Goal: Task Accomplishment & Management: Use online tool/utility

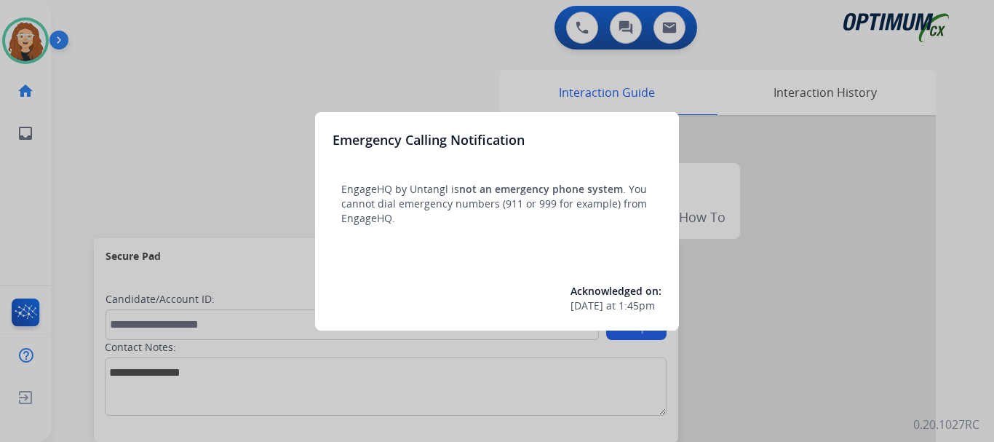
click at [228, 111] on div at bounding box center [497, 221] width 994 height 442
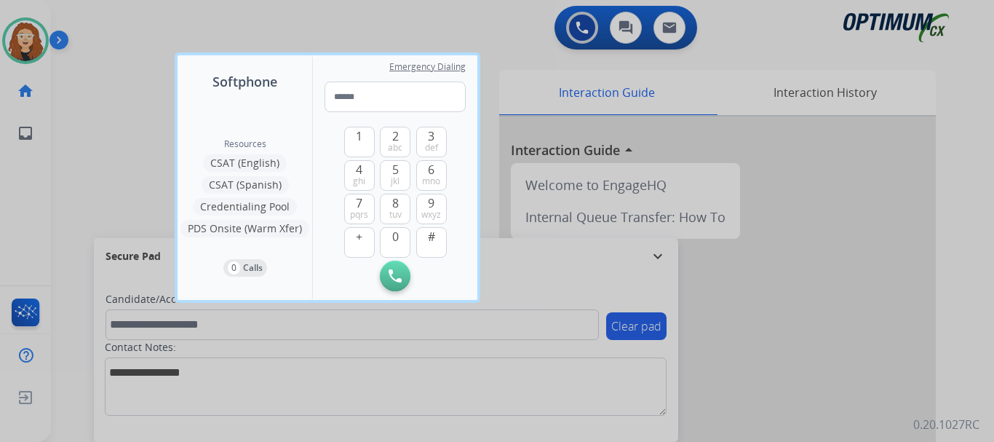
click at [122, 82] on div at bounding box center [497, 221] width 994 height 442
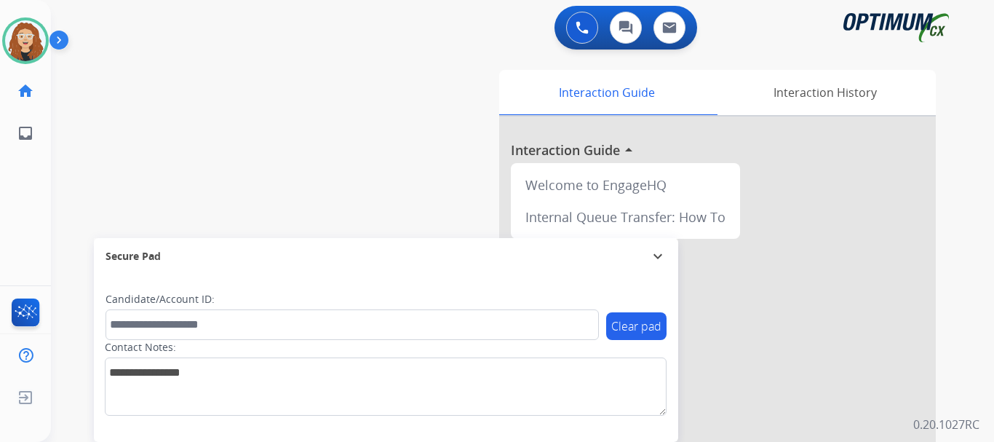
click at [103, 124] on div "swap_horiz Break voice bridge close_fullscreen Connect 3-Way Call merge_type Se…" at bounding box center [505, 355] width 908 height 607
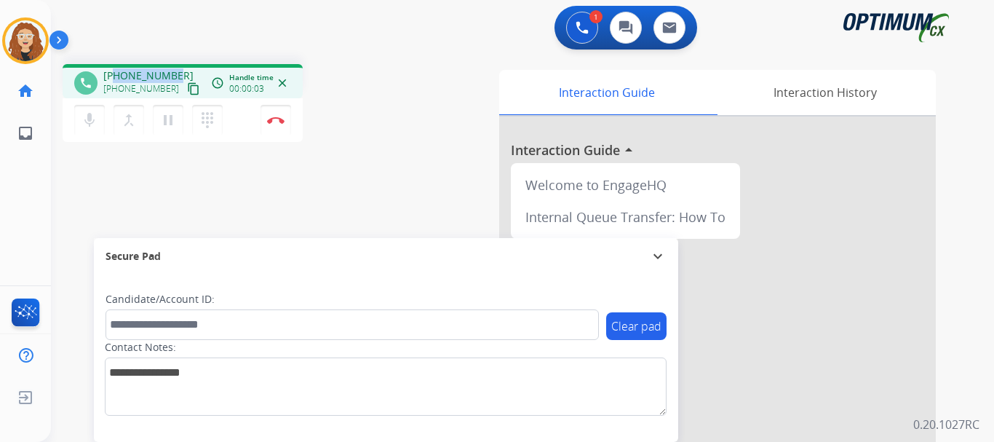
drag, startPoint x: 113, startPoint y: 75, endPoint x: 177, endPoint y: 71, distance: 64.2
click at [177, 71] on div "+19394642210 +19394642210 content_copy" at bounding box center [152, 82] width 99 height 29
copy span "9394642210"
click at [97, 203] on div "phone +19394642210 +19394642210 content_copy access_time Call metrics Queue 00:…" at bounding box center [505, 355] width 908 height 607
click at [282, 119] on img at bounding box center [275, 119] width 17 height 7
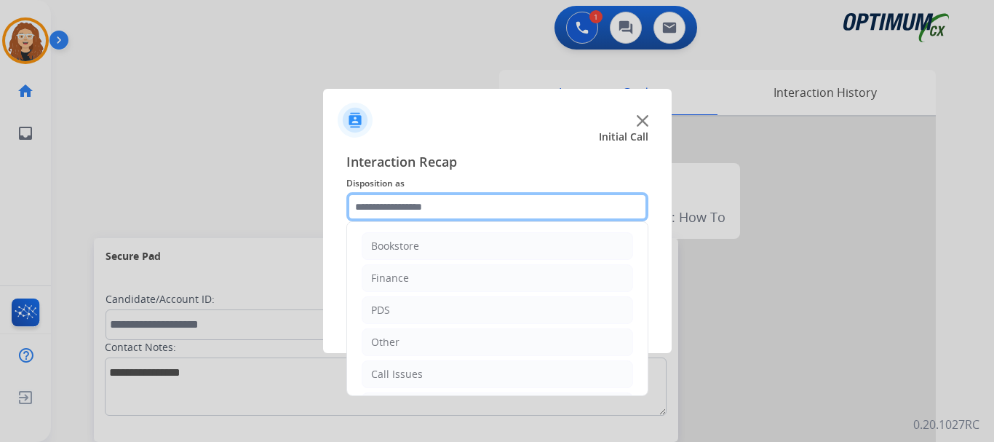
click at [409, 206] on input "text" at bounding box center [498, 206] width 302 height 29
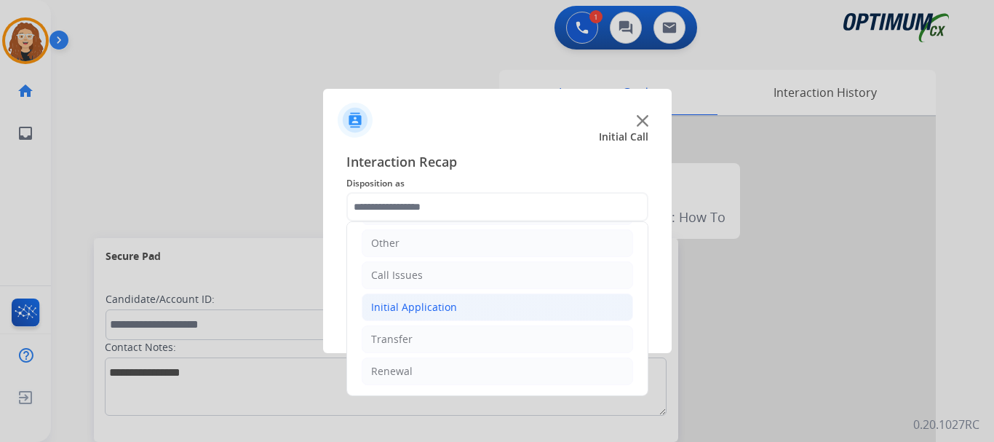
click at [438, 309] on div "Initial Application" at bounding box center [414, 307] width 86 height 15
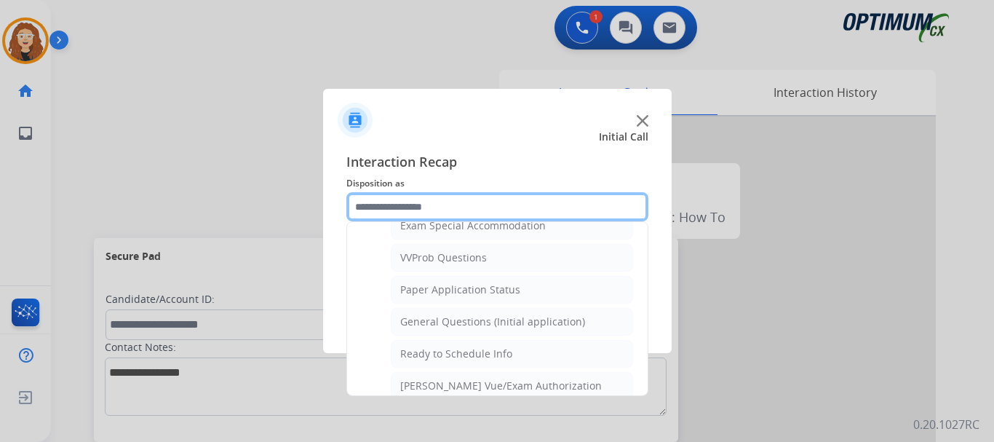
scroll to position [793, 0]
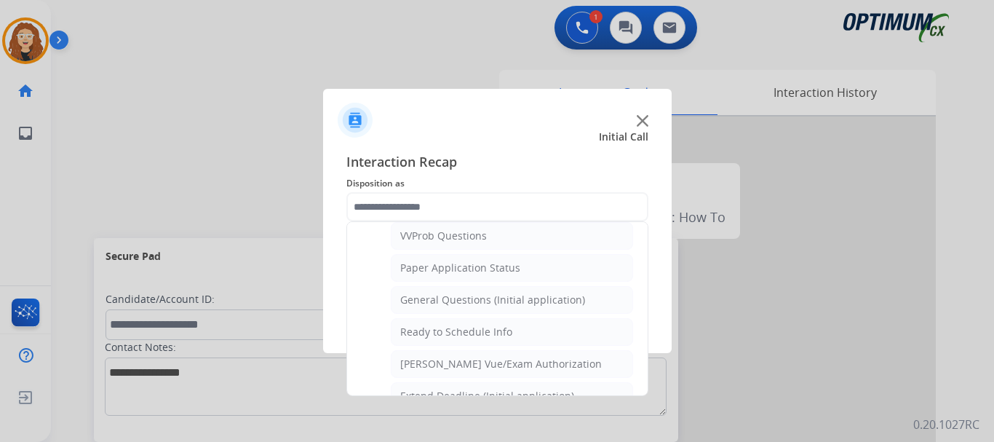
click at [512, 301] on div "General Questions (Initial application)" at bounding box center [492, 300] width 185 height 15
type input "**********"
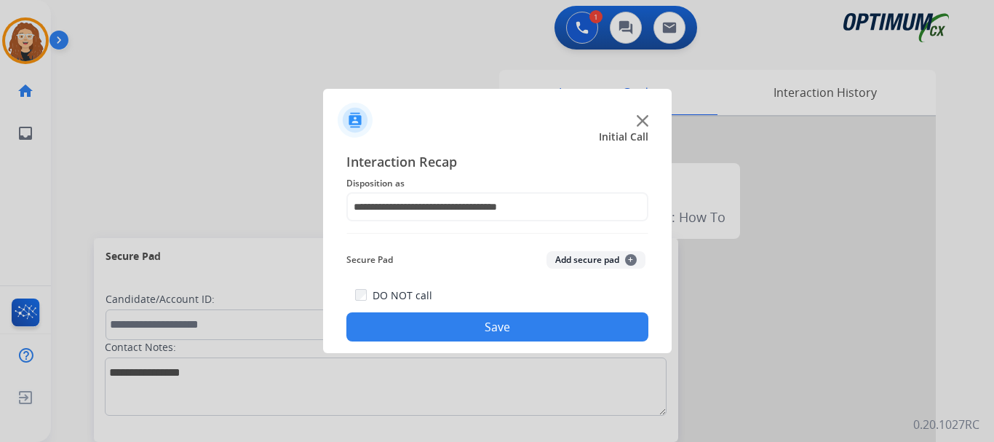
click at [496, 327] on button "Save" at bounding box center [498, 326] width 302 height 29
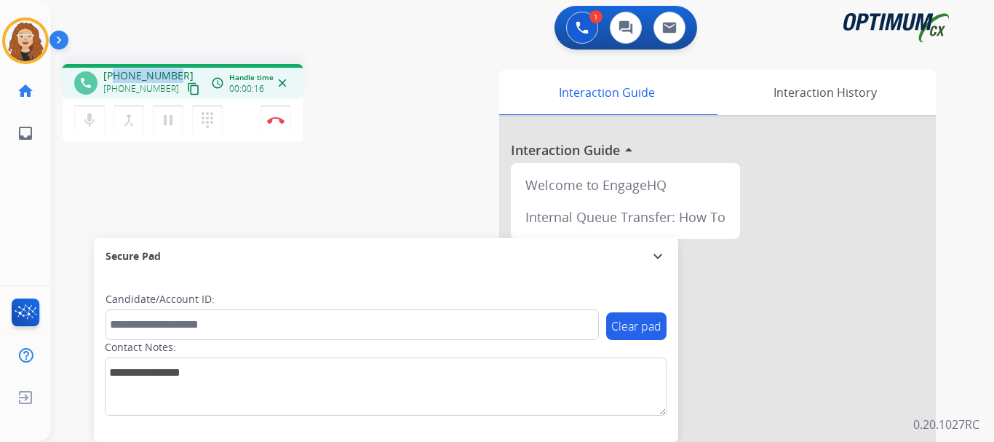
drag, startPoint x: 114, startPoint y: 76, endPoint x: 175, endPoint y: 72, distance: 60.5
click at [175, 72] on div "+15165145541 +15165145541 content_copy" at bounding box center [152, 82] width 99 height 29
copy span "5165145541"
click at [282, 123] on img at bounding box center [275, 119] width 17 height 7
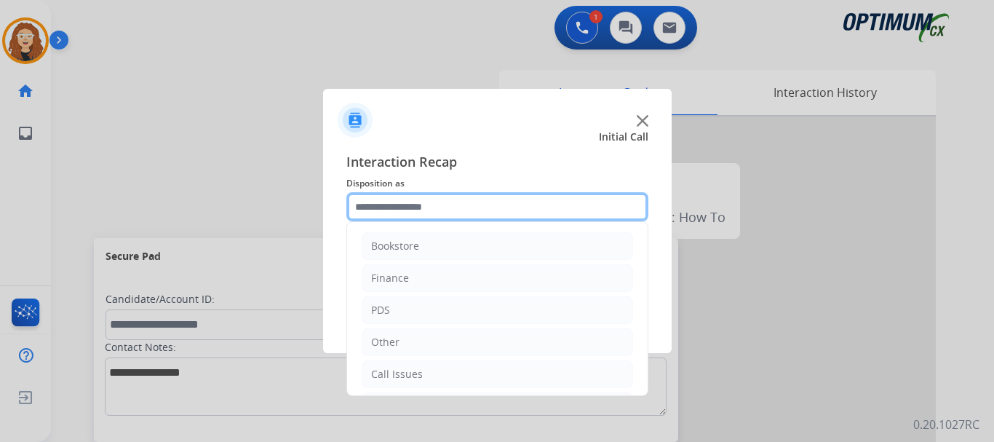
click at [428, 209] on input "text" at bounding box center [498, 206] width 302 height 29
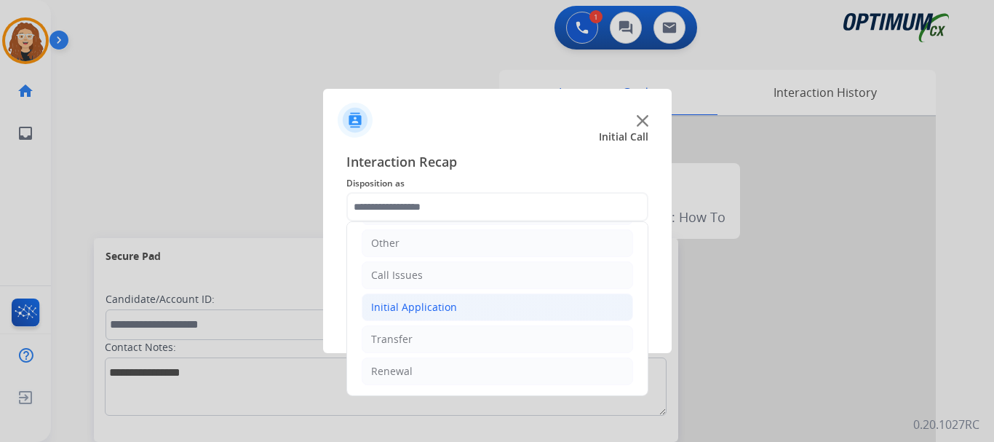
click at [486, 305] on li "Initial Application" at bounding box center [498, 307] width 272 height 28
drag, startPoint x: 633, startPoint y: 252, endPoint x: 637, endPoint y: 277, distance: 25.7
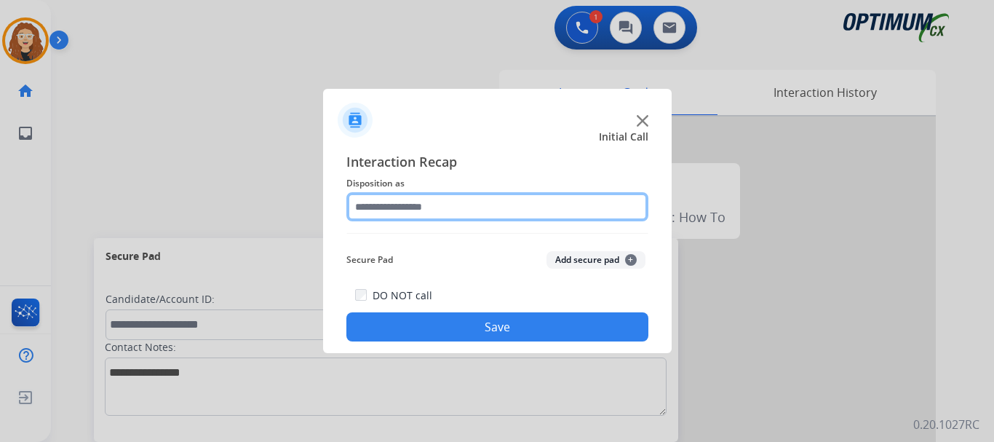
click at [483, 206] on input "text" at bounding box center [498, 206] width 302 height 29
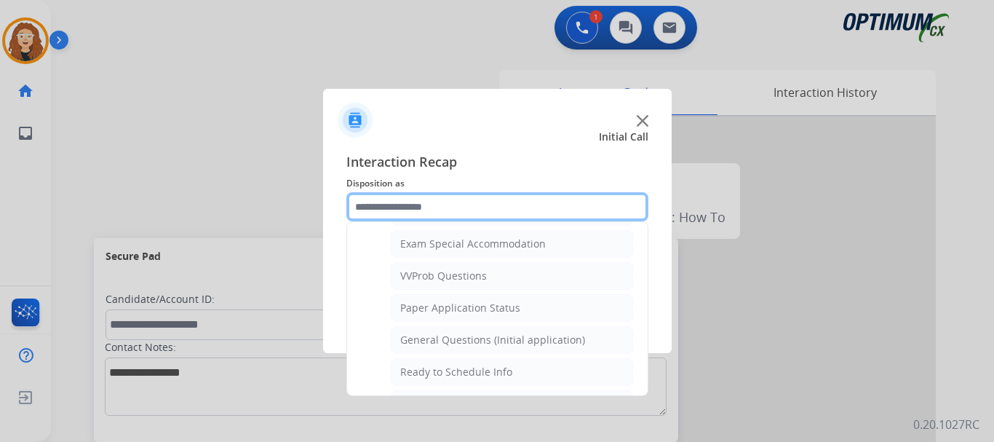
scroll to position [780, 0]
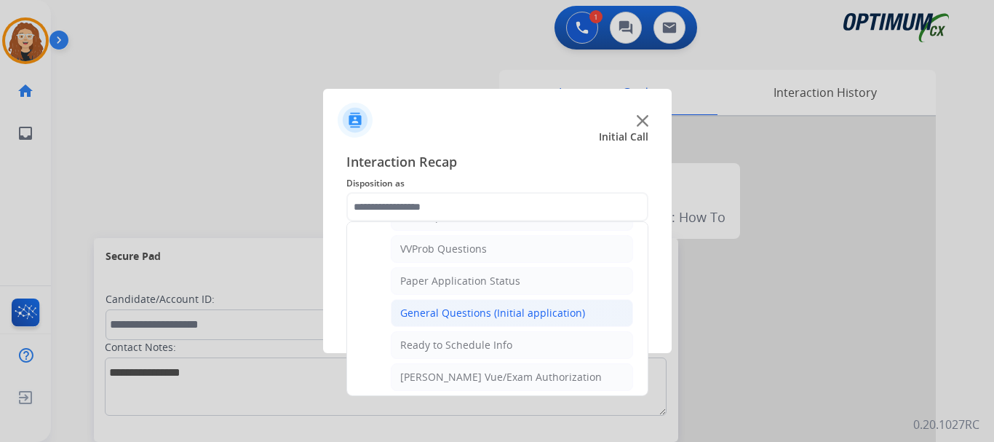
click at [555, 312] on div "General Questions (Initial application)" at bounding box center [492, 313] width 185 height 15
type input "**********"
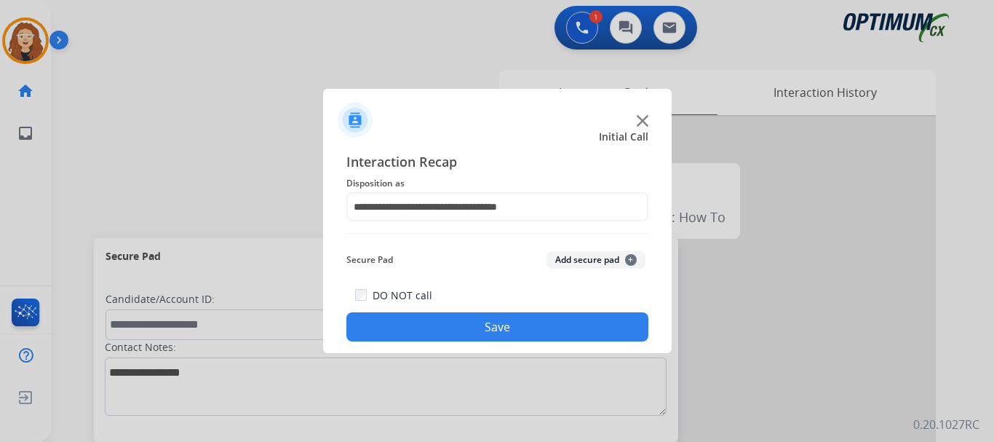
click at [545, 318] on button "Save" at bounding box center [498, 326] width 302 height 29
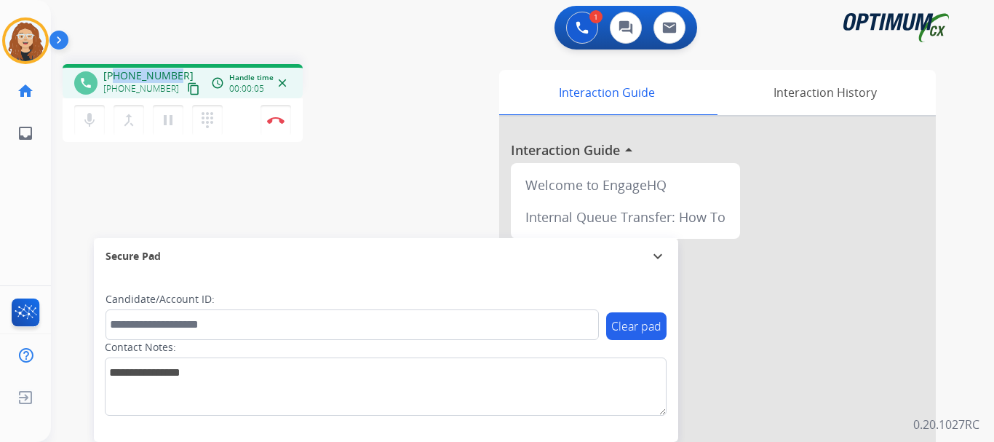
drag, startPoint x: 118, startPoint y: 75, endPoint x: 174, endPoint y: 74, distance: 56.1
click at [176, 74] on div "+13474868854 +13474868854 content_copy" at bounding box center [152, 82] width 99 height 29
copy span "3474868854"
click at [280, 122] on img at bounding box center [275, 119] width 17 height 7
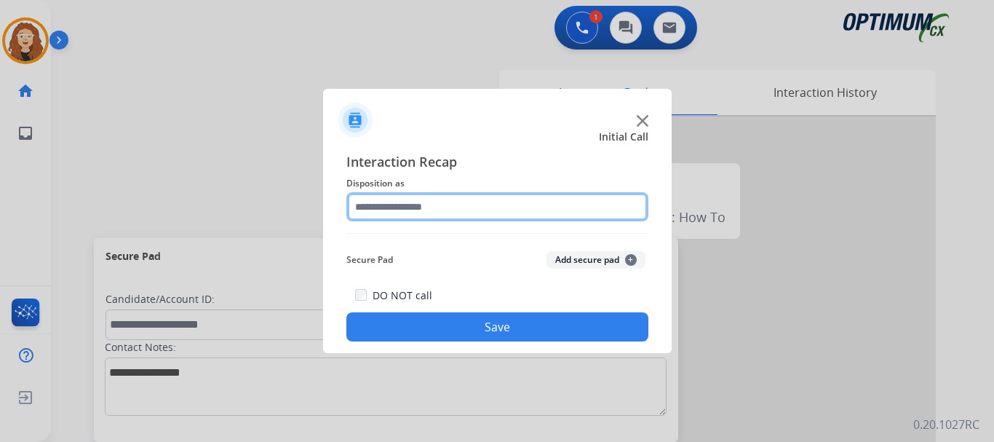
click at [414, 209] on input "text" at bounding box center [498, 206] width 302 height 29
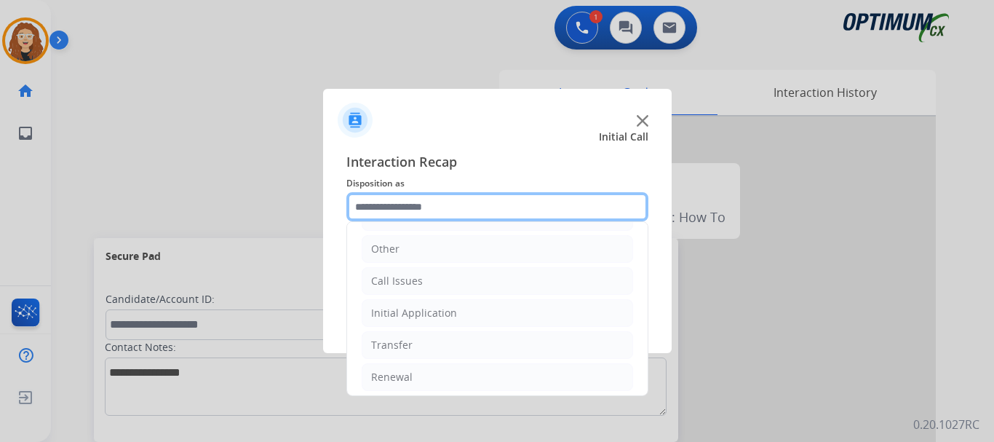
scroll to position [99, 0]
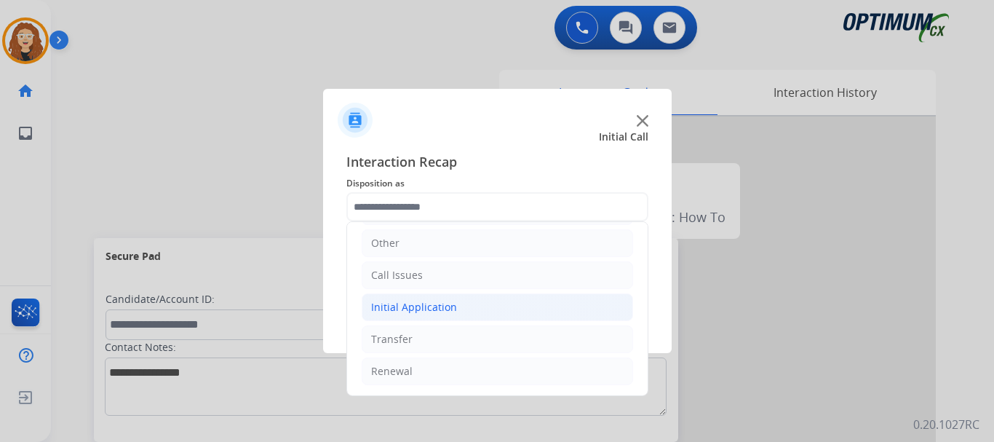
click at [388, 314] on div "Initial Application" at bounding box center [414, 307] width 86 height 15
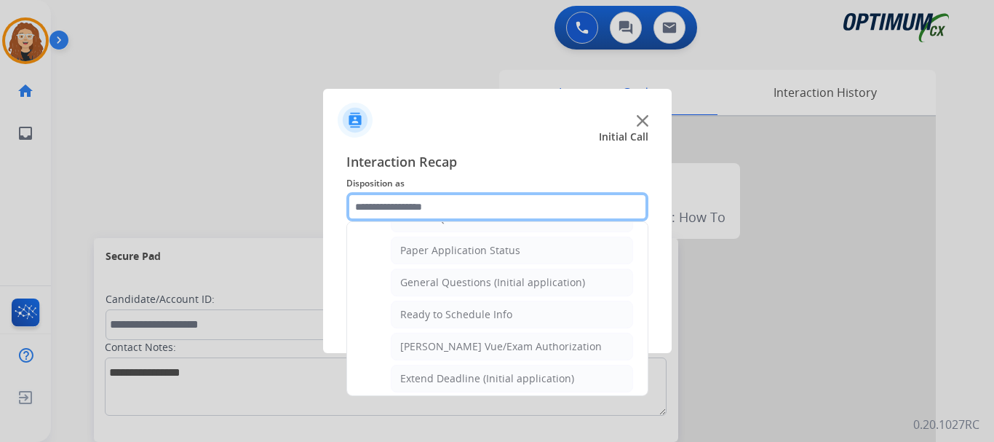
scroll to position [816, 0]
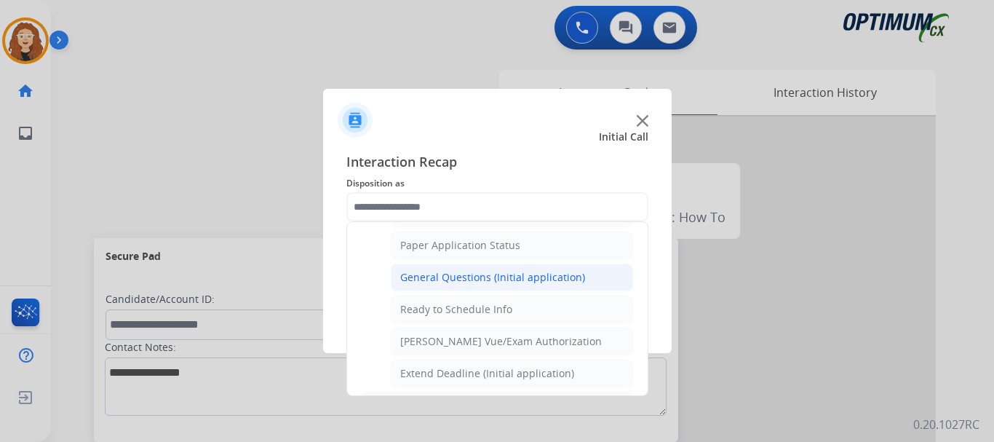
click at [520, 275] on div "General Questions (Initial application)" at bounding box center [492, 277] width 185 height 15
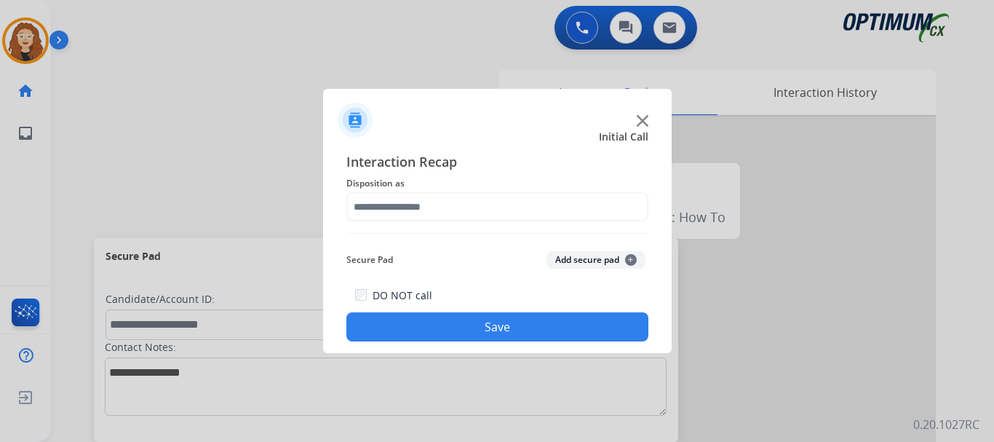
type input "**********"
click at [493, 322] on button "Save" at bounding box center [498, 326] width 302 height 29
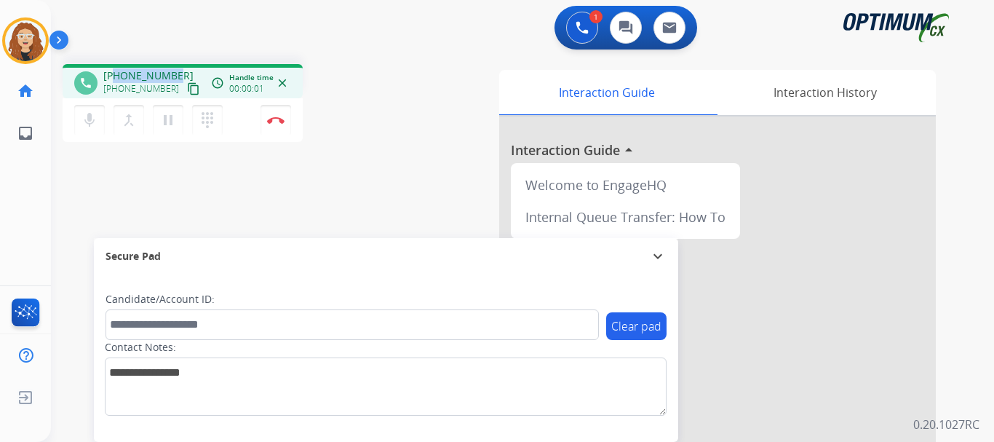
drag, startPoint x: 116, startPoint y: 74, endPoint x: 171, endPoint y: 68, distance: 55.6
click at [171, 68] on span "+17874607901" at bounding box center [148, 75] width 90 height 15
copy span "7874607901"
click at [284, 124] on button "Disconnect" at bounding box center [276, 120] width 31 height 31
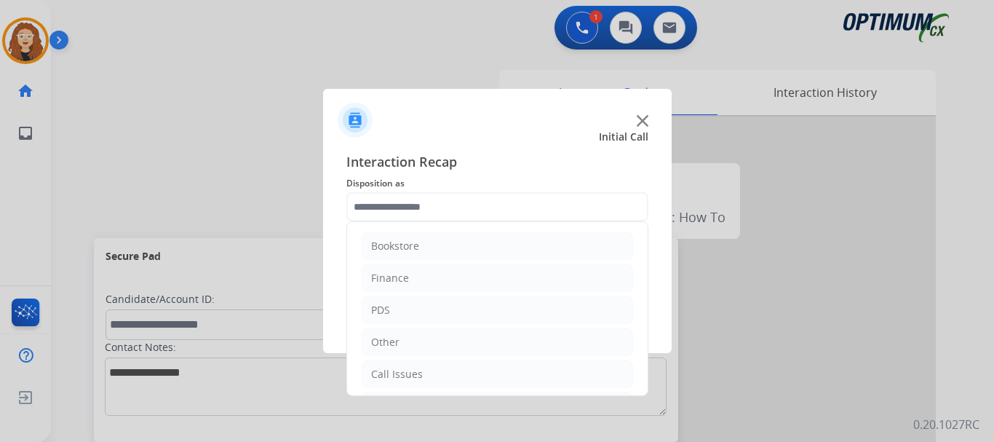
click at [401, 205] on input "text" at bounding box center [498, 206] width 302 height 29
drag, startPoint x: 408, startPoint y: 304, endPoint x: 646, endPoint y: 317, distance: 239.1
click at [416, 306] on div "Initial Application" at bounding box center [414, 307] width 86 height 15
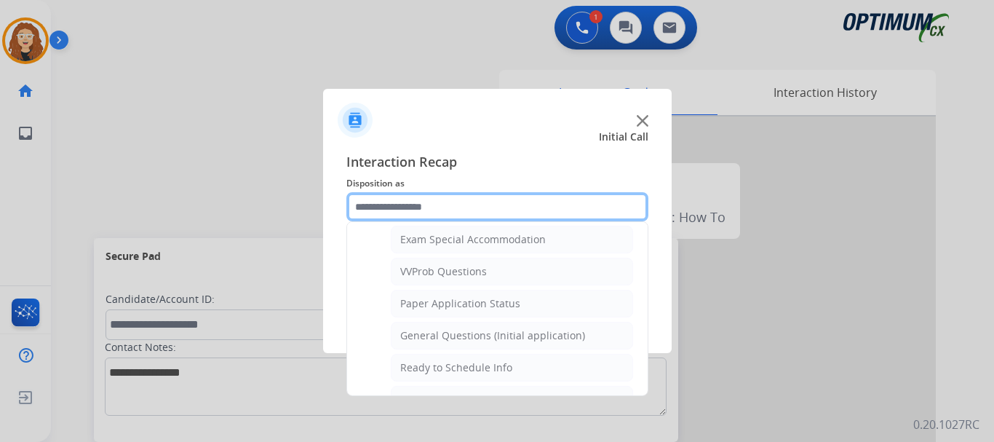
scroll to position [763, 0]
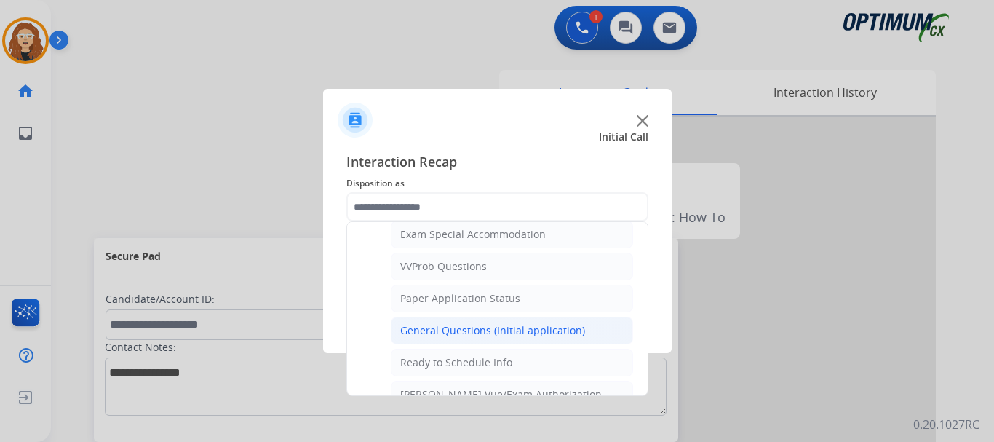
click at [544, 328] on div "General Questions (Initial application)" at bounding box center [492, 330] width 185 height 15
type input "**********"
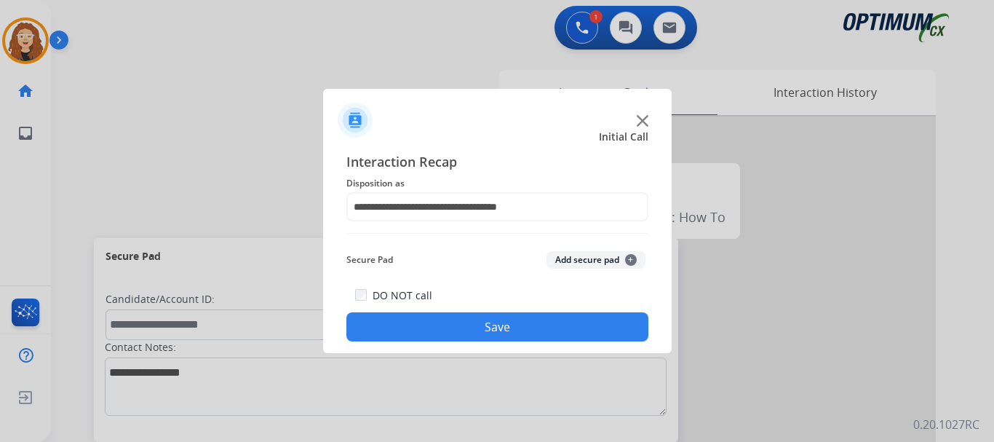
drag, startPoint x: 537, startPoint y: 328, endPoint x: 525, endPoint y: 321, distance: 14.4
click at [537, 328] on button "Save" at bounding box center [498, 326] width 302 height 29
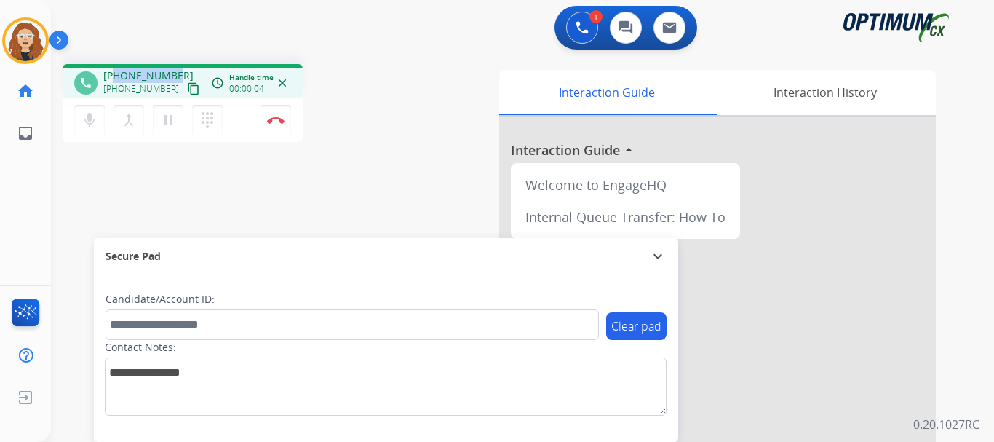
drag, startPoint x: 118, startPoint y: 73, endPoint x: 179, endPoint y: 66, distance: 61.5
click at [179, 66] on div "phone +19047700837 +19047700837 content_copy access_time Call metrics Queue 00:…" at bounding box center [183, 81] width 240 height 34
copy span "9047700837"
click at [278, 123] on img at bounding box center [275, 119] width 17 height 7
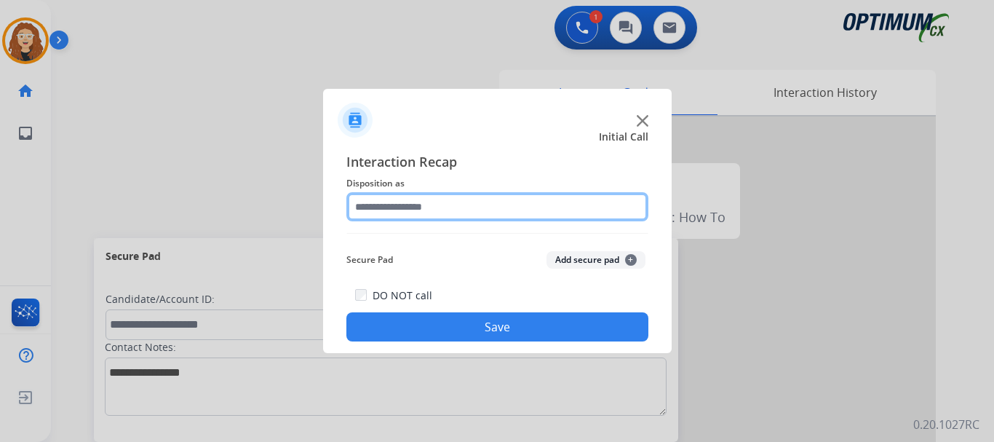
click at [408, 202] on input "text" at bounding box center [498, 206] width 302 height 29
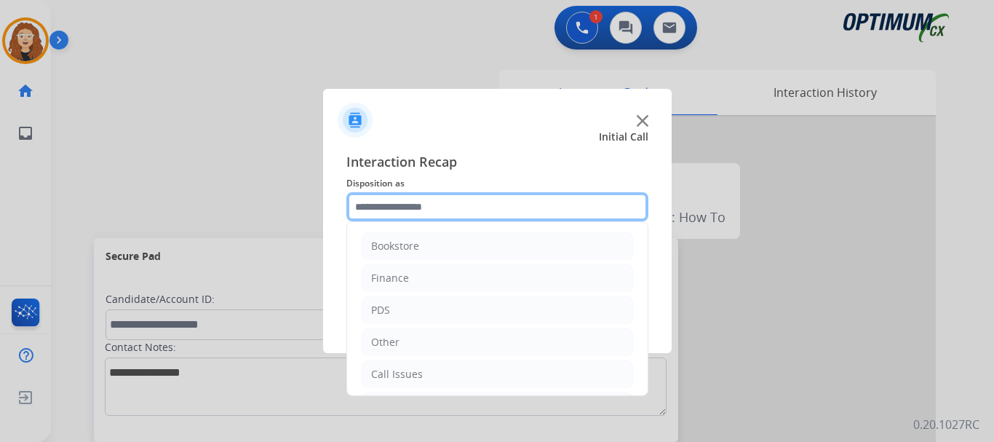
scroll to position [99, 0]
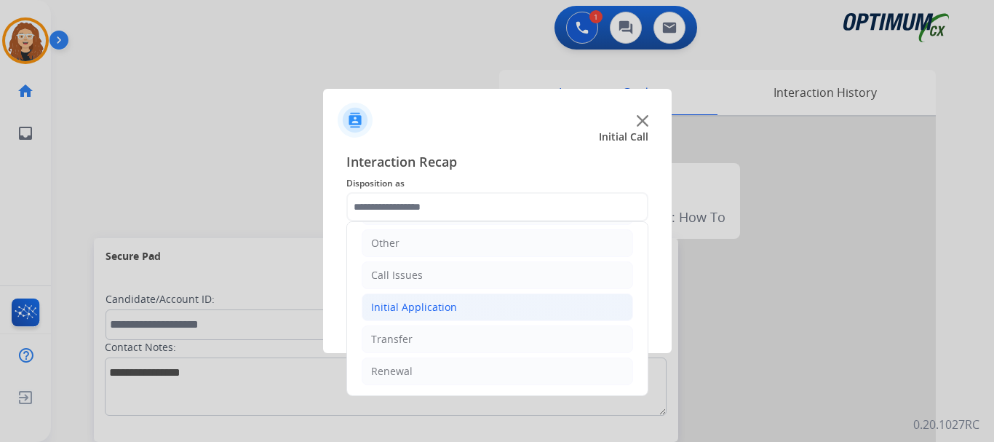
click at [437, 307] on div "Initial Application" at bounding box center [414, 307] width 86 height 15
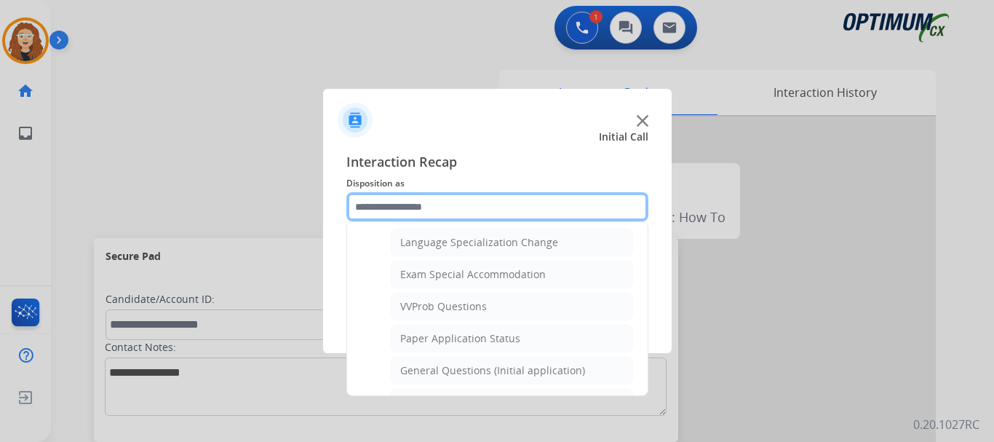
scroll to position [732, 0]
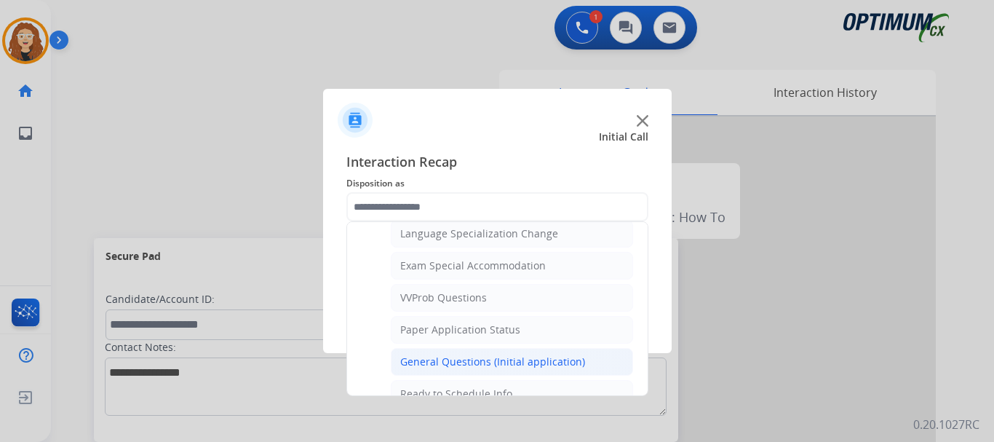
click at [588, 354] on li "General Questions (Initial application)" at bounding box center [512, 362] width 242 height 28
type input "**********"
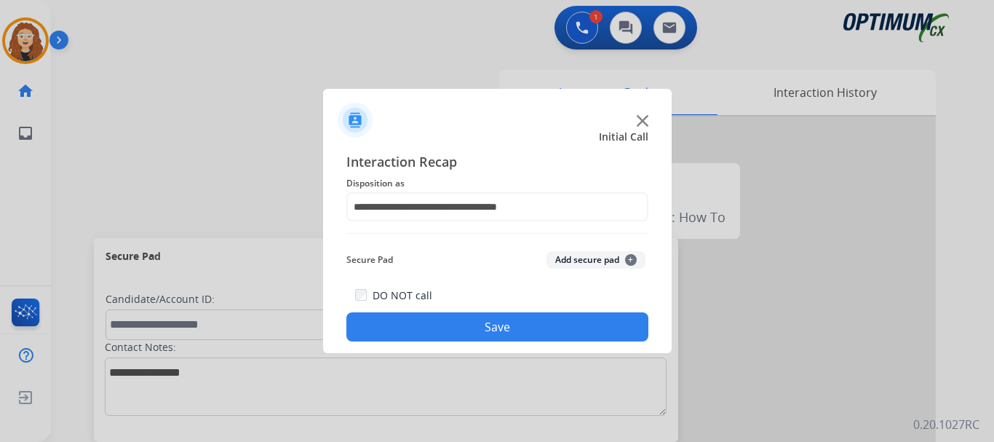
click at [545, 322] on button "Save" at bounding box center [498, 326] width 302 height 29
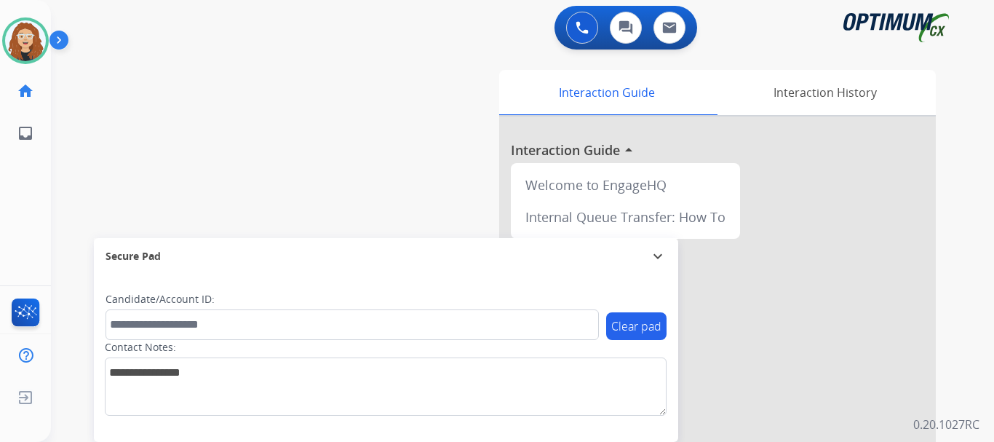
click at [75, 167] on div "swap_horiz Break voice bridge close_fullscreen Connect 3-Way Call merge_type Se…" at bounding box center [505, 355] width 908 height 607
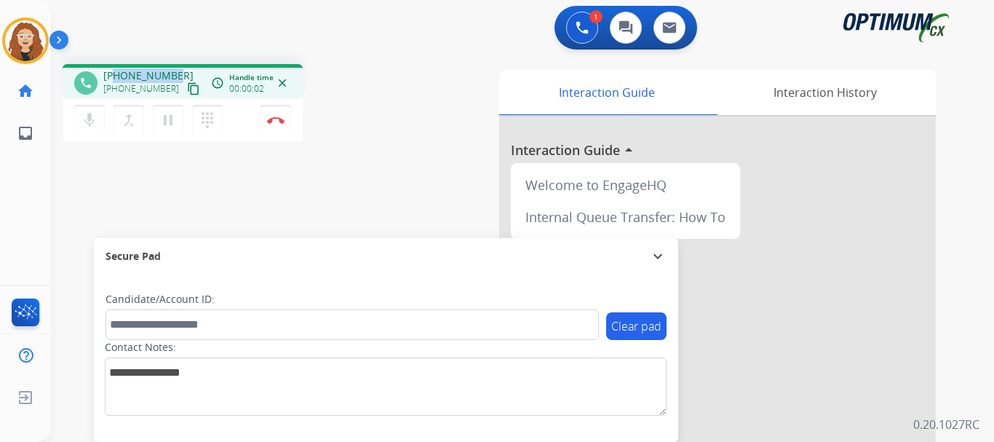
drag, startPoint x: 114, startPoint y: 74, endPoint x: 178, endPoint y: 68, distance: 63.6
click at [176, 68] on div "+19014063097 +19014063097 content_copy" at bounding box center [152, 82] width 99 height 29
copy span "9014063097"
click at [279, 124] on button "Disconnect" at bounding box center [276, 120] width 31 height 31
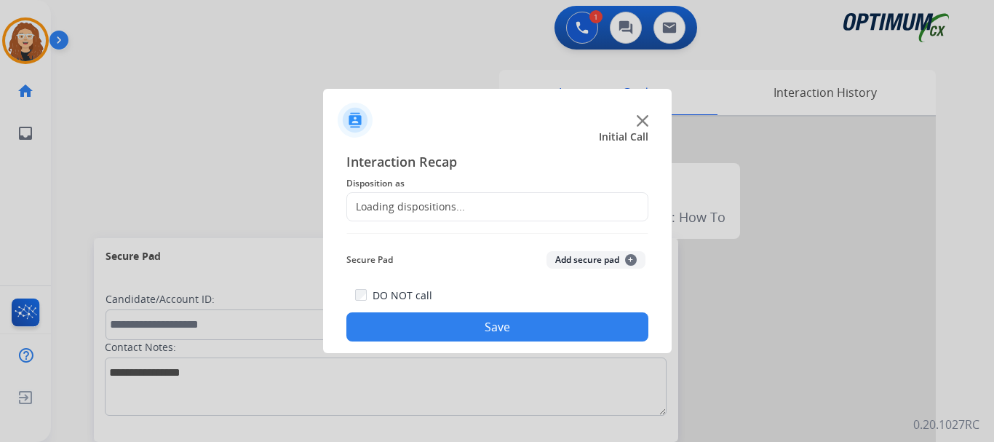
click at [406, 199] on div "Loading dispositions..." at bounding box center [498, 206] width 302 height 29
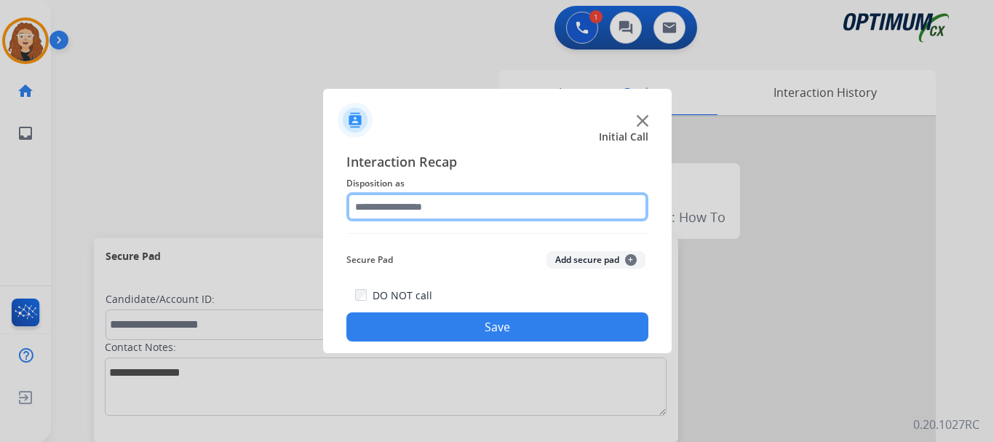
click at [413, 209] on input "text" at bounding box center [498, 206] width 302 height 29
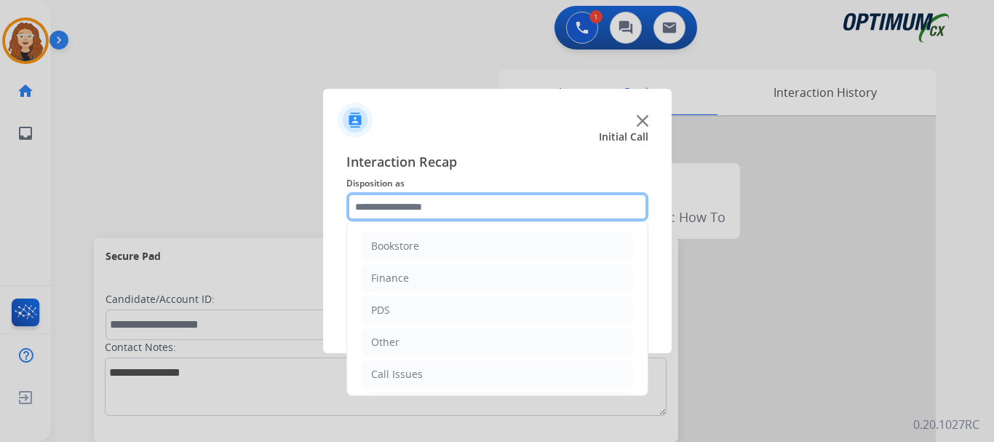
scroll to position [99, 0]
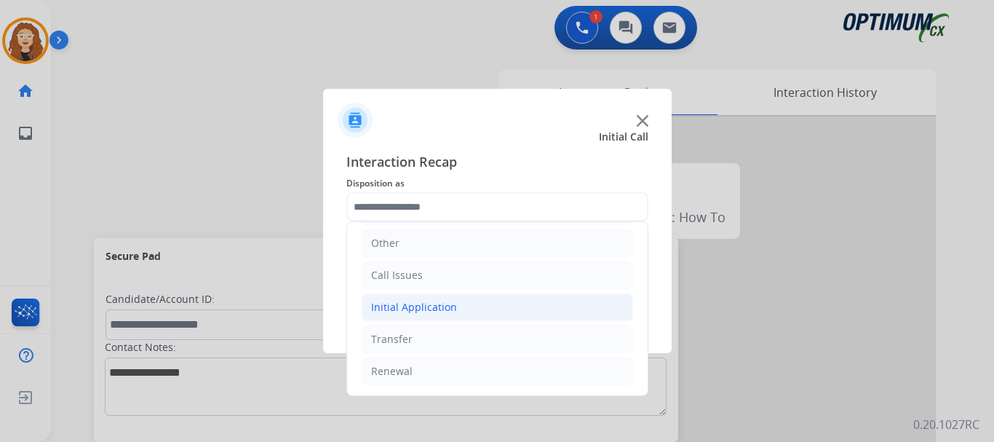
click at [488, 305] on li "Initial Application" at bounding box center [498, 307] width 272 height 28
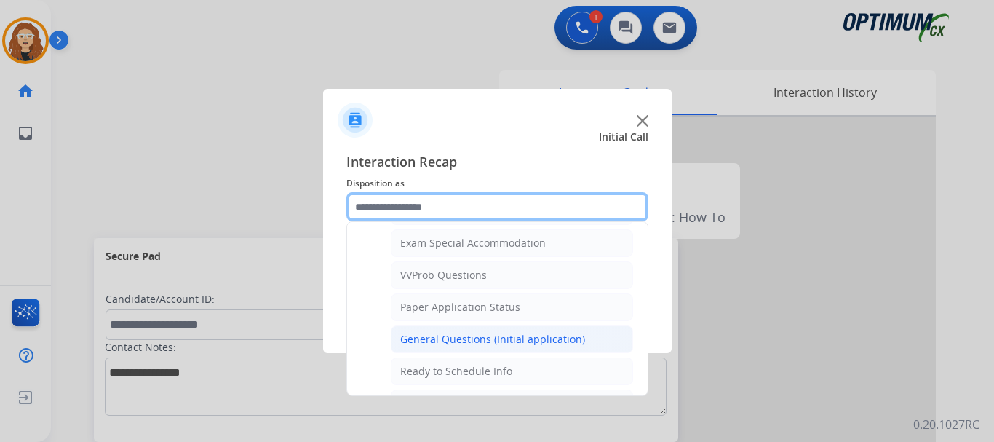
scroll to position [749, 0]
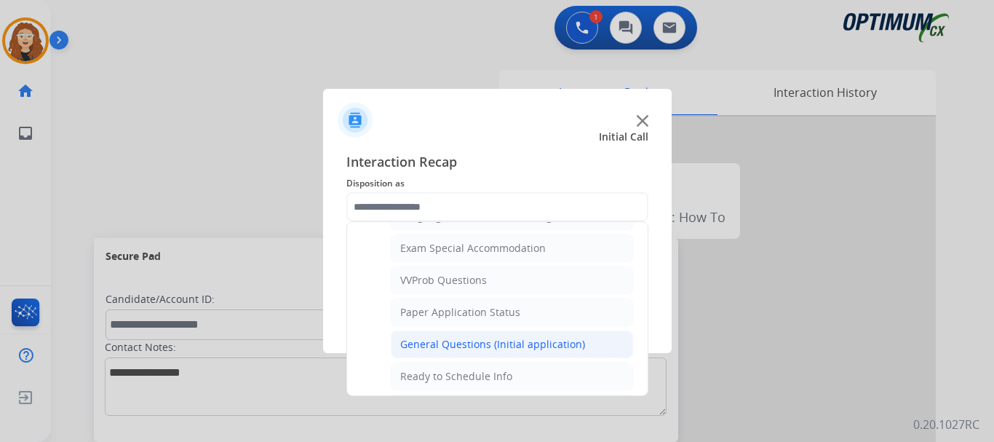
click at [568, 344] on div "General Questions (Initial application)" at bounding box center [492, 344] width 185 height 15
type input "**********"
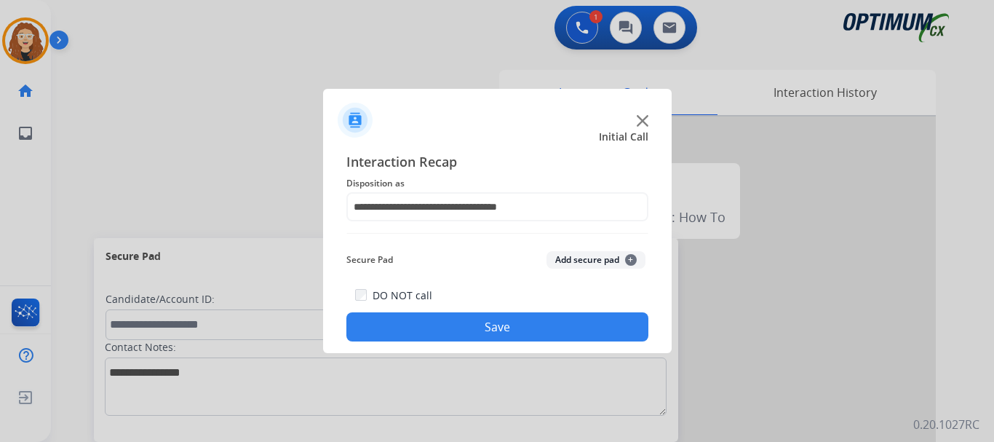
click at [545, 326] on button "Save" at bounding box center [498, 326] width 302 height 29
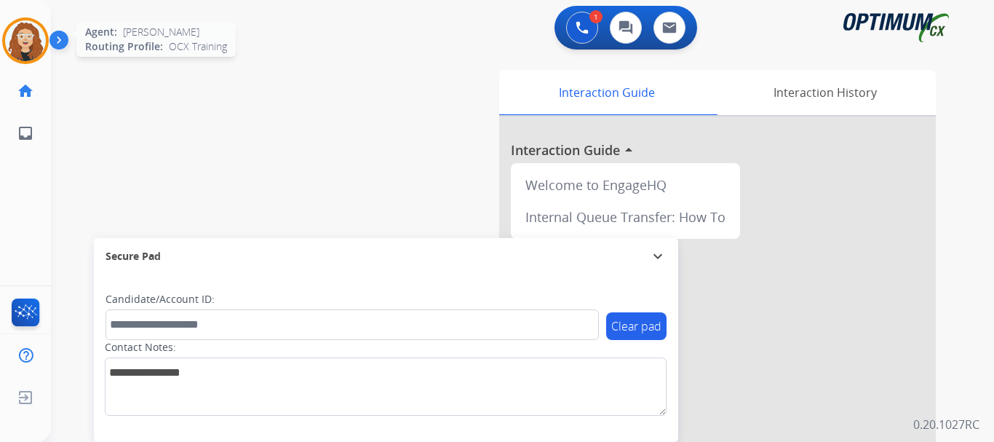
click at [25, 44] on img at bounding box center [25, 40] width 41 height 41
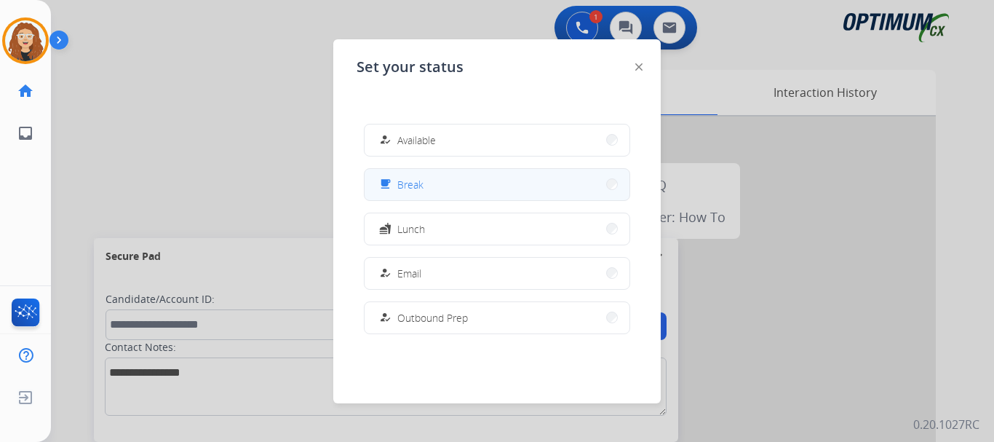
click at [458, 193] on button "free_breakfast Break" at bounding box center [497, 184] width 265 height 31
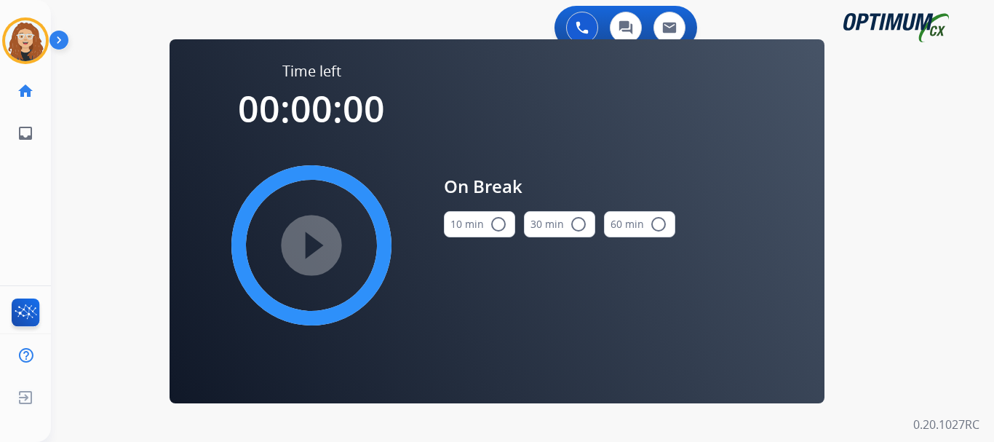
click at [498, 227] on mat-icon "radio_button_unchecked" at bounding box center [498, 223] width 17 height 17
click at [314, 250] on mat-icon "play_circle_filled" at bounding box center [311, 245] width 17 height 17
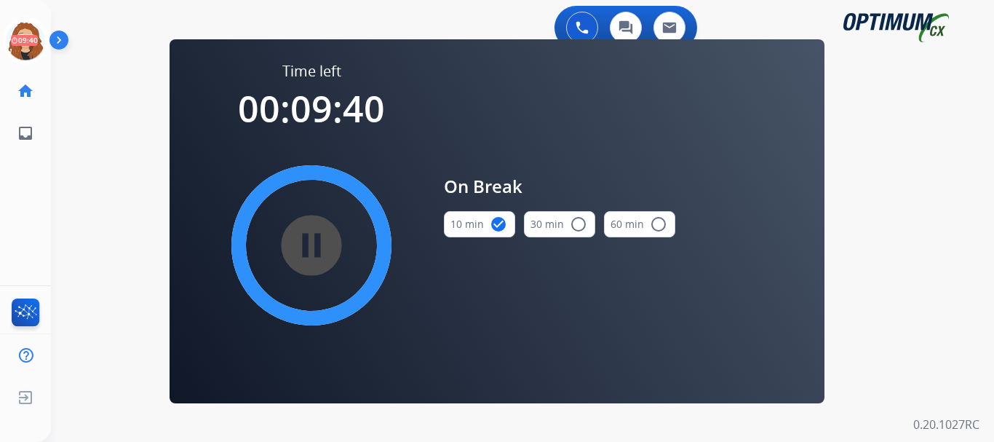
click at [95, 150] on div "0 Voice Interactions 0 Chat Interactions 0 Email Interactions swap_horiz Break …" at bounding box center [522, 221] width 943 height 442
click at [31, 47] on icon at bounding box center [25, 40] width 47 height 47
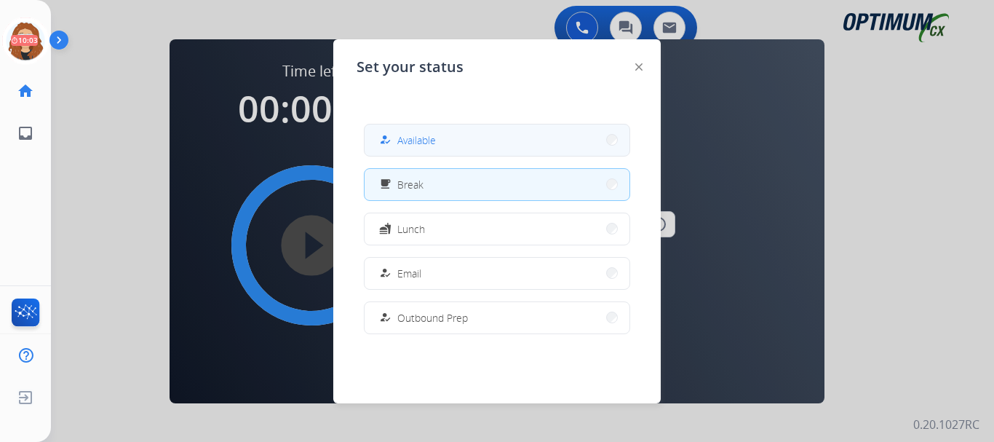
click at [463, 143] on button "how_to_reg Available" at bounding box center [497, 139] width 265 height 31
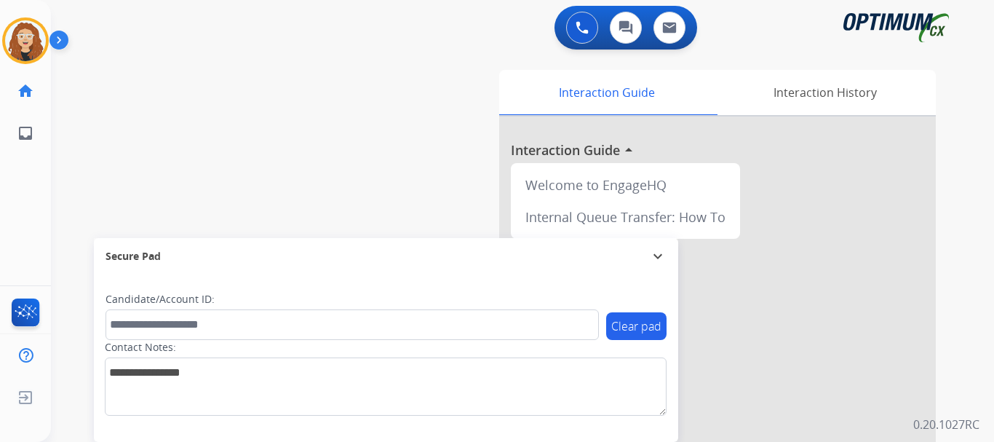
click at [68, 115] on div "swap_horiz Break voice bridge close_fullscreen Connect 3-Way Call merge_type Se…" at bounding box center [505, 355] width 908 height 607
click at [99, 175] on div "swap_horiz Break voice bridge close_fullscreen Connect 3-Way Call merge_type Se…" at bounding box center [505, 355] width 908 height 607
click at [75, 159] on div "swap_horiz Break voice bridge close_fullscreen Connect 3-Way Call merge_type Se…" at bounding box center [505, 355] width 908 height 607
click at [115, 182] on div "swap_horiz Break voice bridge close_fullscreen Connect 3-Way Call merge_type Se…" at bounding box center [505, 355] width 908 height 607
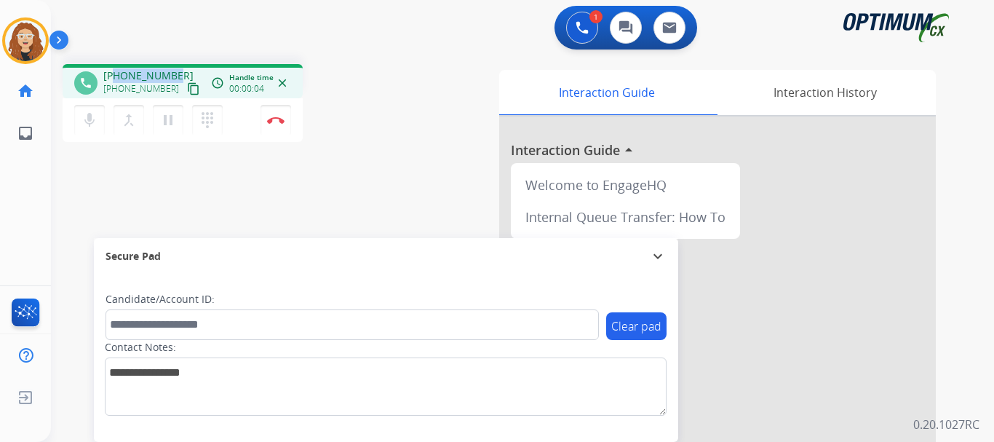
drag, startPoint x: 115, startPoint y: 75, endPoint x: 176, endPoint y: 74, distance: 61.2
click at [176, 74] on div "+19568442034 +19568442034 content_copy" at bounding box center [152, 82] width 99 height 29
copy span "9568442034"
click at [282, 116] on img at bounding box center [275, 119] width 17 height 7
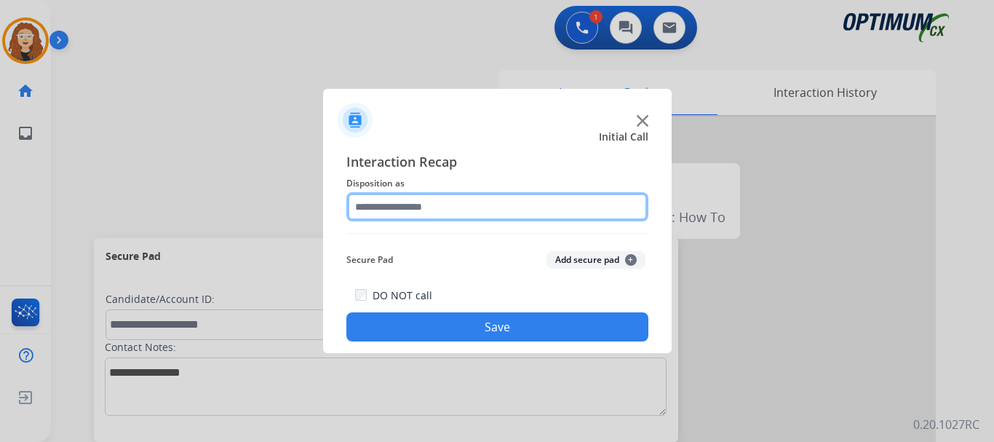
click at [418, 208] on input "text" at bounding box center [498, 206] width 302 height 29
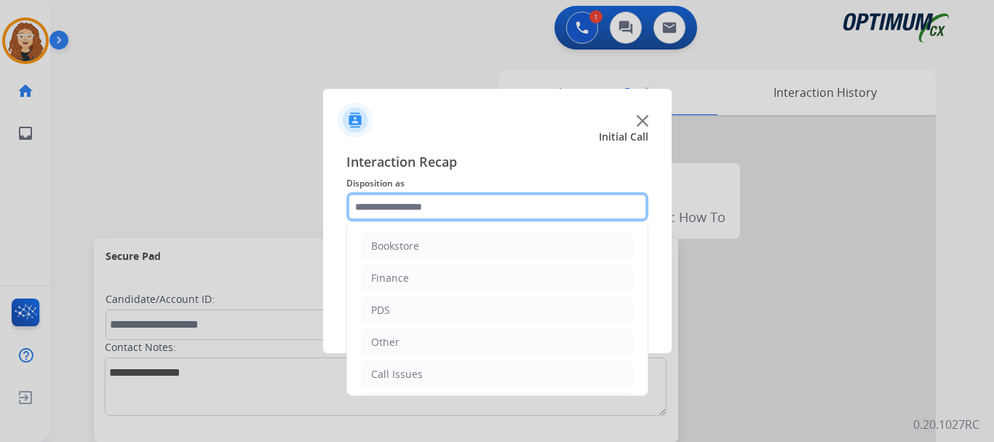
scroll to position [99, 0]
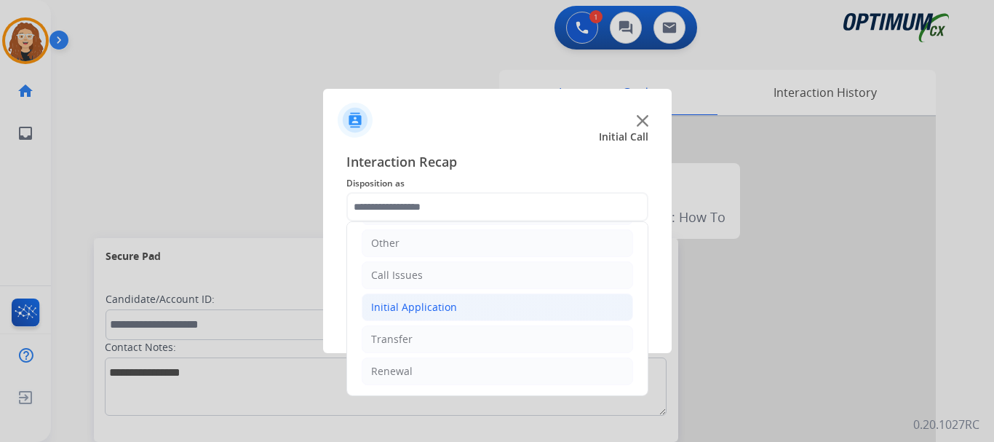
click at [431, 300] on div "Initial Application" at bounding box center [414, 307] width 86 height 15
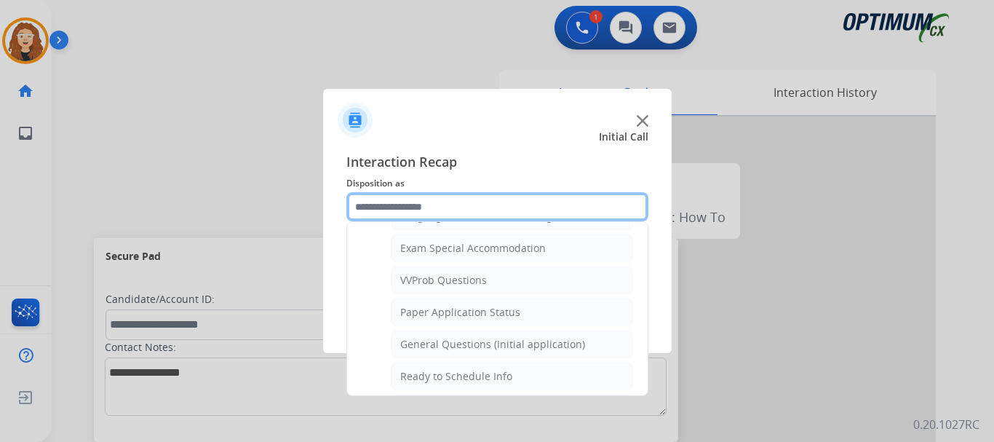
scroll to position [754, 0]
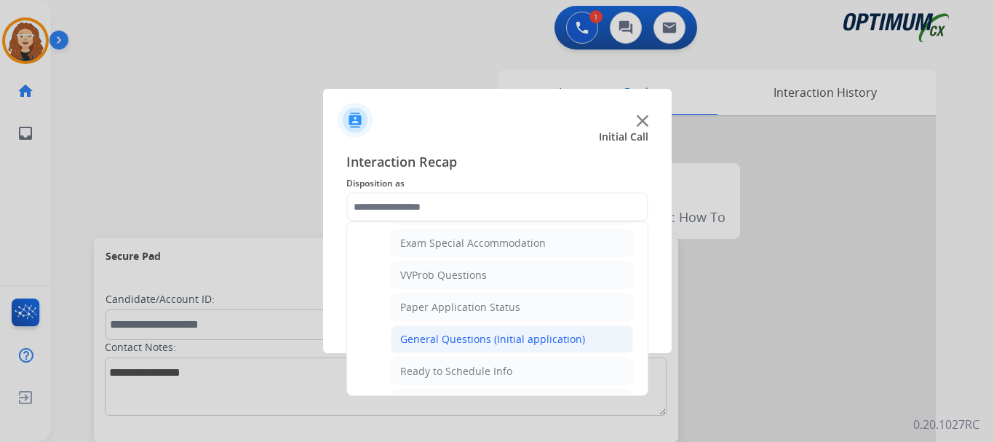
click at [555, 337] on div "General Questions (Initial application)" at bounding box center [492, 339] width 185 height 15
type input "**********"
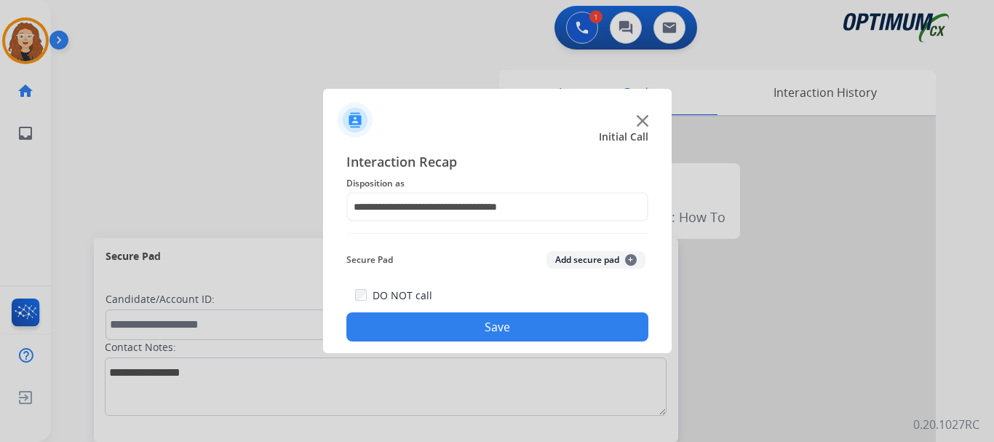
drag, startPoint x: 529, startPoint y: 328, endPoint x: 531, endPoint y: 320, distance: 7.6
click at [529, 326] on button "Save" at bounding box center [498, 326] width 302 height 29
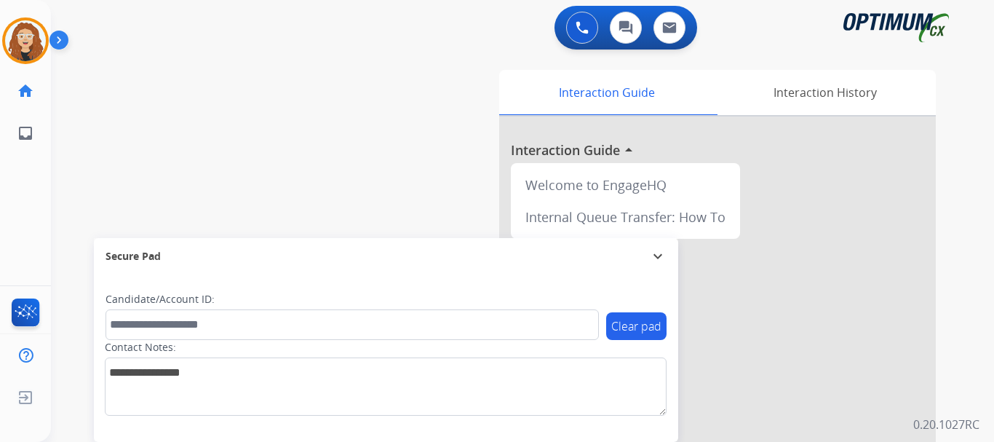
click at [68, 159] on div "swap_horiz Break voice bridge close_fullscreen Connect 3-Way Call merge_type Se…" at bounding box center [505, 355] width 908 height 607
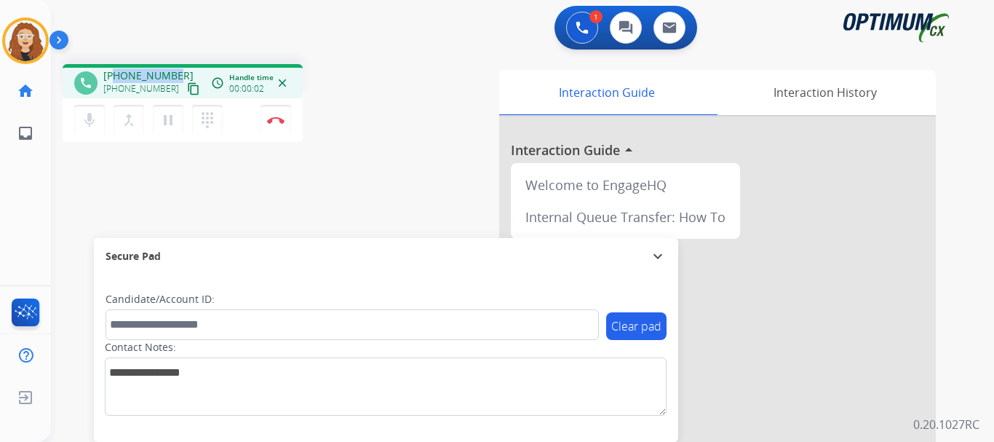
drag, startPoint x: 117, startPoint y: 75, endPoint x: 173, endPoint y: 72, distance: 56.1
click at [173, 72] on span "+12407017479" at bounding box center [148, 75] width 90 height 15
copy span "2407017479"
click at [281, 121] on img at bounding box center [275, 119] width 17 height 7
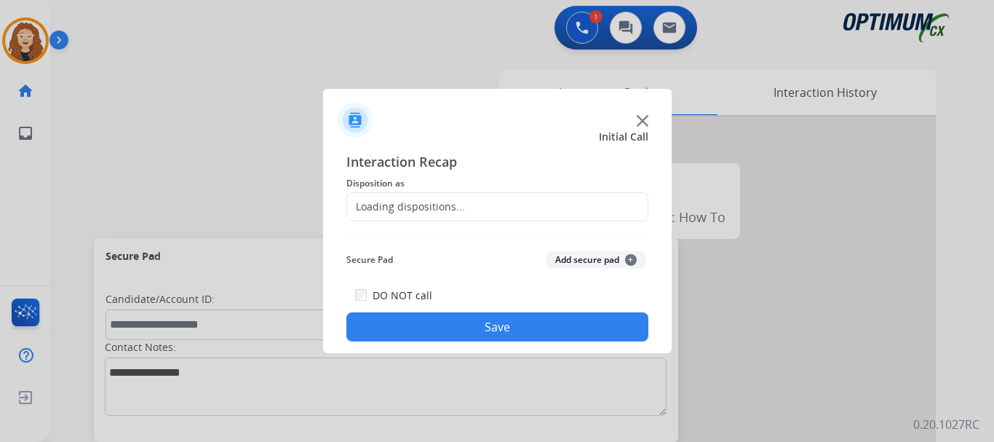
click at [377, 204] on div "Loading dispositions..." at bounding box center [406, 206] width 118 height 15
click at [392, 205] on div "Loading dispositions..." at bounding box center [406, 206] width 118 height 15
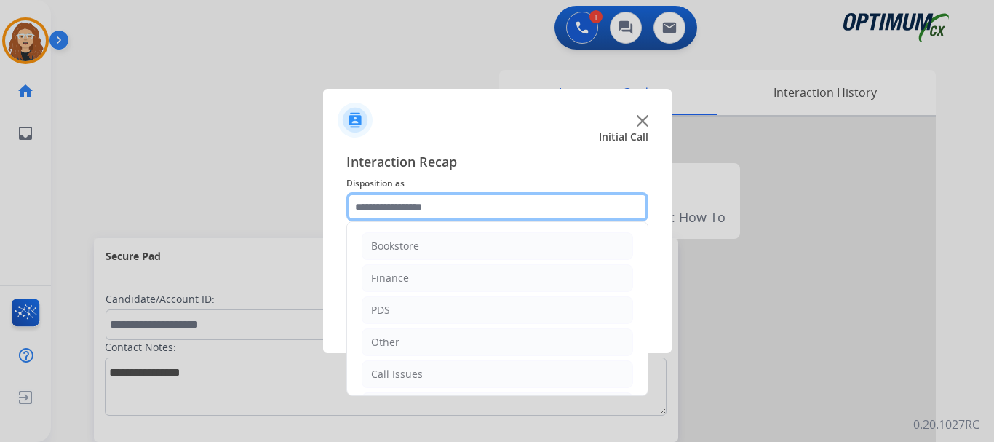
click at [400, 206] on input "text" at bounding box center [498, 206] width 302 height 29
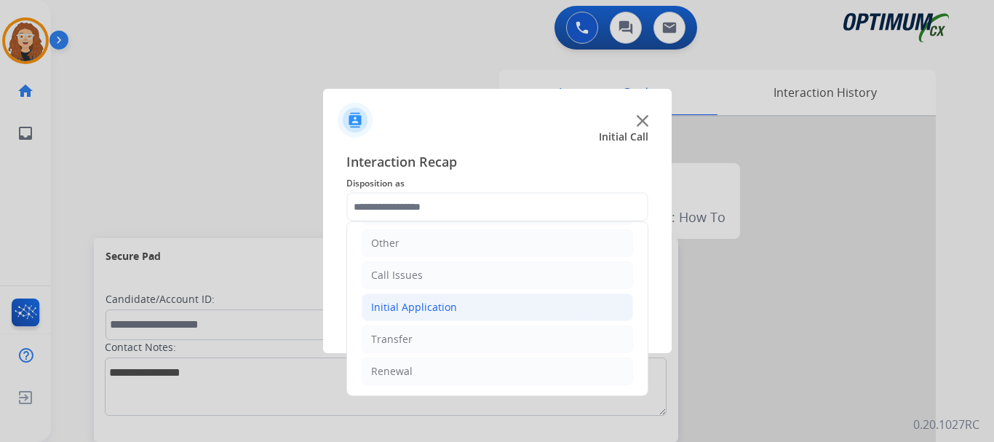
drag, startPoint x: 482, startPoint y: 306, endPoint x: 573, endPoint y: 314, distance: 91.3
click at [483, 306] on li "Initial Application" at bounding box center [498, 307] width 272 height 28
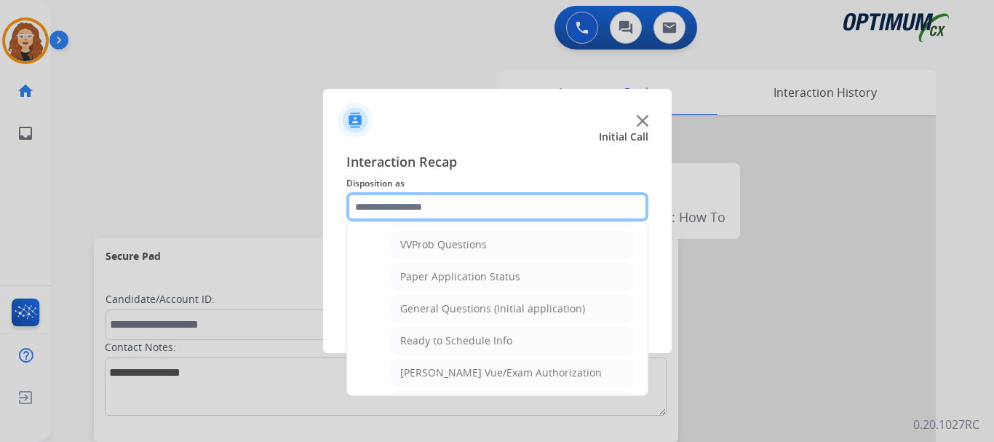
scroll to position [802, 0]
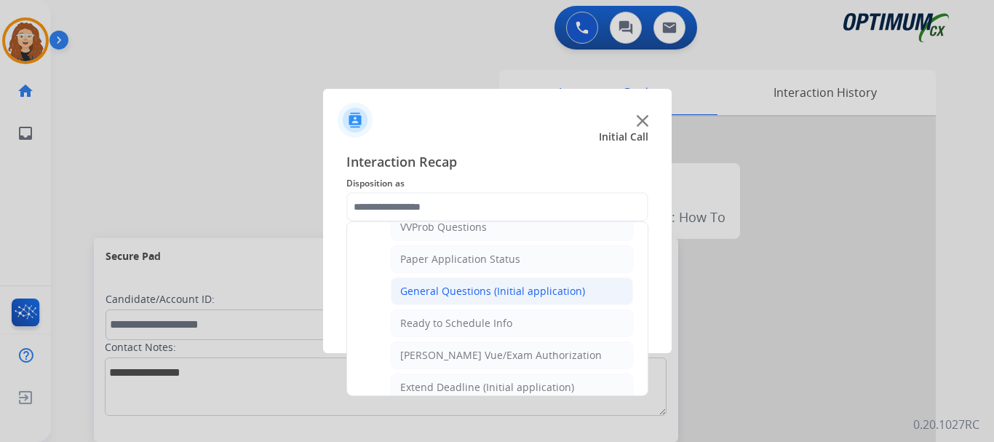
click at [504, 290] on div "General Questions (Initial application)" at bounding box center [492, 291] width 185 height 15
type input "**********"
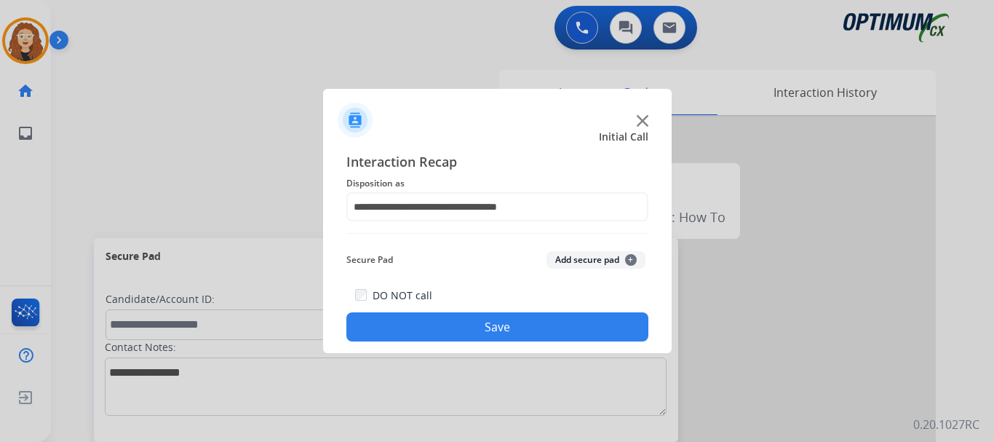
click at [476, 323] on button "Save" at bounding box center [498, 326] width 302 height 29
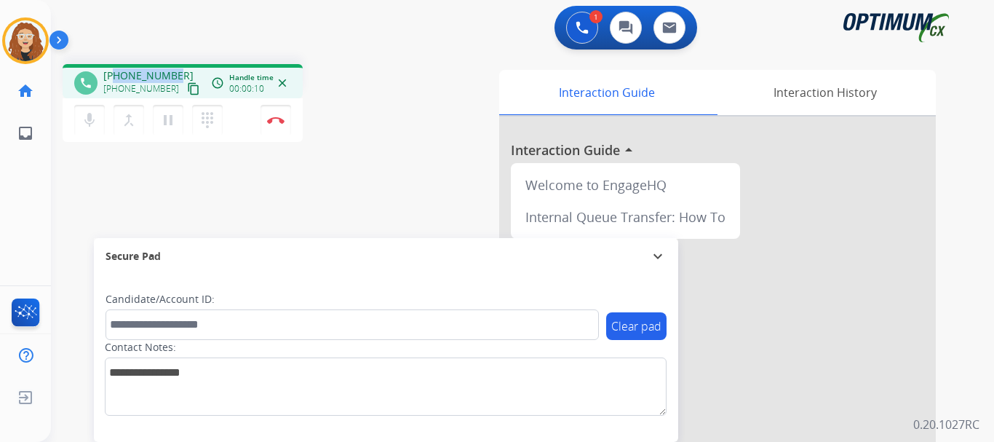
drag, startPoint x: 116, startPoint y: 75, endPoint x: 173, endPoint y: 69, distance: 57.1
click at [173, 69] on span "+13462053375" at bounding box center [148, 75] width 90 height 15
copy span "3462053375"
click at [281, 125] on button "Disconnect" at bounding box center [276, 120] width 31 height 31
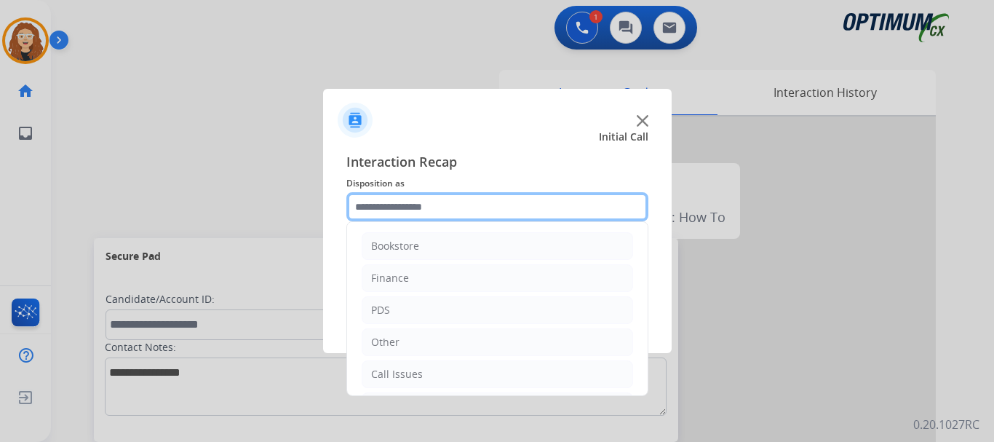
click at [421, 207] on input "text" at bounding box center [498, 206] width 302 height 29
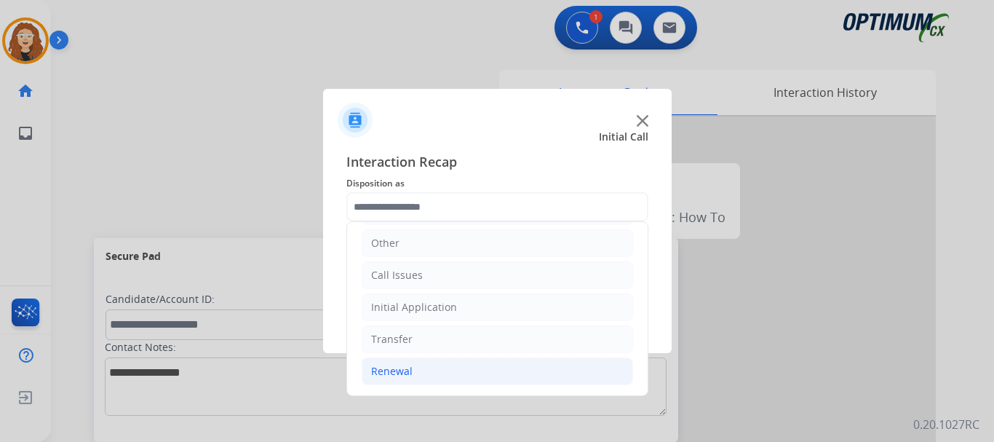
click at [409, 368] on div "Renewal" at bounding box center [391, 371] width 41 height 15
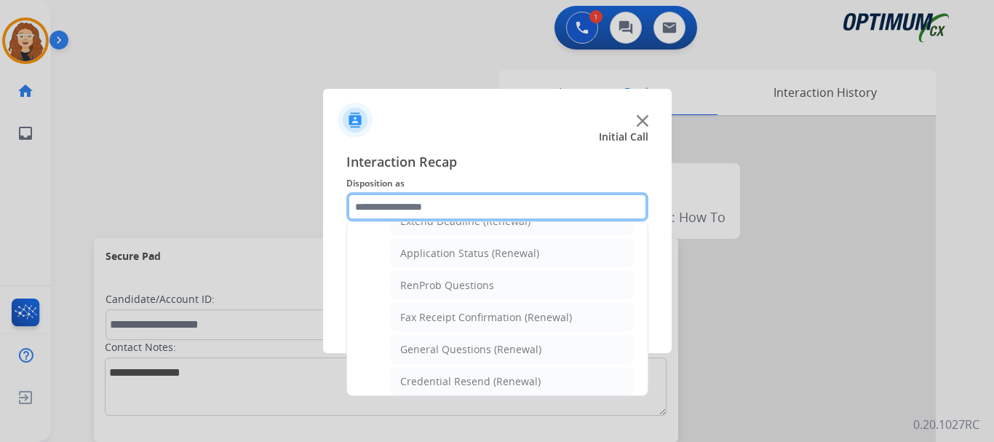
scroll to position [355, 0]
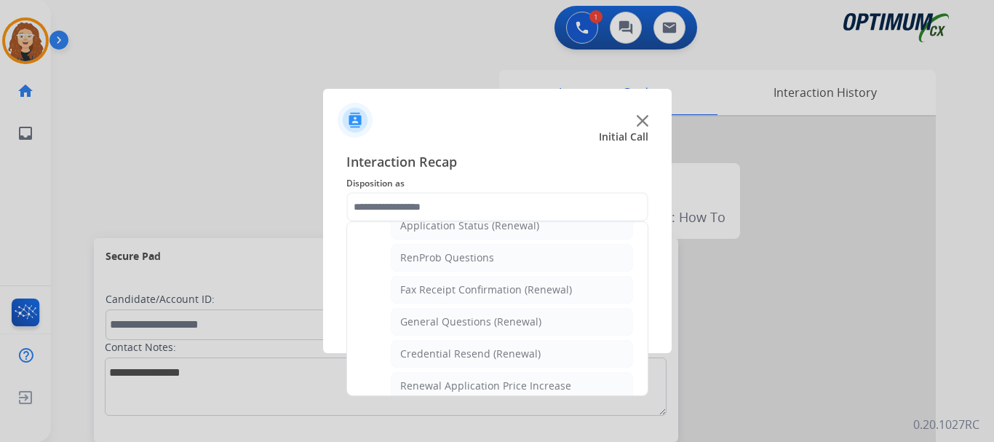
click at [538, 319] on li "General Questions (Renewal)" at bounding box center [512, 322] width 242 height 28
type input "**********"
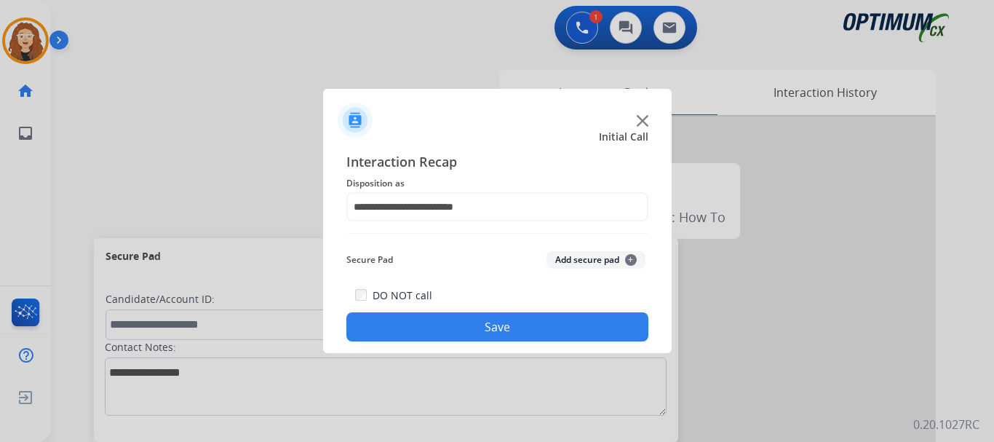
click at [535, 321] on button "Save" at bounding box center [498, 326] width 302 height 29
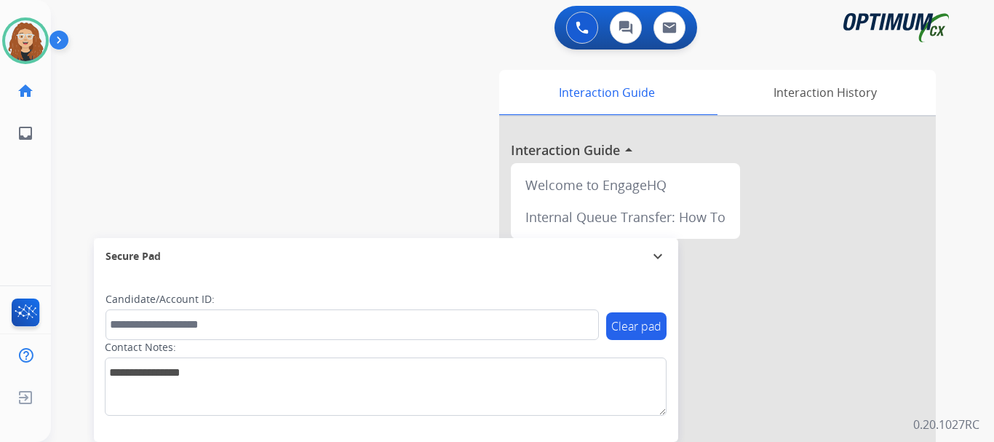
click at [259, 105] on div "swap_horiz Break voice bridge close_fullscreen Connect 3-Way Call merge_type Se…" at bounding box center [505, 355] width 908 height 607
click at [80, 189] on div "swap_horiz Break voice bridge close_fullscreen Connect 3-Way Call merge_type Se…" at bounding box center [505, 355] width 908 height 607
click at [89, 121] on div "swap_horiz Break voice bridge close_fullscreen Connect 3-Way Call merge_type Se…" at bounding box center [505, 355] width 908 height 607
click at [96, 136] on div "swap_horiz Break voice bridge close_fullscreen Connect 3-Way Call merge_type Se…" at bounding box center [505, 355] width 908 height 607
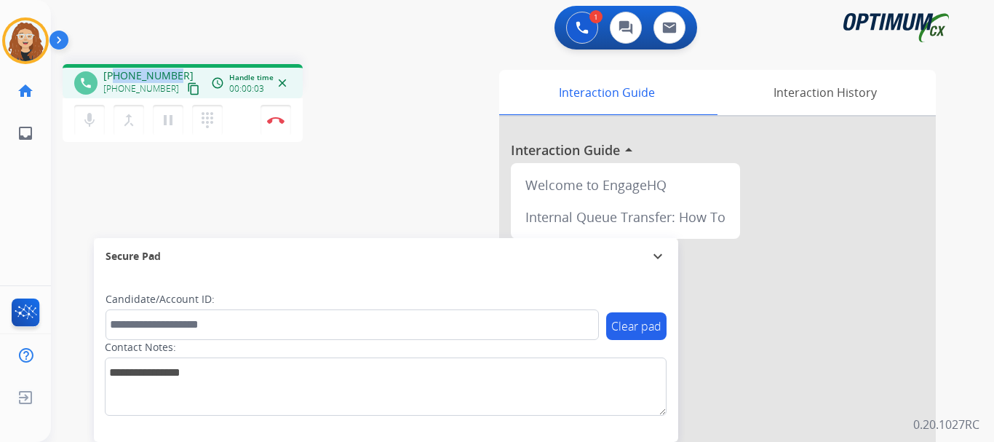
drag, startPoint x: 123, startPoint y: 73, endPoint x: 178, endPoint y: 70, distance: 54.7
click at [178, 70] on div "+13017419673 +13017419673 content_copy" at bounding box center [152, 82] width 99 height 29
copy span "3017419673"
click at [282, 116] on button "Disconnect" at bounding box center [276, 120] width 31 height 31
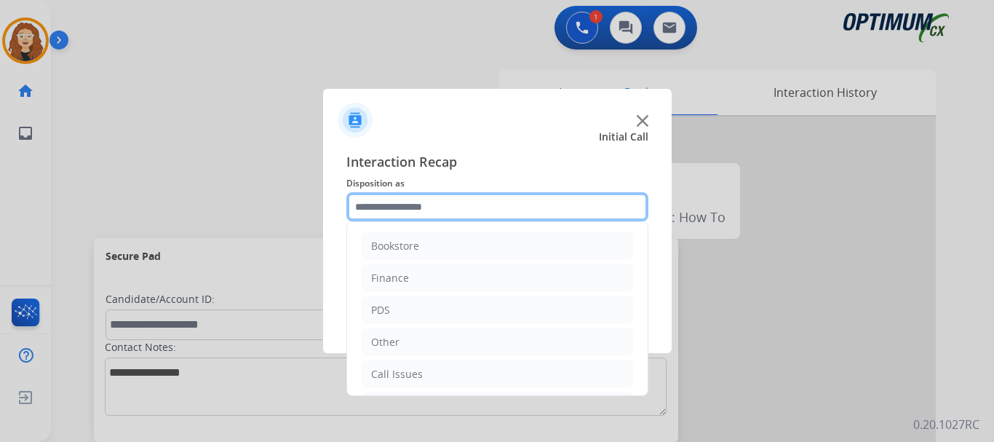
click at [423, 208] on input "text" at bounding box center [498, 206] width 302 height 29
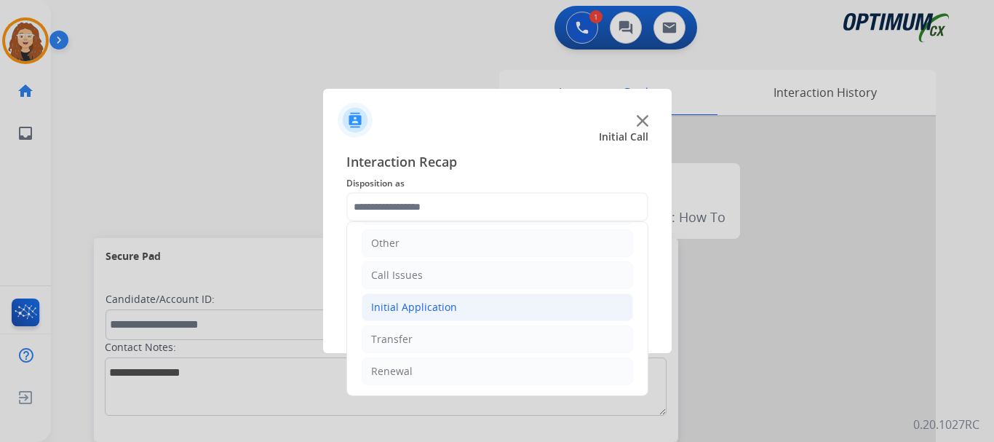
click at [448, 306] on div "Initial Application" at bounding box center [414, 307] width 86 height 15
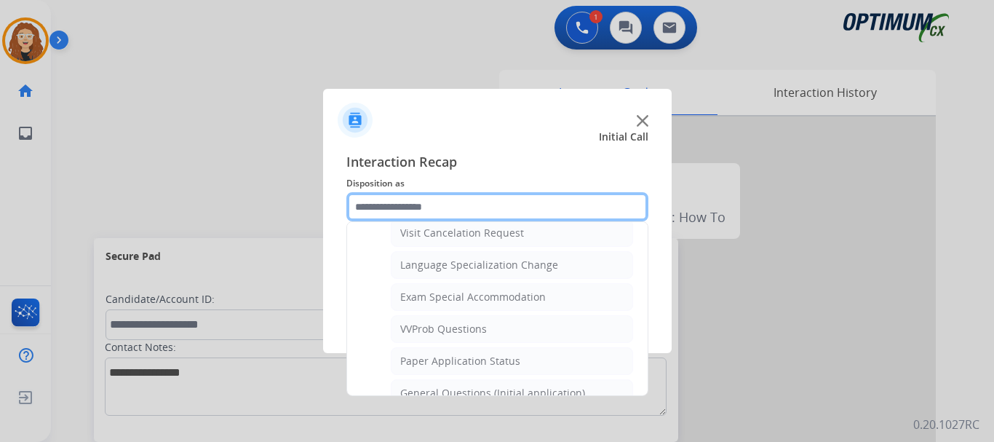
scroll to position [727, 0]
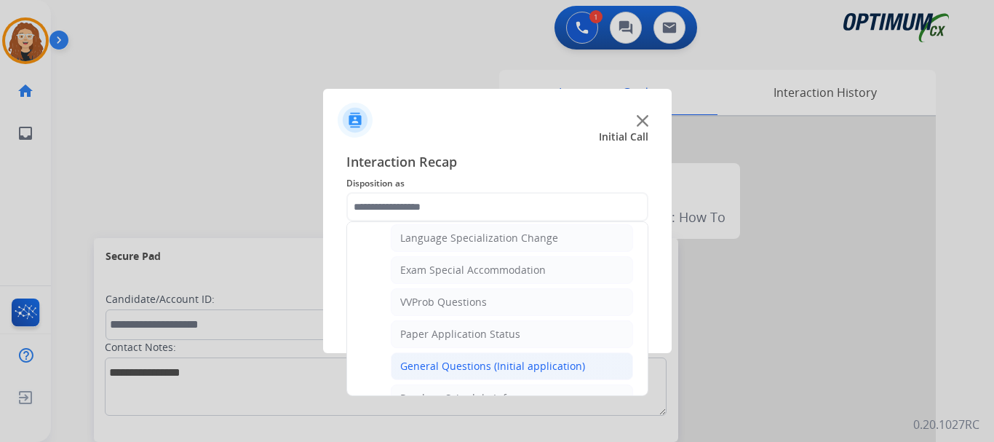
click at [558, 368] on div "General Questions (Initial application)" at bounding box center [492, 366] width 185 height 15
type input "**********"
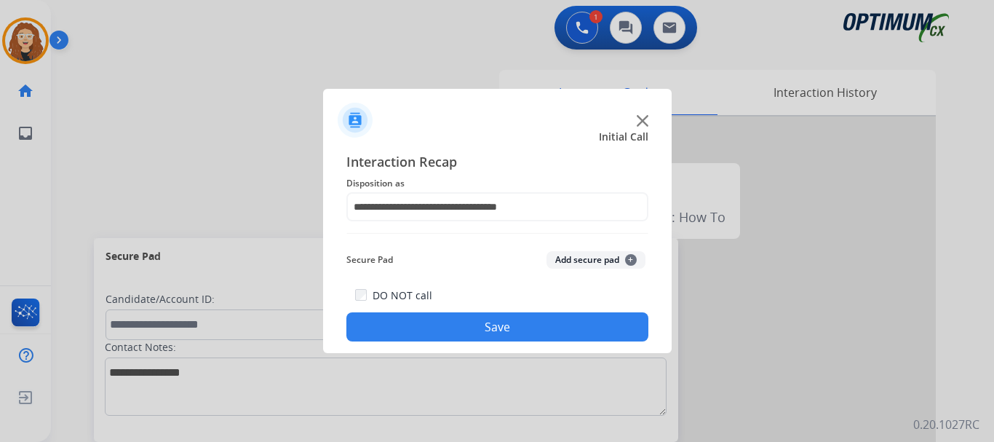
click at [510, 328] on button "Save" at bounding box center [498, 326] width 302 height 29
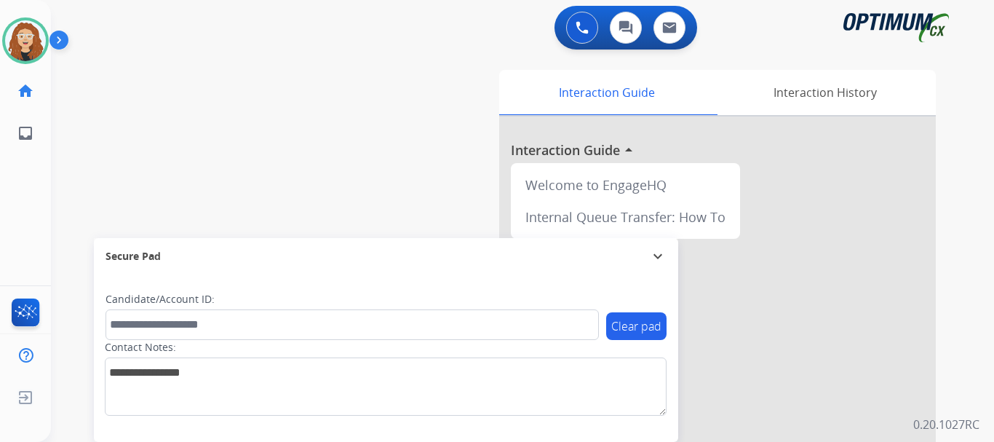
click at [86, 132] on div "swap_horiz Break voice bridge close_fullscreen Connect 3-Way Call merge_type Se…" at bounding box center [505, 355] width 908 height 607
click at [23, 41] on img at bounding box center [25, 40] width 41 height 41
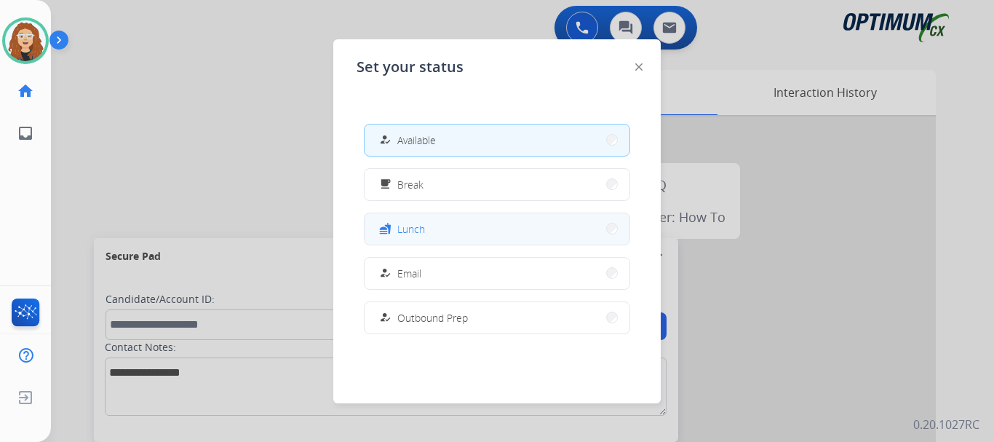
click at [470, 231] on button "fastfood Lunch" at bounding box center [497, 228] width 265 height 31
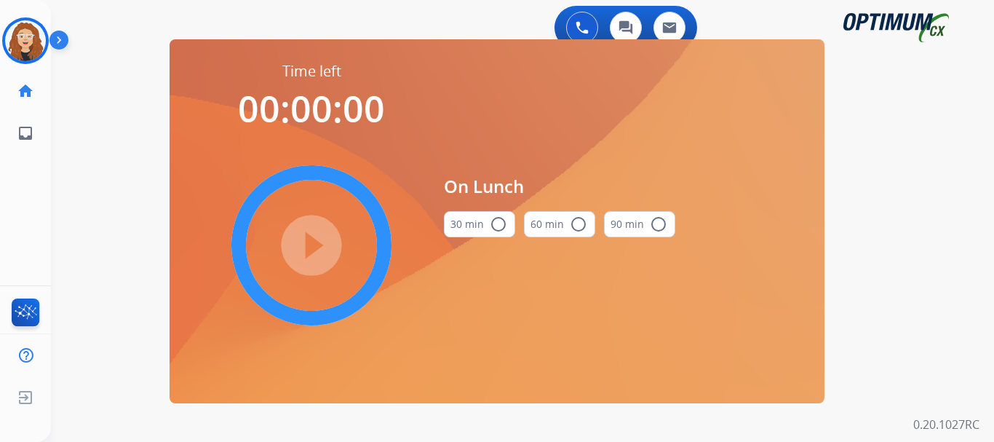
click at [503, 225] on mat-icon "radio_button_unchecked" at bounding box center [498, 223] width 17 height 17
click at [316, 241] on mat-icon "play_circle_filled" at bounding box center [311, 245] width 17 height 17
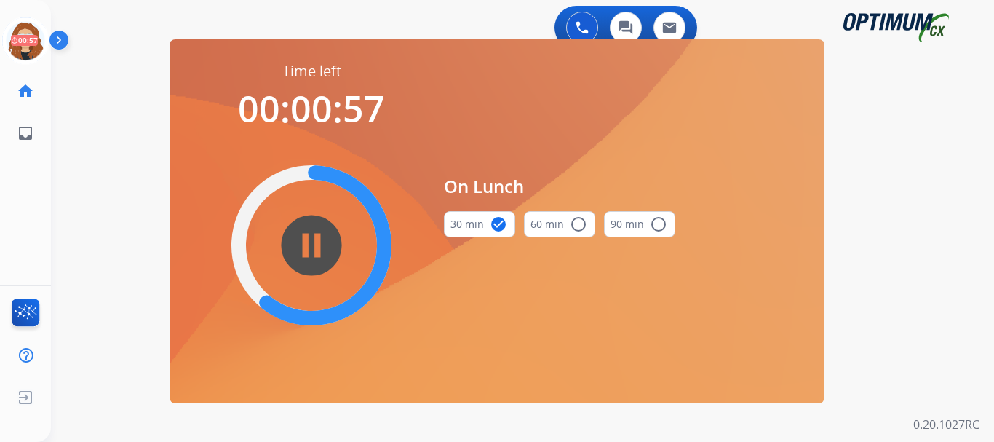
click at [75, 113] on div "swap_horiz Break voice bridge close_fullscreen Connect 3-Way Call merge_type Se…" at bounding box center [505, 87] width 908 height 70
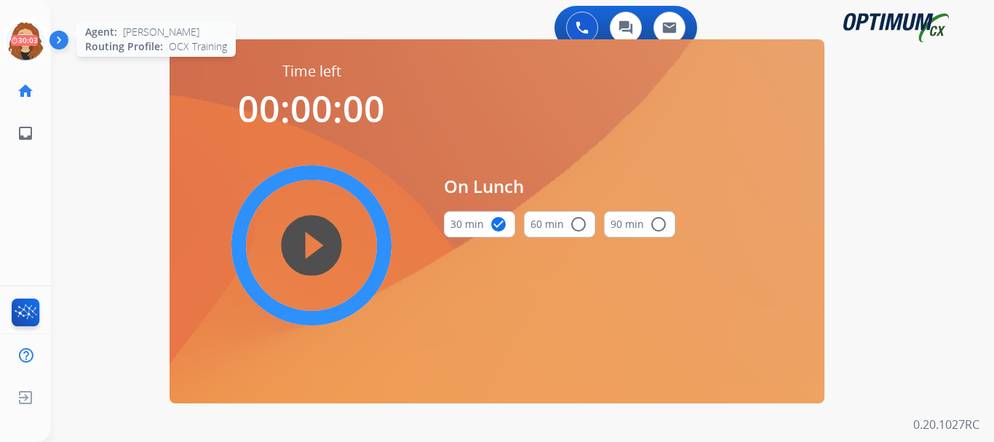
click at [31, 35] on icon at bounding box center [25, 40] width 47 height 47
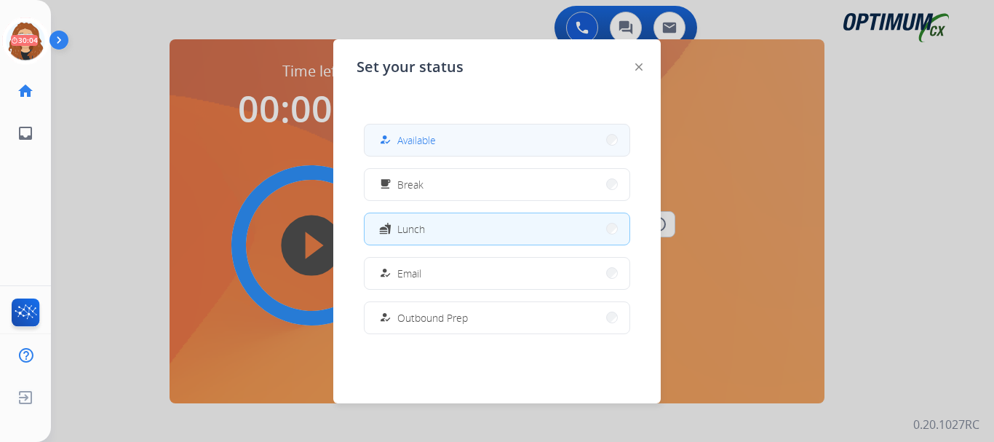
click at [454, 142] on button "how_to_reg Available" at bounding box center [497, 139] width 265 height 31
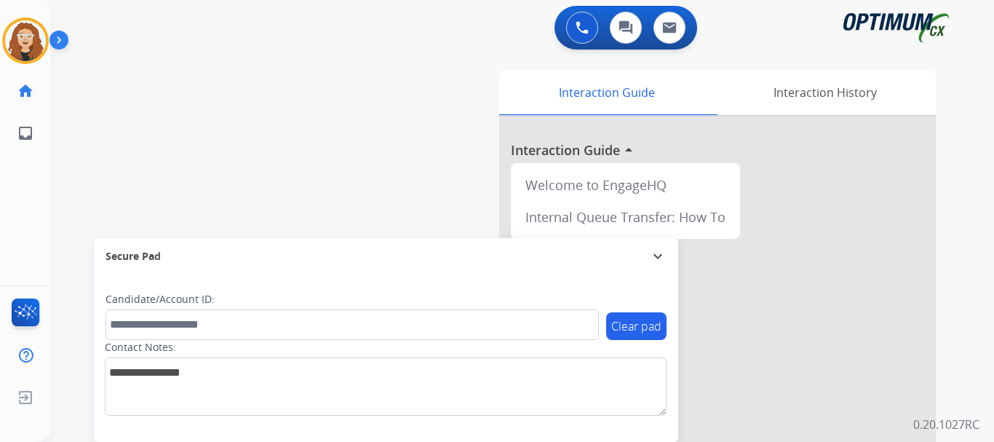
click at [77, 123] on div "swap_horiz Break voice bridge close_fullscreen Connect 3-Way Call merge_type Se…" at bounding box center [505, 355] width 908 height 607
click at [87, 78] on div "swap_horiz Break voice bridge close_fullscreen Connect 3-Way Call merge_type Se…" at bounding box center [505, 355] width 908 height 607
click at [830, 89] on div "Interaction History" at bounding box center [825, 92] width 222 height 45
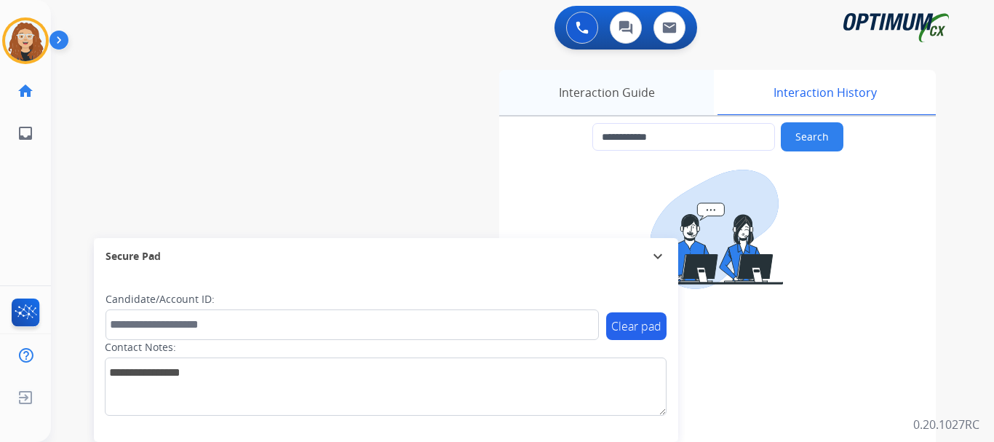
click at [620, 86] on div "Interaction Guide" at bounding box center [606, 92] width 215 height 45
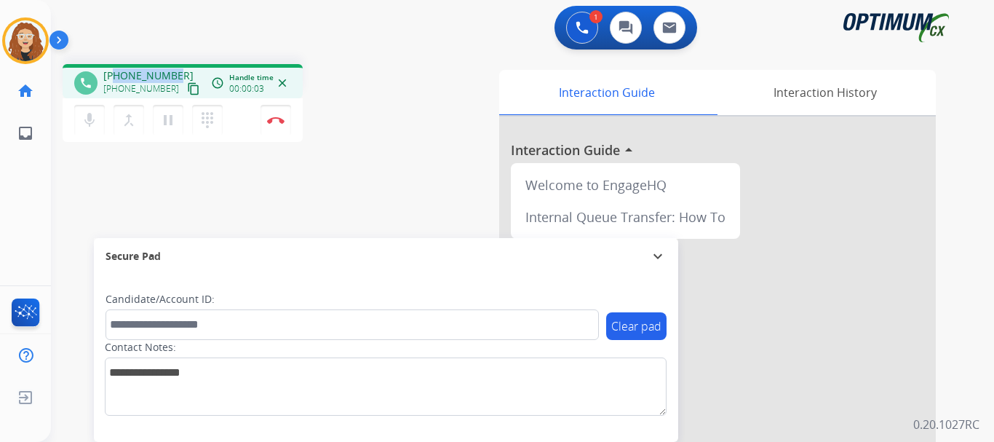
drag, startPoint x: 116, startPoint y: 74, endPoint x: 173, endPoint y: 72, distance: 56.8
click at [175, 72] on div "+19377785220 +19377785220 content_copy" at bounding box center [152, 82] width 99 height 29
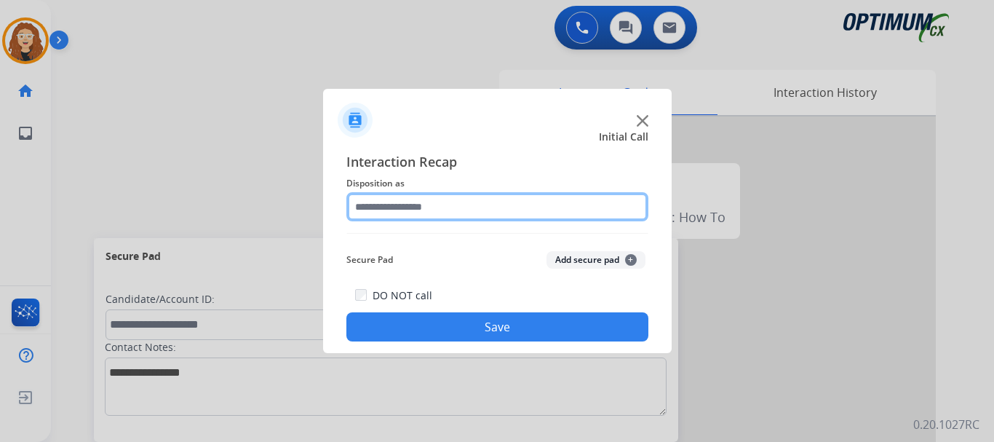
click at [437, 207] on input "text" at bounding box center [498, 206] width 302 height 29
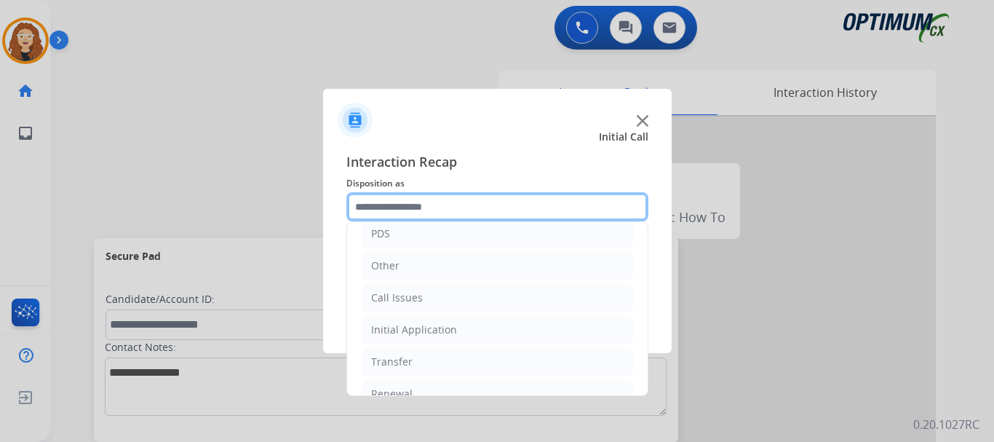
scroll to position [99, 0]
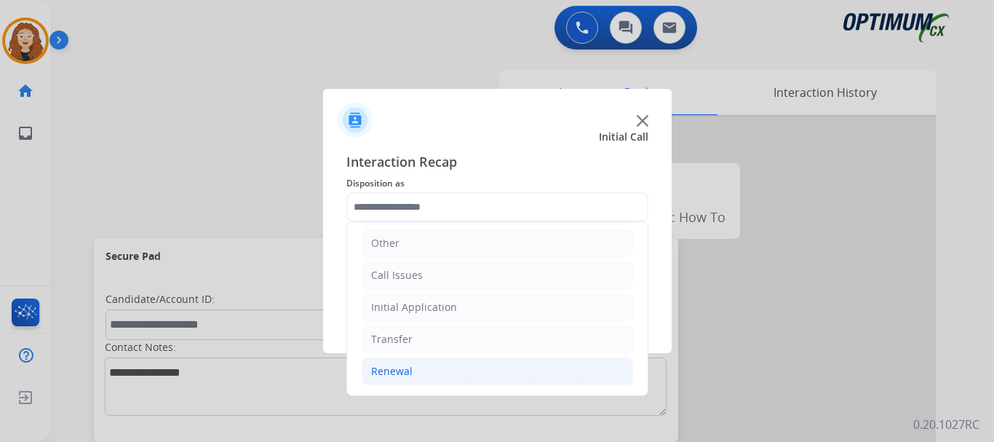
click at [420, 370] on li "Renewal" at bounding box center [498, 371] width 272 height 28
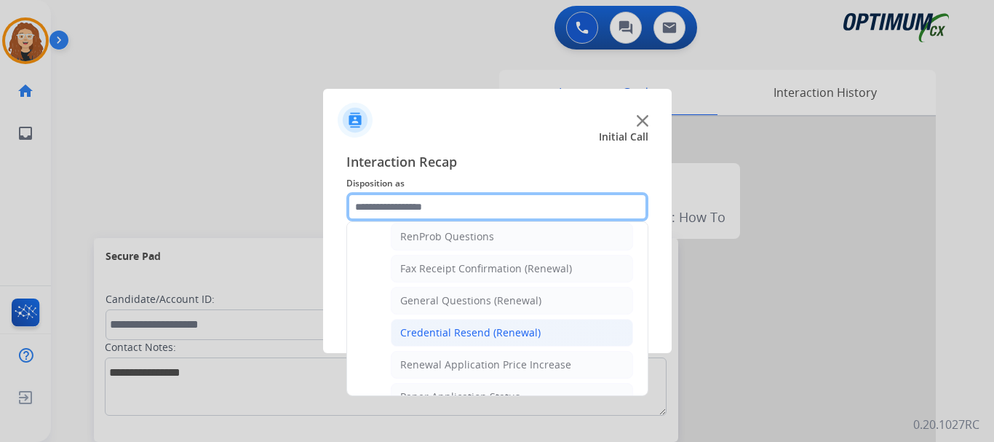
scroll to position [377, 0]
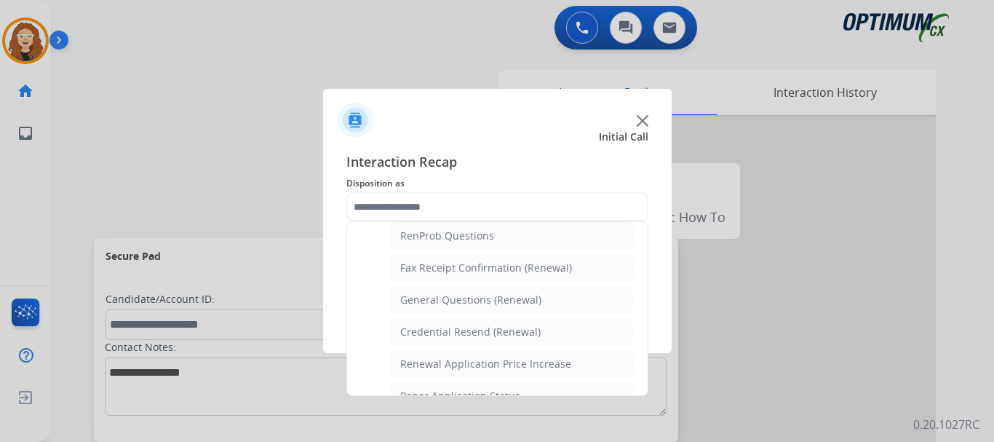
click at [529, 298] on div "General Questions (Renewal)" at bounding box center [470, 300] width 141 height 15
type input "**********"
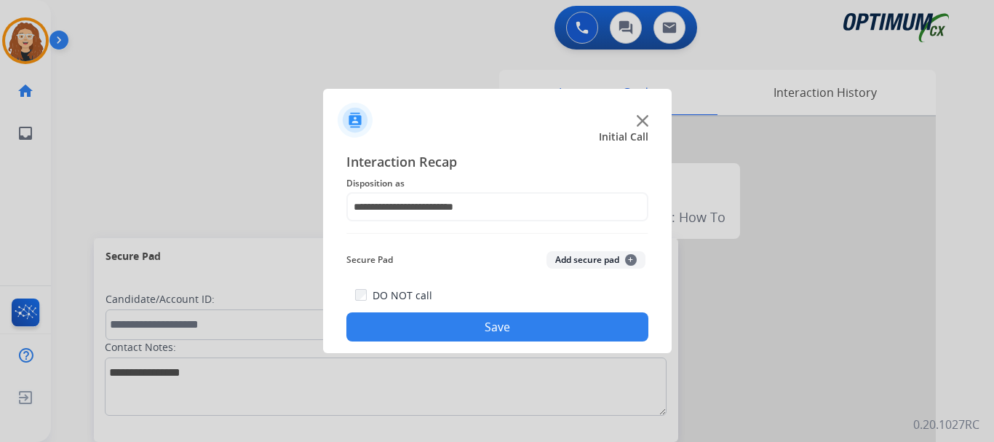
click at [496, 327] on button "Save" at bounding box center [498, 326] width 302 height 29
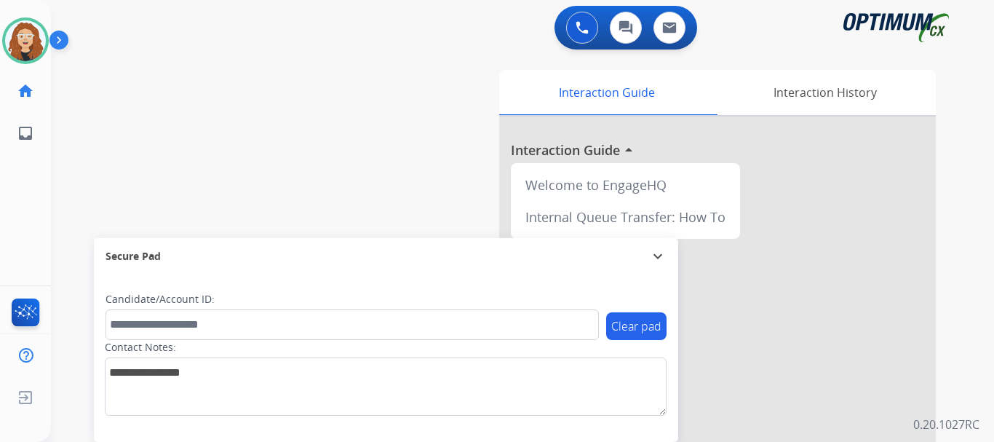
click at [74, 183] on div "swap_horiz Break voice bridge close_fullscreen Connect 3-Way Call merge_type Se…" at bounding box center [505, 355] width 908 height 607
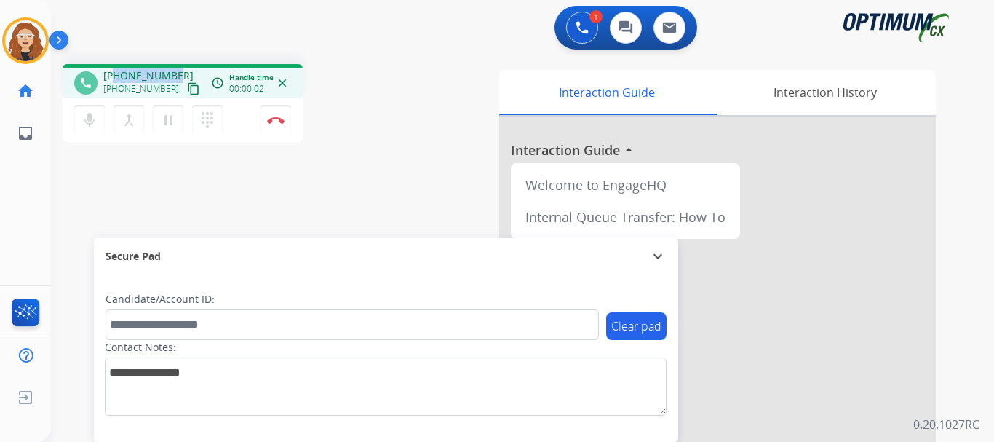
drag, startPoint x: 115, startPoint y: 75, endPoint x: 173, endPoint y: 71, distance: 57.7
click at [173, 74] on span "+14043965158" at bounding box center [148, 75] width 90 height 15
click at [281, 119] on img at bounding box center [275, 119] width 17 height 7
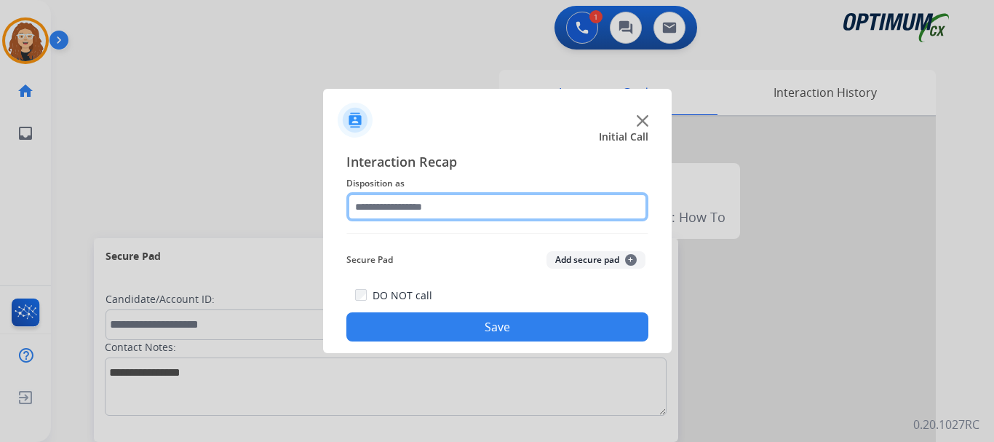
click at [413, 205] on input "text" at bounding box center [498, 206] width 302 height 29
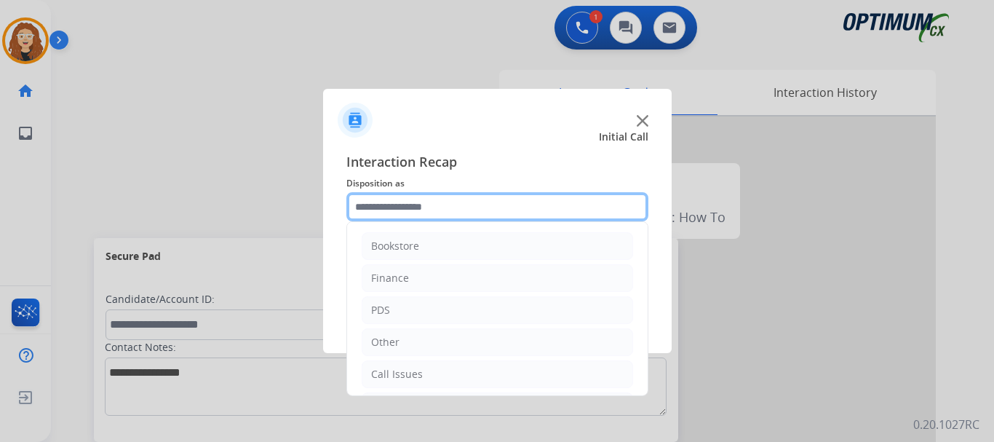
scroll to position [99, 0]
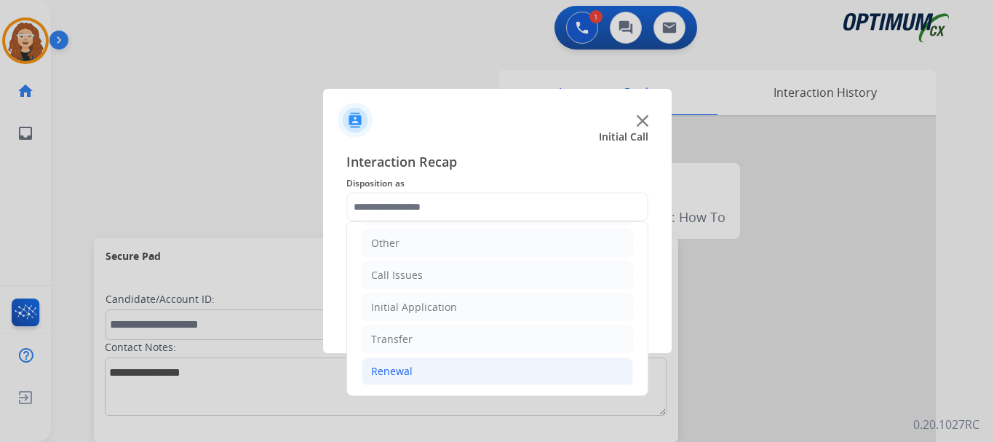
drag, startPoint x: 419, startPoint y: 370, endPoint x: 494, endPoint y: 373, distance: 75.1
click at [424, 371] on li "Renewal" at bounding box center [498, 371] width 272 height 28
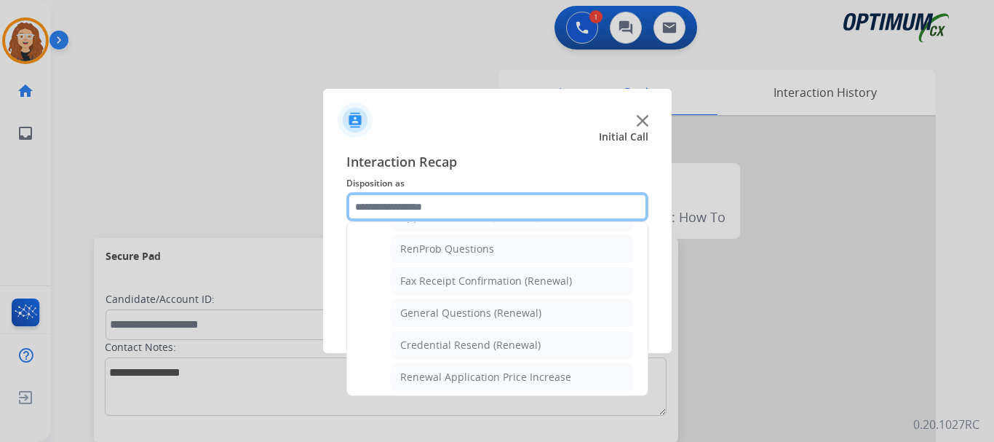
scroll to position [368, 0]
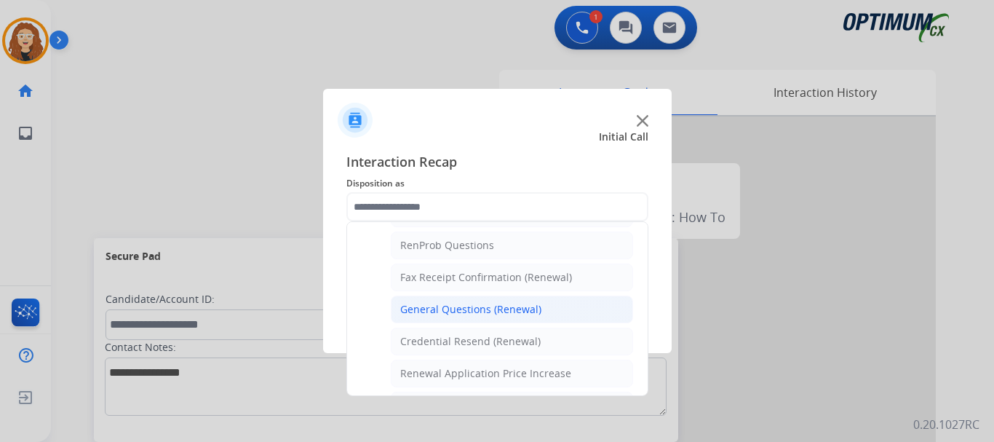
click at [531, 304] on div "General Questions (Renewal)" at bounding box center [470, 309] width 141 height 15
type input "**********"
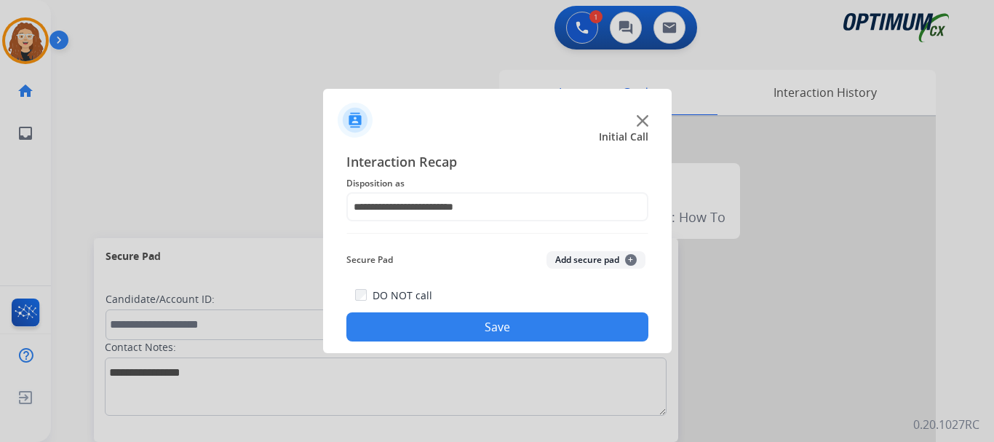
click at [516, 327] on button "Save" at bounding box center [498, 326] width 302 height 29
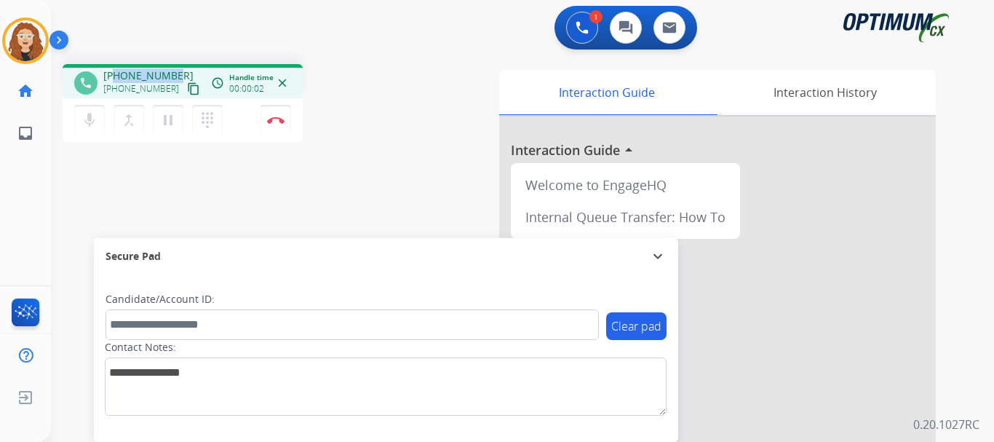
drag, startPoint x: 116, startPoint y: 74, endPoint x: 174, endPoint y: 72, distance: 57.5
click at [174, 73] on div "+12166304935 +12166304935 content_copy" at bounding box center [152, 82] width 99 height 29
click at [277, 122] on img at bounding box center [275, 119] width 17 height 7
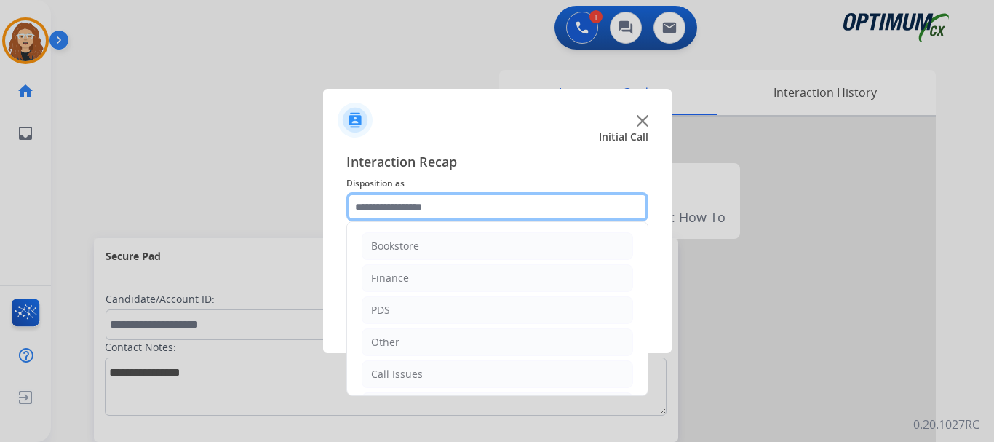
click at [392, 210] on input "text" at bounding box center [498, 206] width 302 height 29
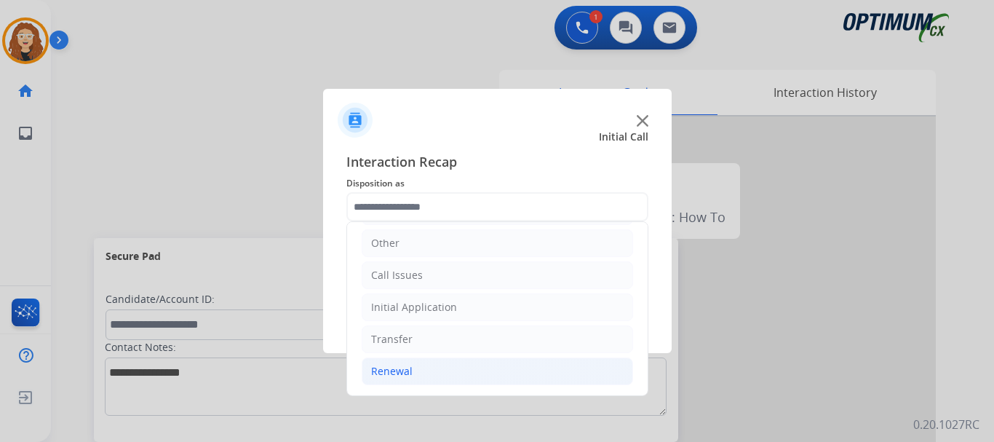
click at [499, 363] on li "Renewal" at bounding box center [498, 371] width 272 height 28
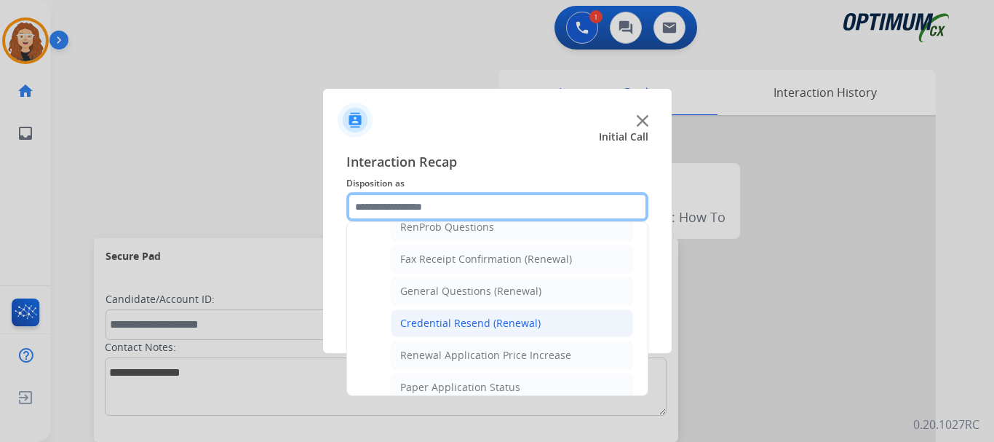
scroll to position [387, 0]
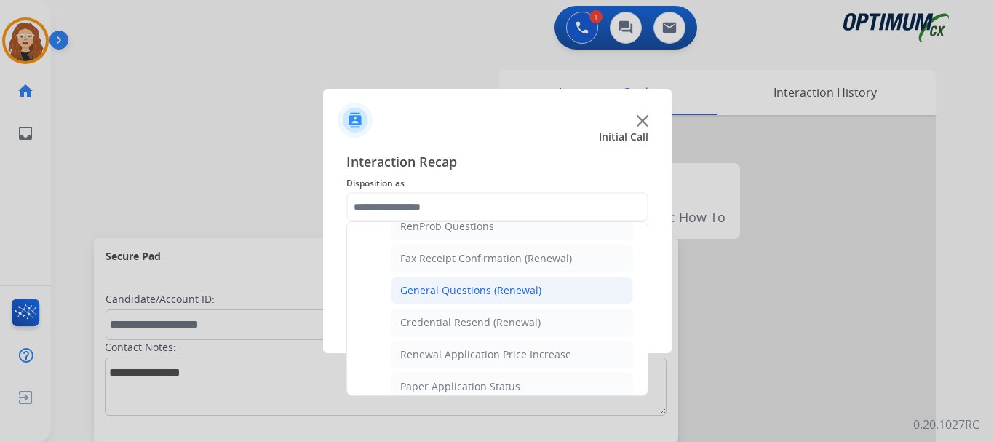
click at [518, 293] on div "General Questions (Renewal)" at bounding box center [470, 290] width 141 height 15
type input "**********"
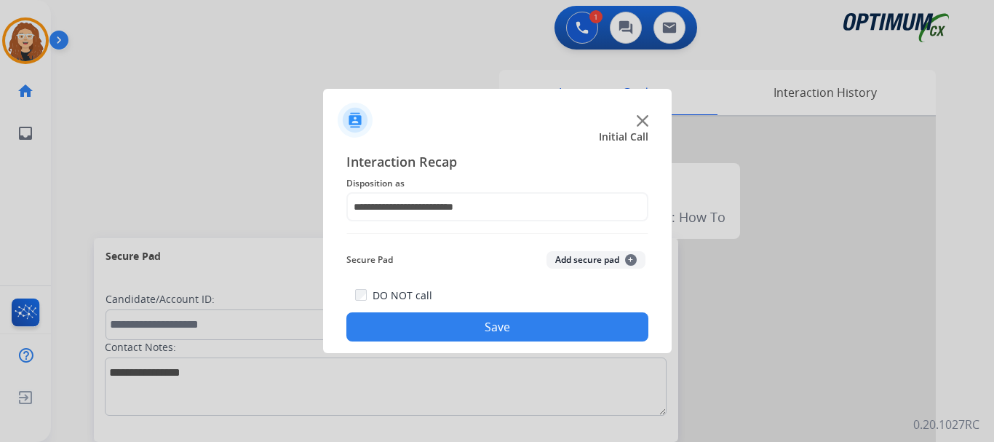
click at [500, 321] on button "Save" at bounding box center [498, 326] width 302 height 29
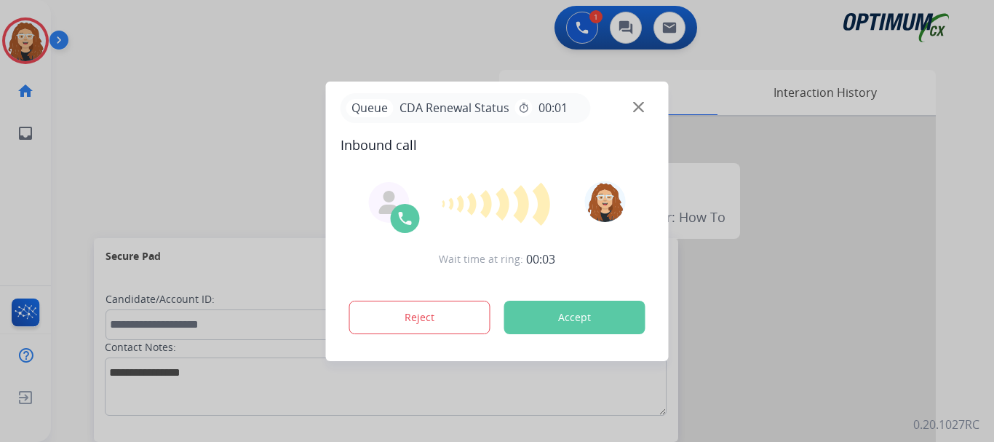
click at [219, 130] on div at bounding box center [497, 221] width 994 height 442
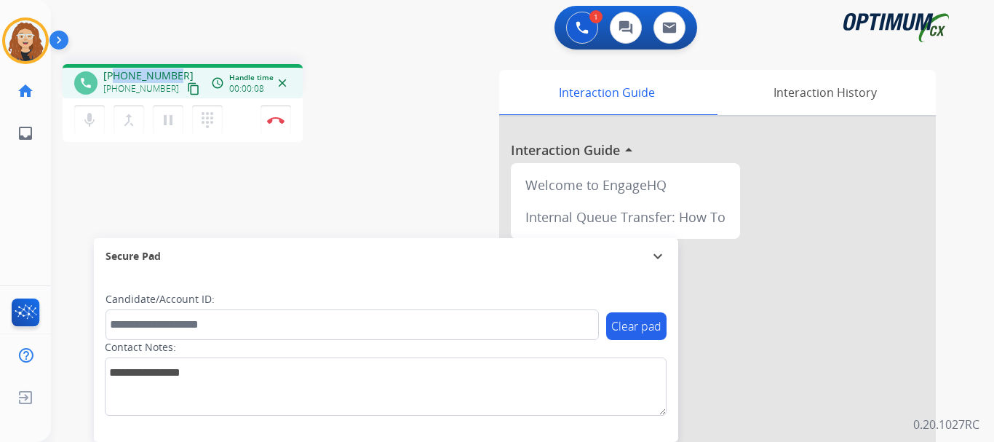
drag, startPoint x: 114, startPoint y: 74, endPoint x: 175, endPoint y: 74, distance: 61.2
click at [175, 74] on div "+12022716021 +12022716021 content_copy" at bounding box center [152, 82] width 99 height 29
click at [281, 120] on img at bounding box center [275, 119] width 17 height 7
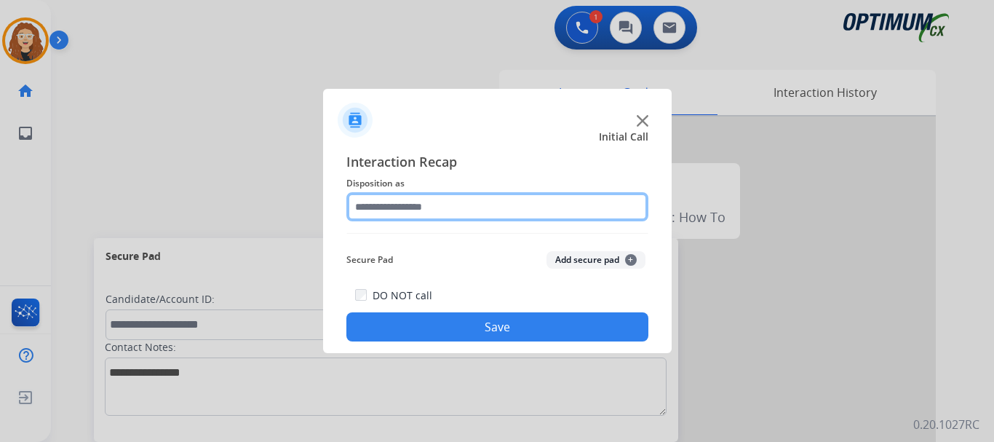
click at [446, 201] on input "text" at bounding box center [498, 206] width 302 height 29
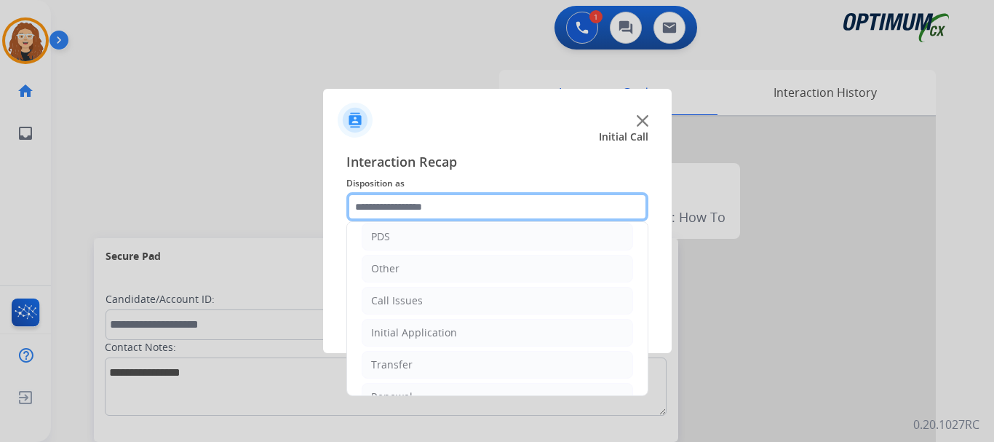
scroll to position [99, 0]
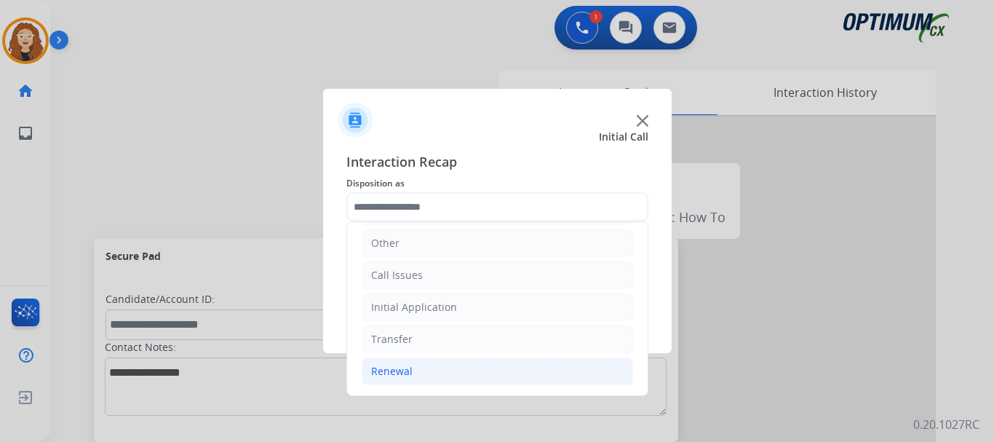
click at [448, 373] on li "Renewal" at bounding box center [498, 371] width 272 height 28
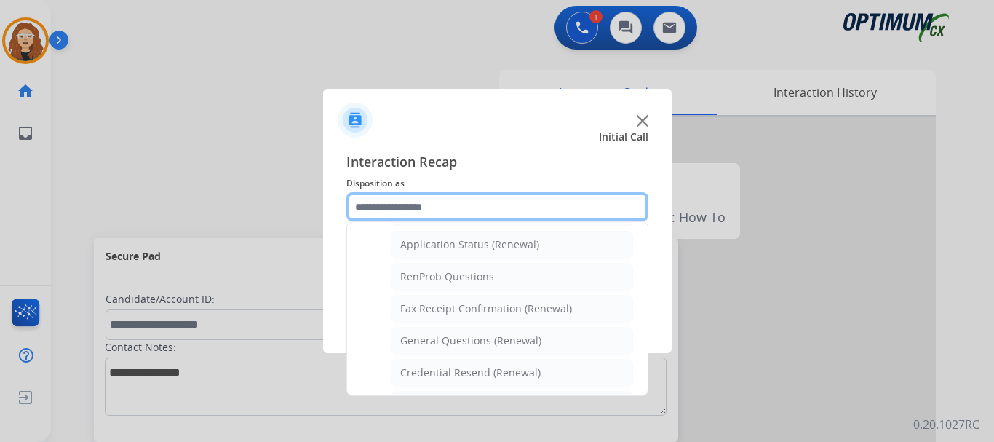
scroll to position [339, 0]
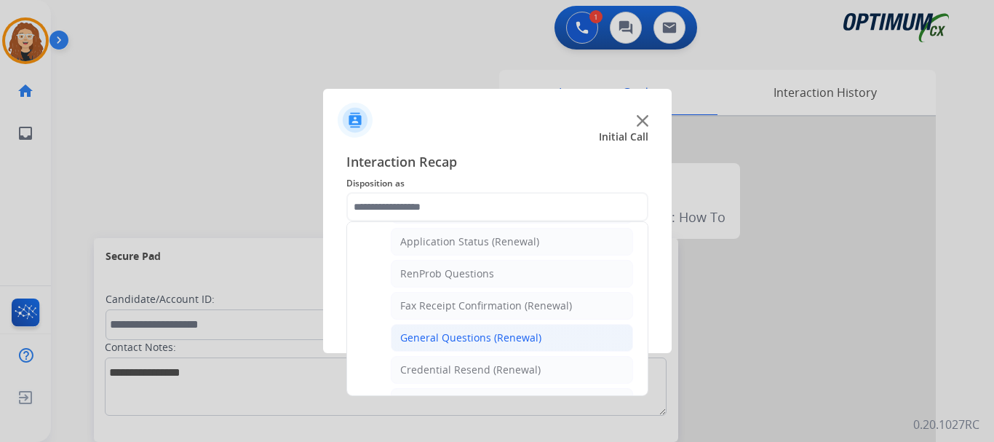
click at [549, 343] on li "General Questions (Renewal)" at bounding box center [512, 338] width 242 height 28
type input "**********"
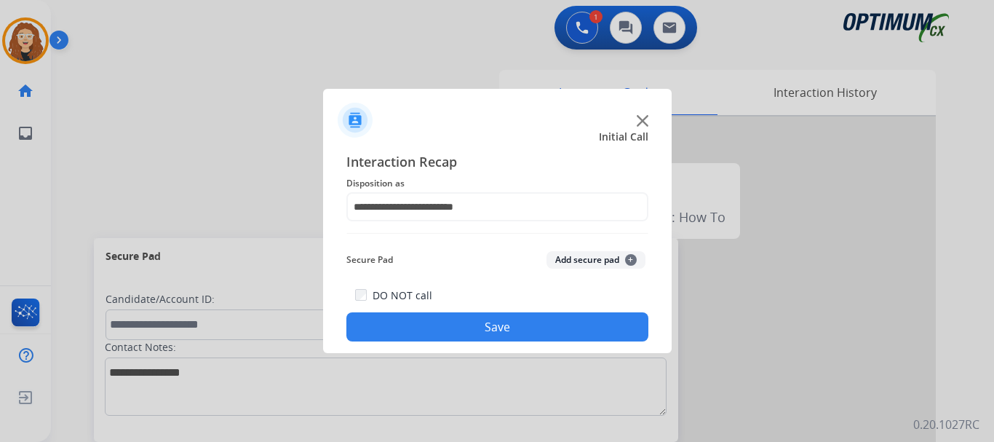
click at [538, 330] on button "Save" at bounding box center [498, 326] width 302 height 29
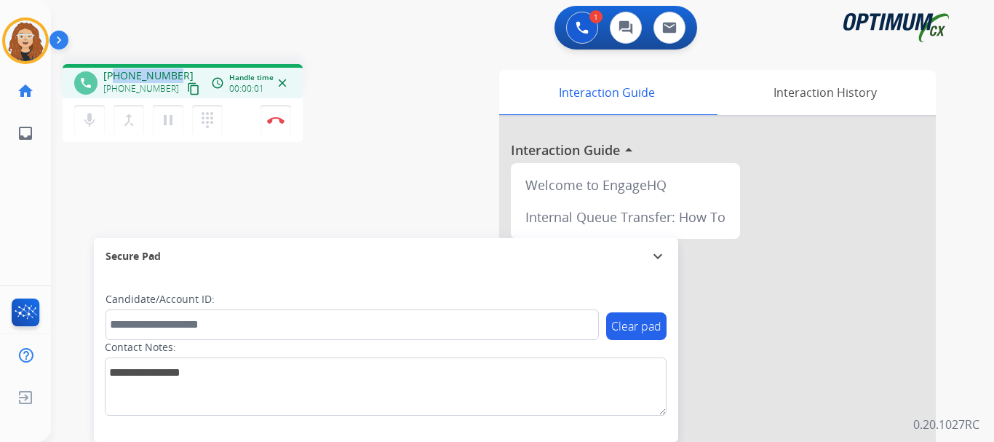
drag, startPoint x: 118, startPoint y: 74, endPoint x: 174, endPoint y: 74, distance: 56.1
click at [174, 74] on div "+17063941295 +17063941295 content_copy" at bounding box center [152, 82] width 99 height 29
click at [282, 120] on img at bounding box center [275, 119] width 17 height 7
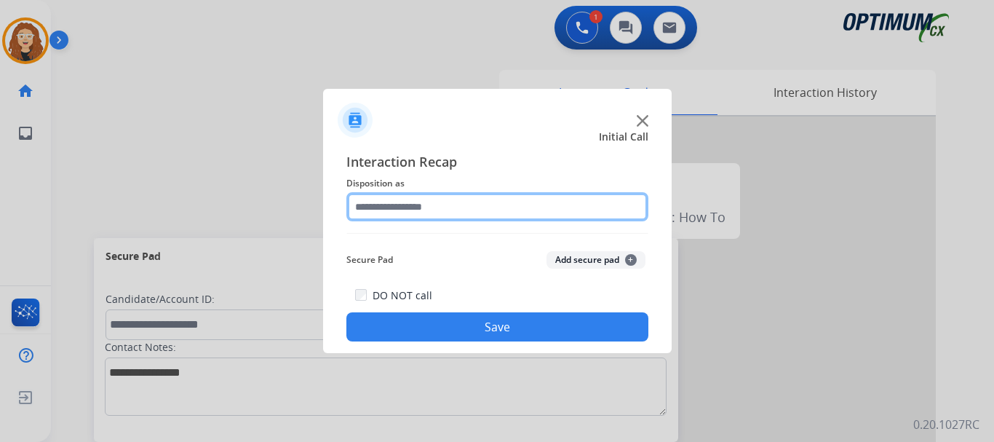
click at [424, 208] on input "text" at bounding box center [498, 206] width 302 height 29
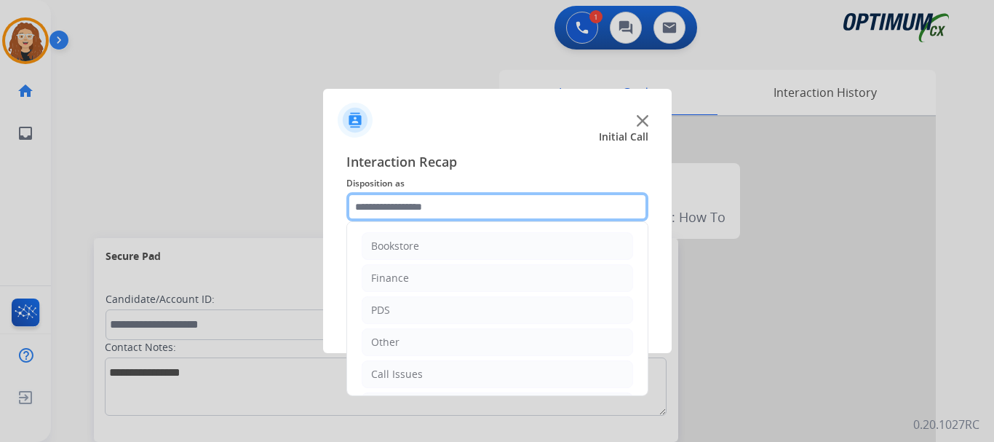
scroll to position [99, 0]
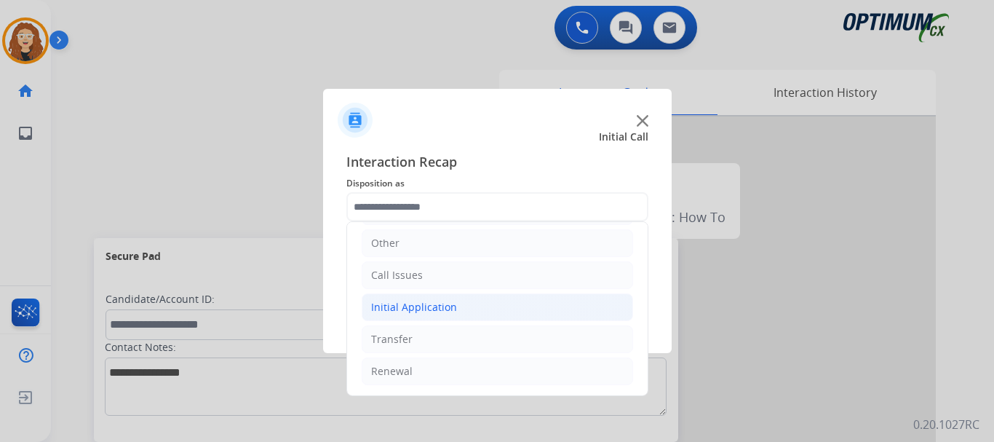
click at [448, 306] on div "Initial Application" at bounding box center [414, 307] width 86 height 15
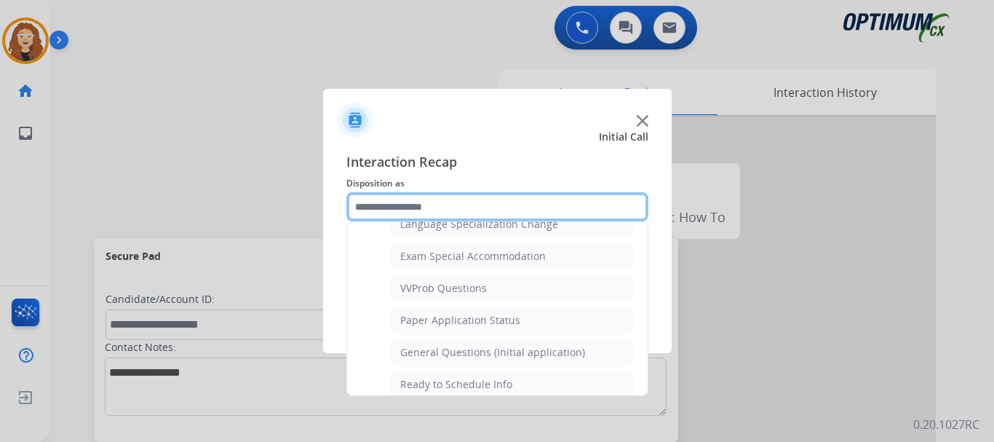
scroll to position [745, 0]
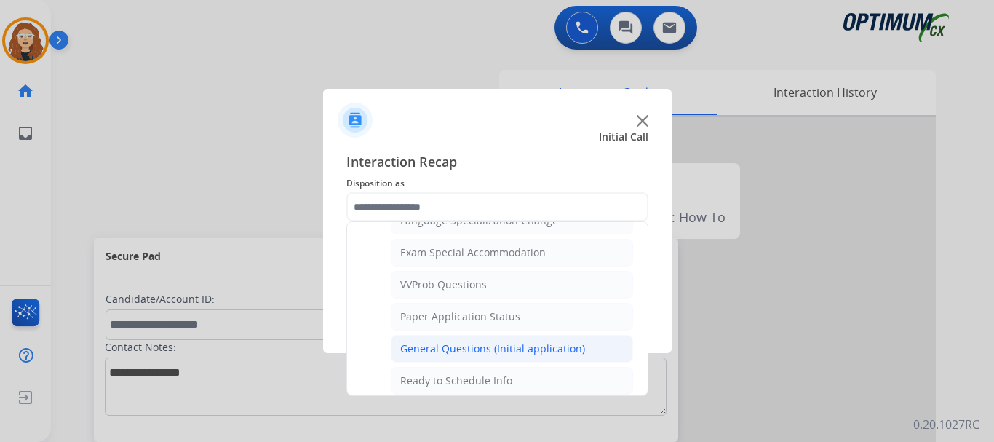
click at [561, 347] on div "General Questions (Initial application)" at bounding box center [492, 348] width 185 height 15
type input "**********"
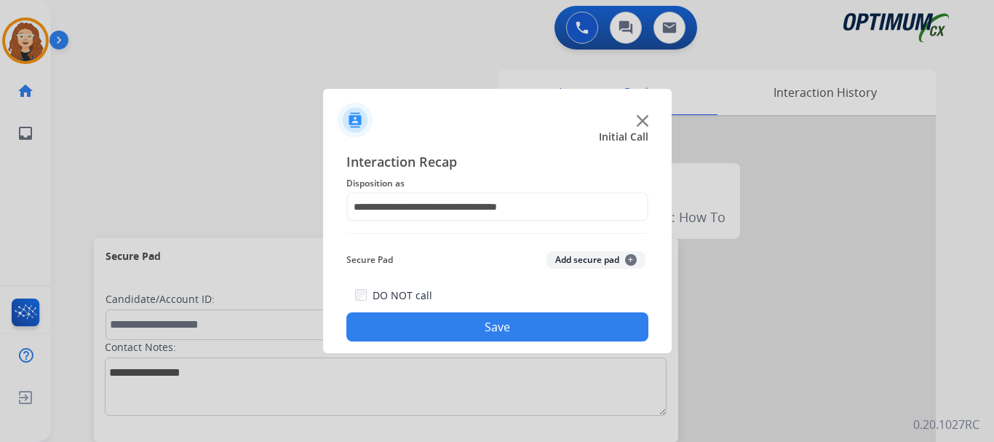
click at [561, 347] on div "**********" at bounding box center [497, 246] width 349 height 213
click at [550, 327] on button "Save" at bounding box center [498, 326] width 302 height 29
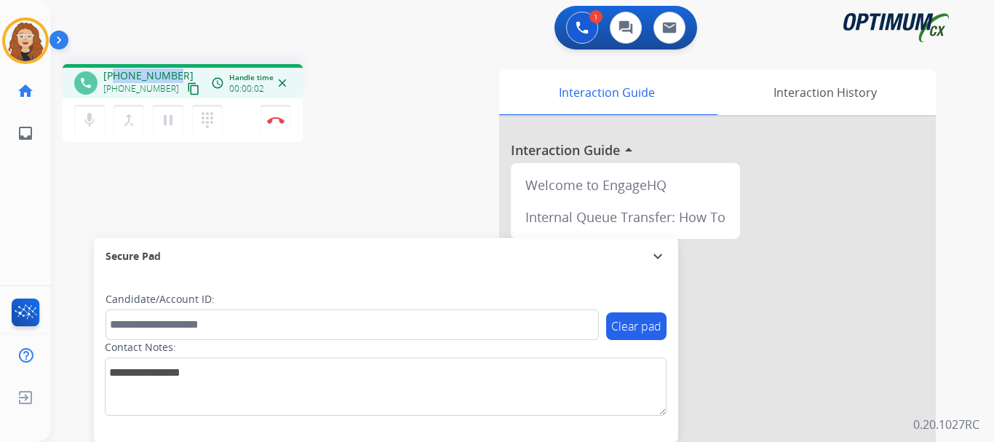
drag, startPoint x: 117, startPoint y: 74, endPoint x: 175, endPoint y: 70, distance: 58.4
click at [175, 70] on div "+17879104319 +17879104319 content_copy" at bounding box center [152, 82] width 99 height 29
click at [280, 125] on button "Disconnect" at bounding box center [276, 120] width 31 height 31
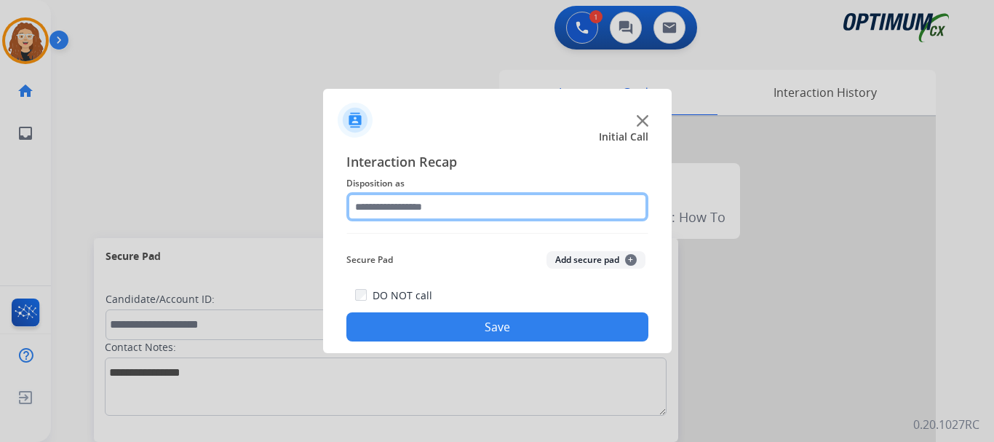
click at [406, 208] on input "text" at bounding box center [498, 206] width 302 height 29
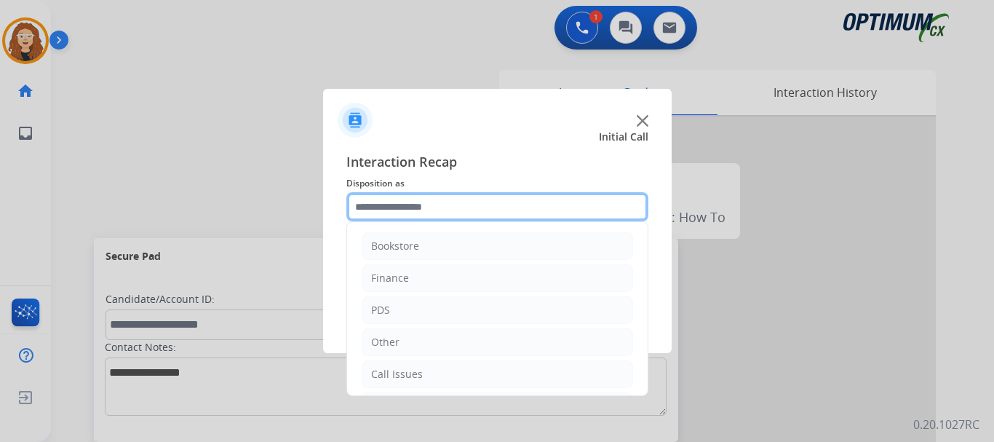
scroll to position [99, 0]
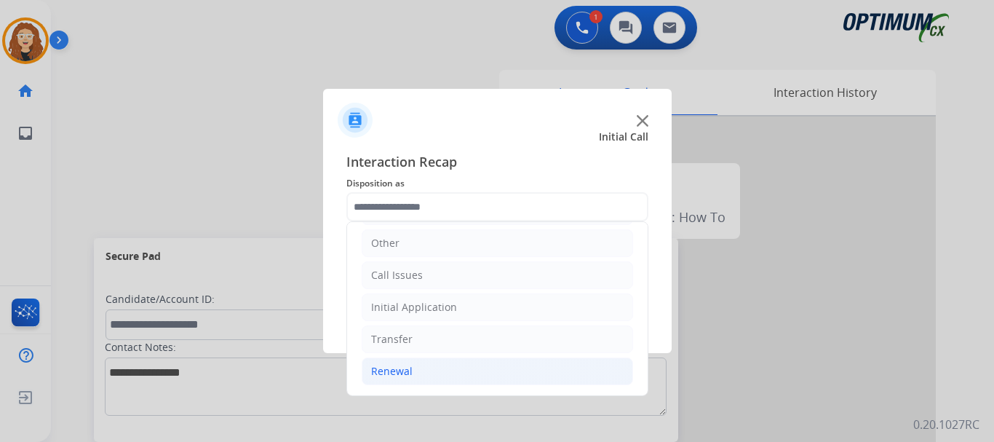
click at [524, 376] on li "Renewal" at bounding box center [498, 371] width 272 height 28
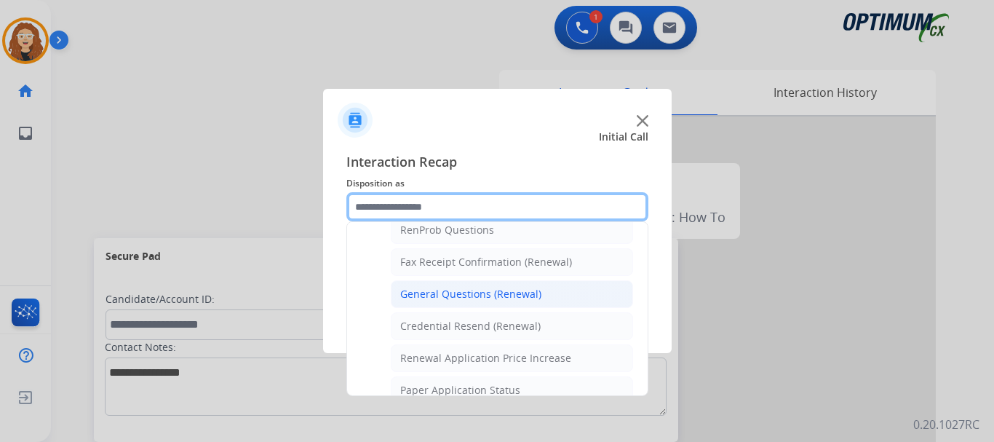
scroll to position [371, 0]
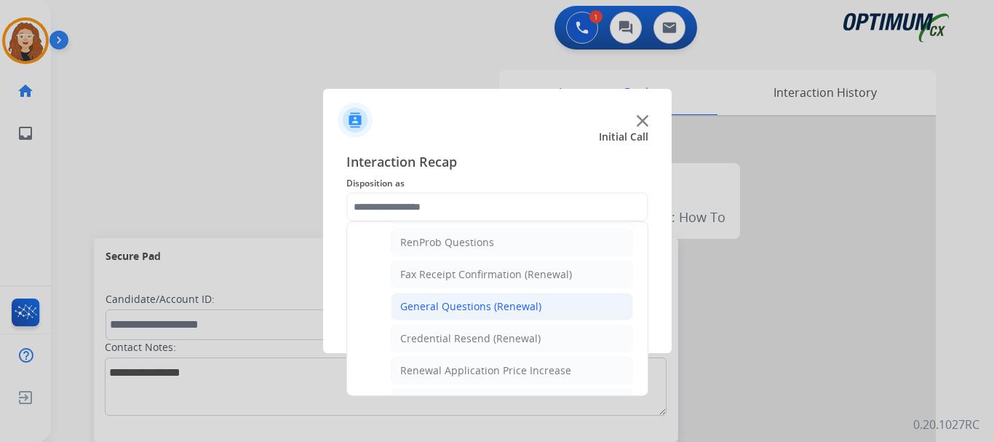
click at [505, 304] on div "General Questions (Renewal)" at bounding box center [470, 306] width 141 height 15
type input "**********"
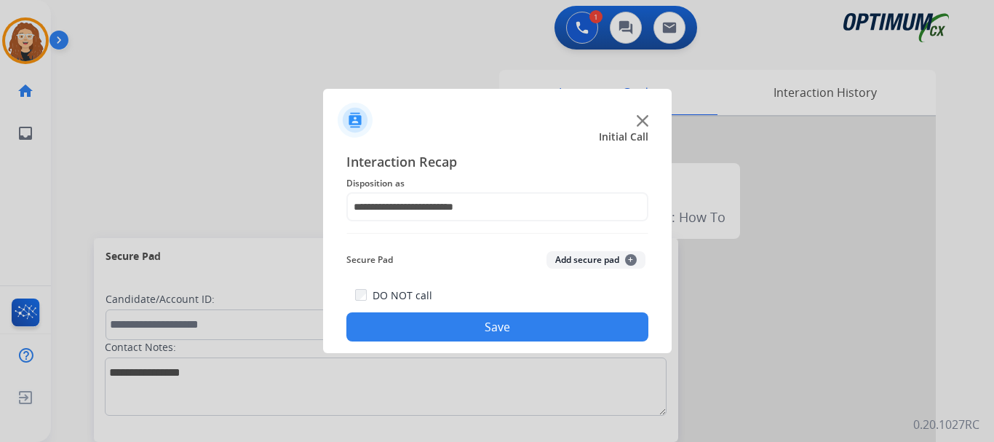
click at [494, 330] on button "Save" at bounding box center [498, 326] width 302 height 29
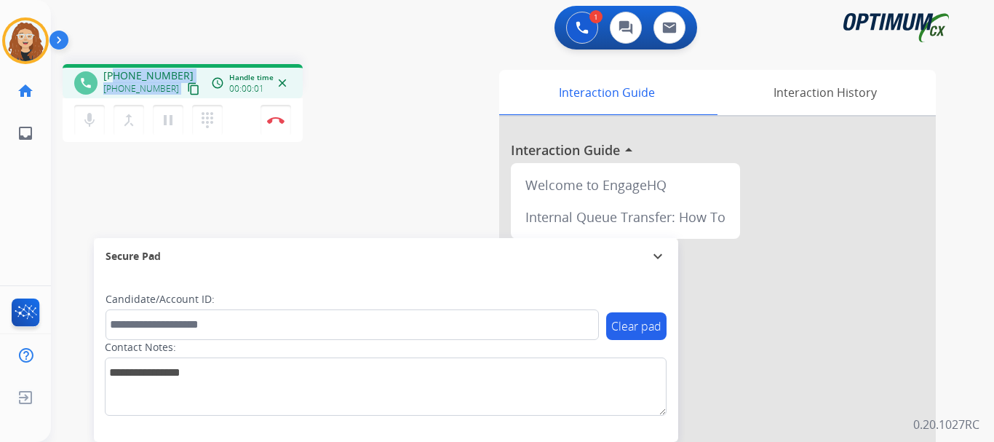
drag, startPoint x: 116, startPoint y: 75, endPoint x: 177, endPoint y: 76, distance: 60.4
click at [177, 76] on div "+18705655961 +18705655961 content_copy" at bounding box center [152, 82] width 99 height 29
click at [163, 170] on div "phone +18705655961 +18705655961 content_copy access_time Call metrics Queue 00:…" at bounding box center [505, 355] width 908 height 607
drag, startPoint x: 115, startPoint y: 78, endPoint x: 178, endPoint y: 73, distance: 62.8
click at [178, 70] on div "+18705655961 +18705655961 content_copy" at bounding box center [152, 82] width 99 height 29
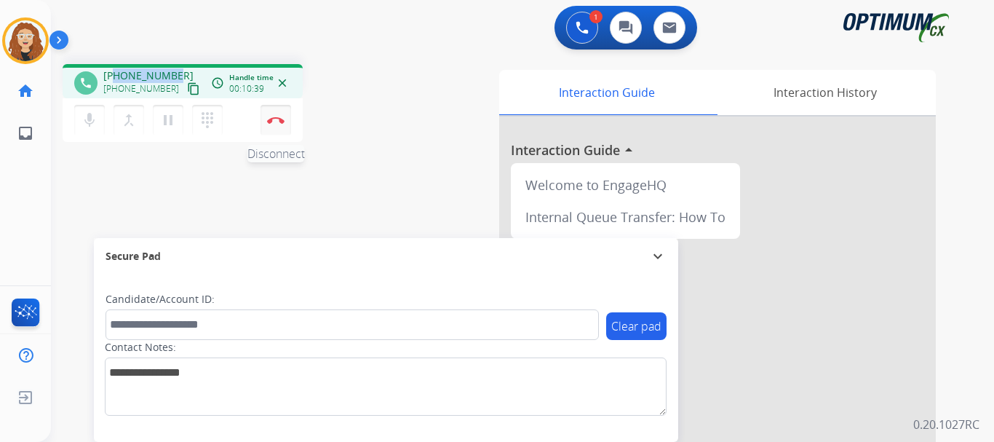
click at [282, 119] on img at bounding box center [275, 119] width 17 height 7
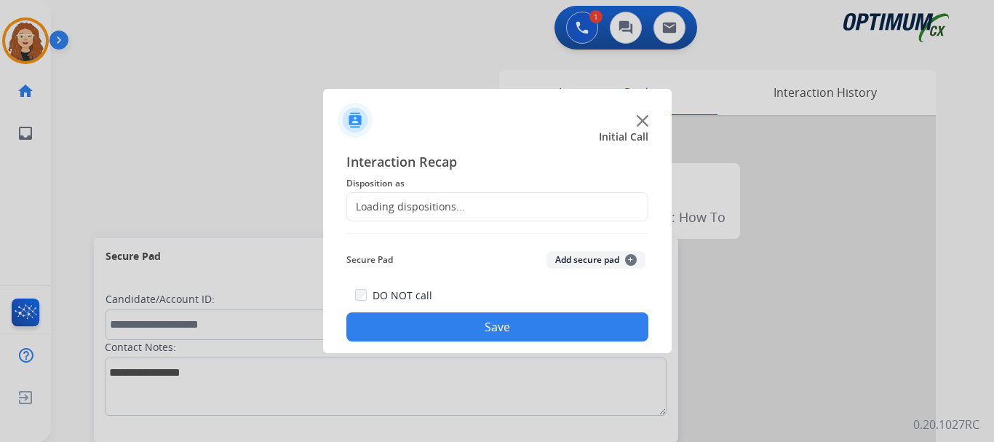
click at [430, 202] on div "Loading dispositions..." at bounding box center [406, 206] width 118 height 15
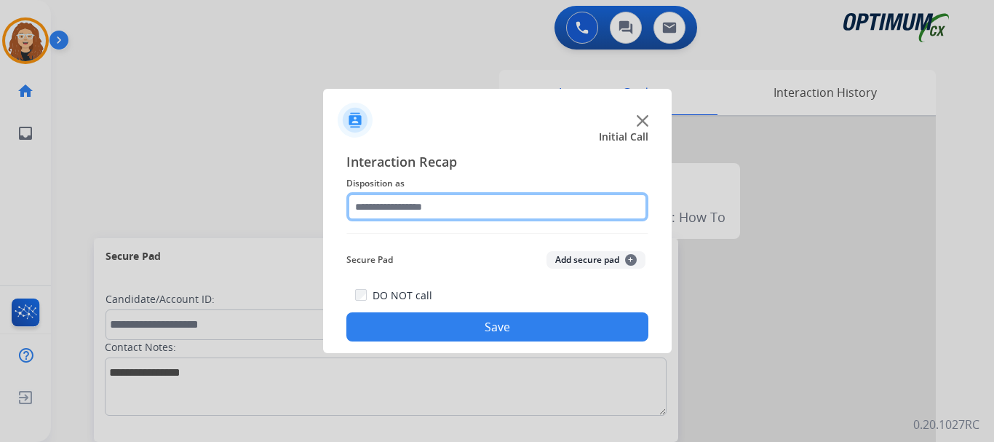
click at [444, 210] on input "text" at bounding box center [498, 206] width 302 height 29
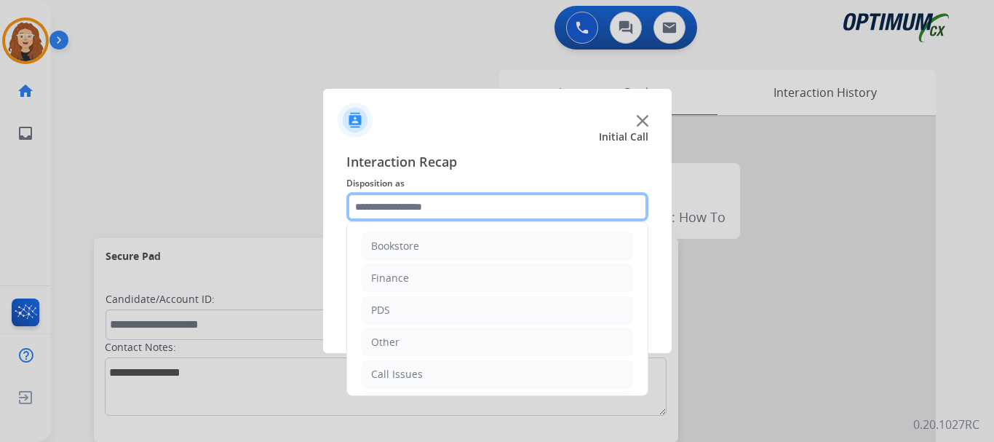
scroll to position [99, 0]
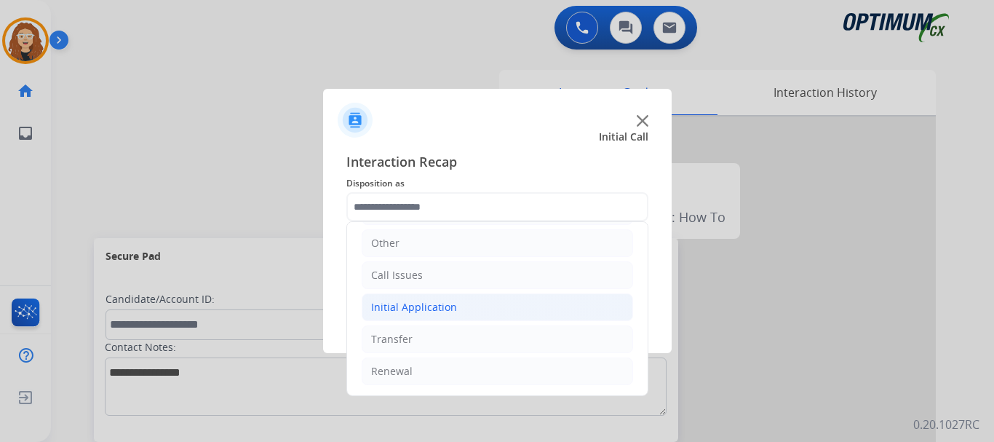
click at [435, 312] on div "Initial Application" at bounding box center [414, 307] width 86 height 15
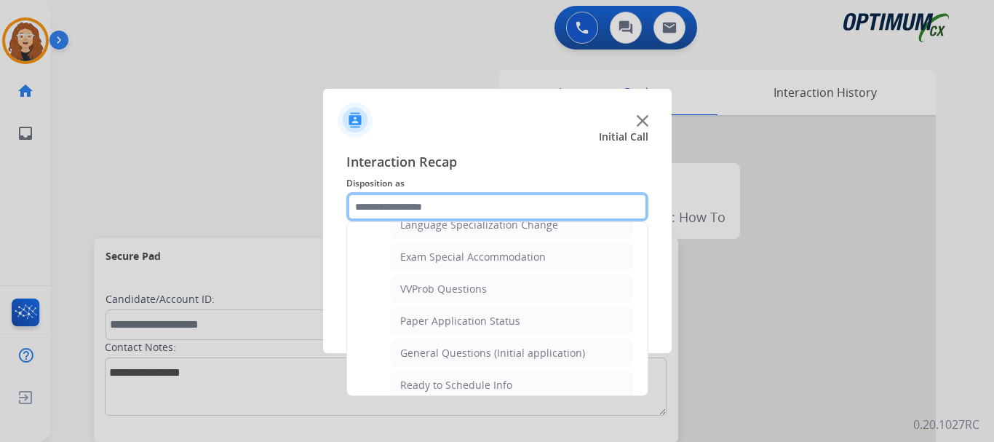
scroll to position [780, 0]
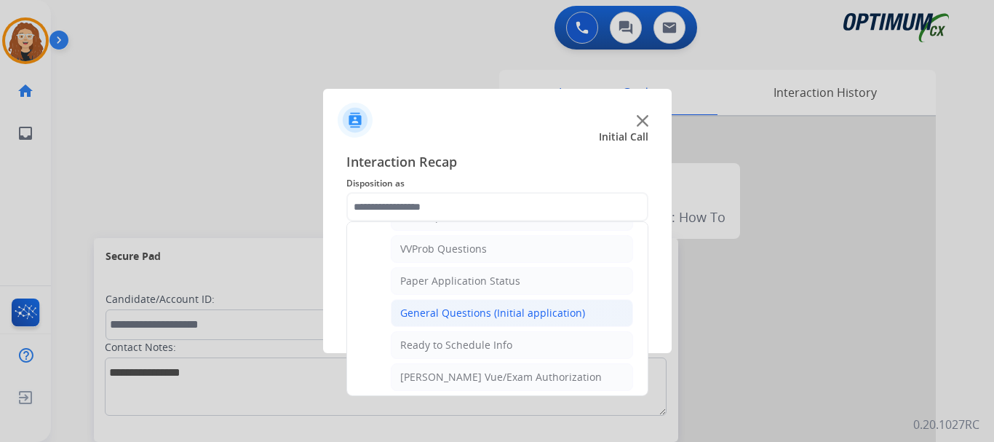
click at [547, 309] on div "General Questions (Initial application)" at bounding box center [492, 313] width 185 height 15
type input "**********"
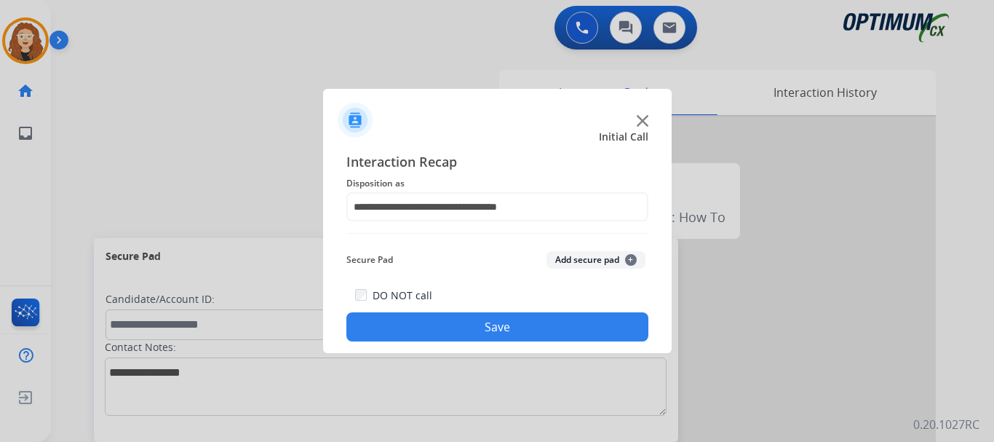
click at [539, 314] on button "Save" at bounding box center [498, 326] width 302 height 29
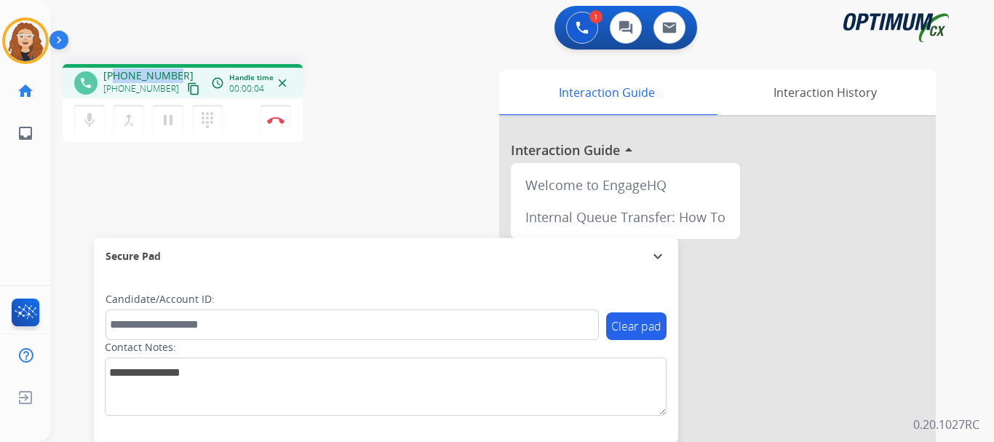
drag, startPoint x: 122, startPoint y: 71, endPoint x: 175, endPoint y: 71, distance: 53.9
click at [175, 71] on div "+13307046548 +13307046548 content_copy" at bounding box center [152, 82] width 99 height 29
click at [281, 124] on button "Disconnect" at bounding box center [276, 120] width 31 height 31
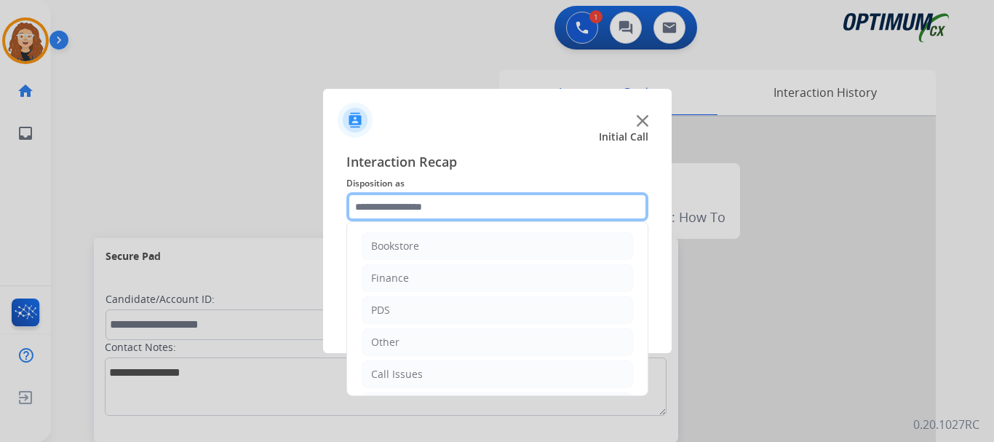
click at [427, 207] on input "text" at bounding box center [498, 206] width 302 height 29
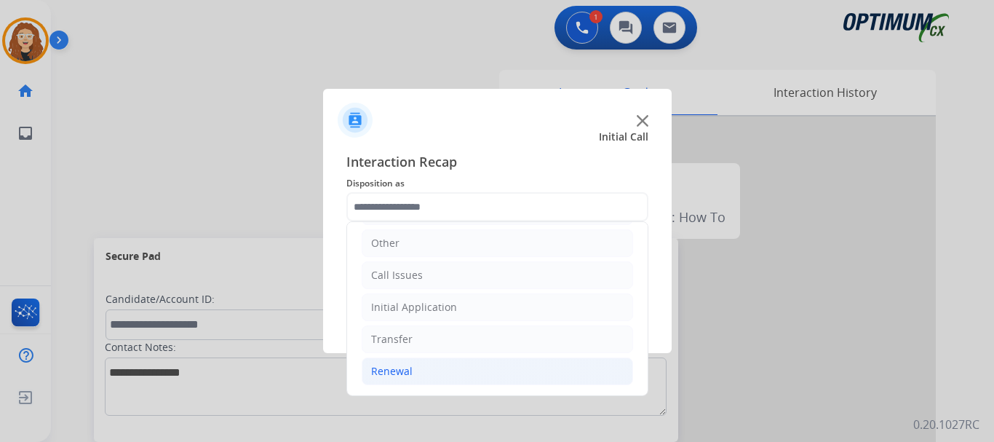
click at [411, 368] on div "Renewal" at bounding box center [391, 371] width 41 height 15
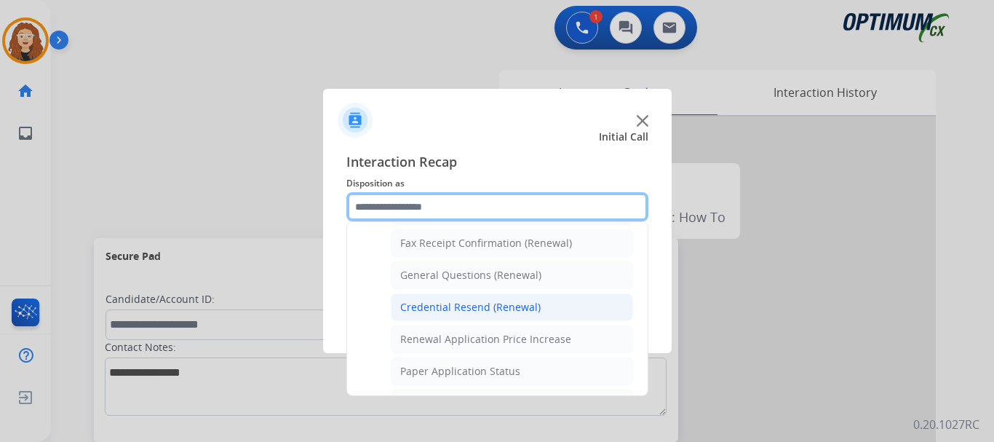
scroll to position [395, 0]
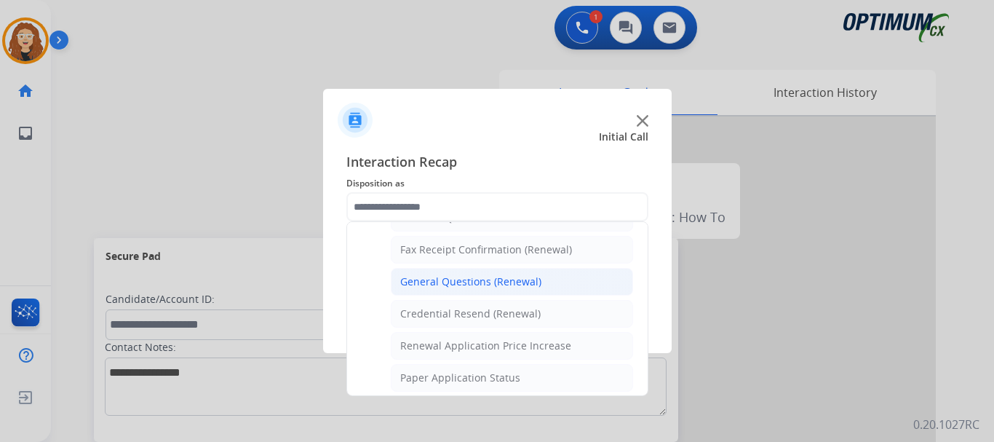
click at [493, 286] on div "General Questions (Renewal)" at bounding box center [470, 281] width 141 height 15
type input "**********"
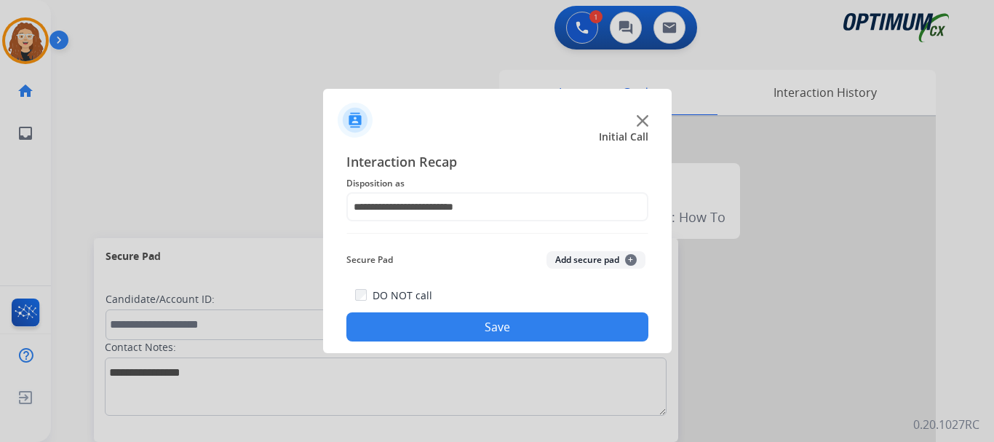
click at [477, 325] on button "Save" at bounding box center [498, 326] width 302 height 29
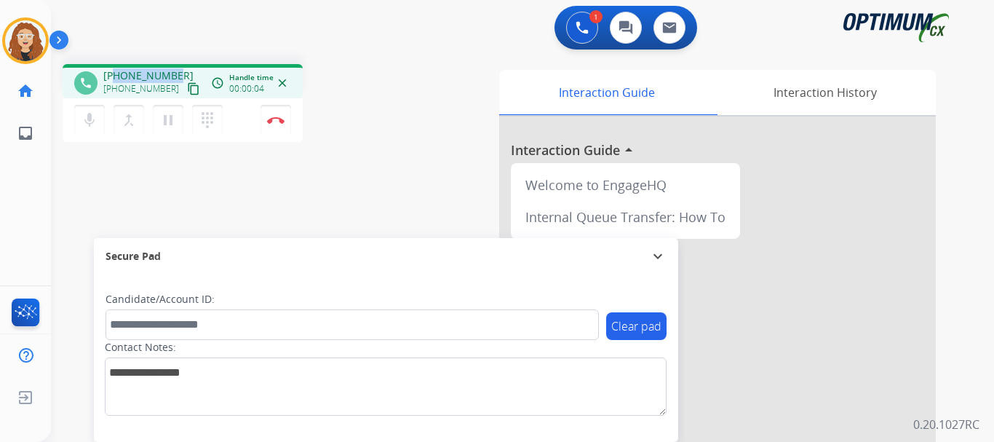
drag, startPoint x: 116, startPoint y: 71, endPoint x: 167, endPoint y: 74, distance: 51.7
click at [173, 74] on span "+17876945274" at bounding box center [148, 75] width 90 height 15
click at [84, 210] on div "phone +17876945274 +17876945274 content_copy access_time Call metrics Queue 00:…" at bounding box center [505, 355] width 908 height 607
drag, startPoint x: 116, startPoint y: 74, endPoint x: 175, endPoint y: 72, distance: 58.3
click at [175, 72] on div "+17876945274 +17876945274 content_copy" at bounding box center [152, 82] width 99 height 29
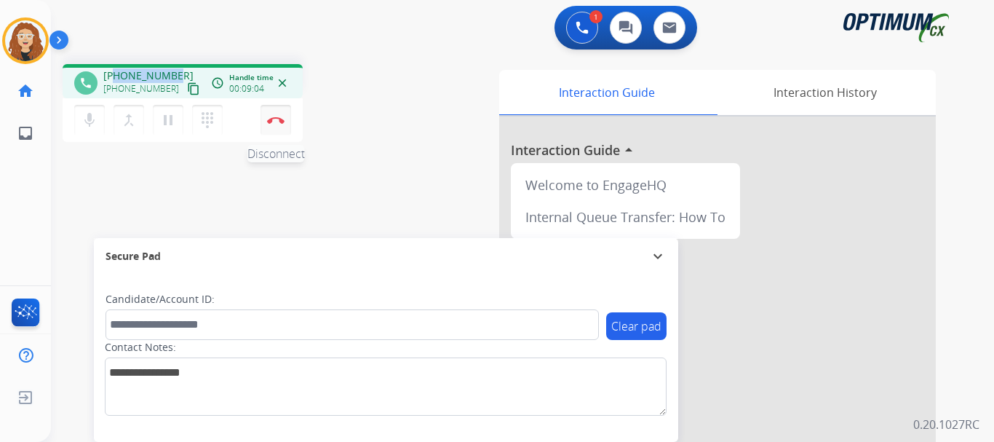
click at [277, 121] on img at bounding box center [275, 119] width 17 height 7
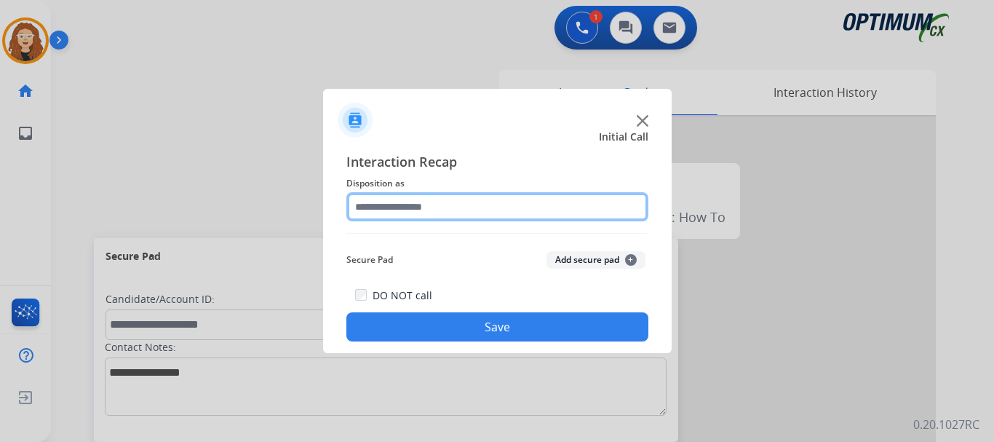
click at [427, 205] on input "text" at bounding box center [498, 206] width 302 height 29
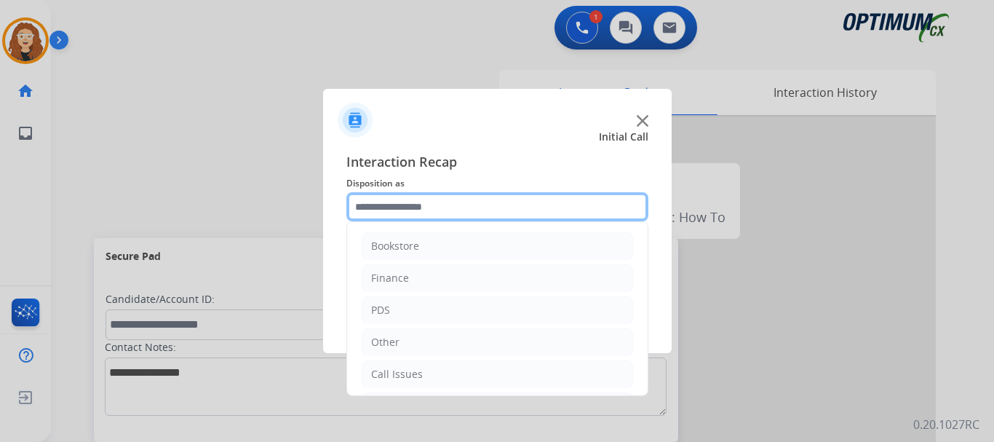
scroll to position [99, 0]
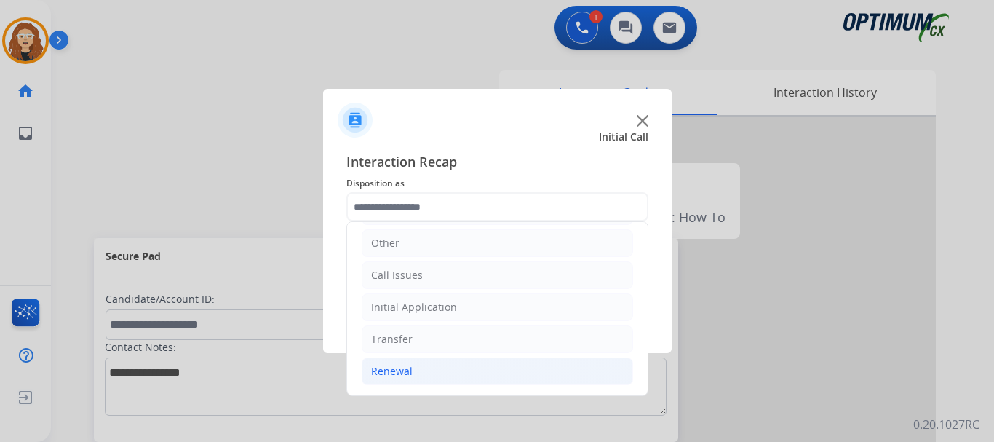
click at [411, 363] on li "Renewal" at bounding box center [498, 371] width 272 height 28
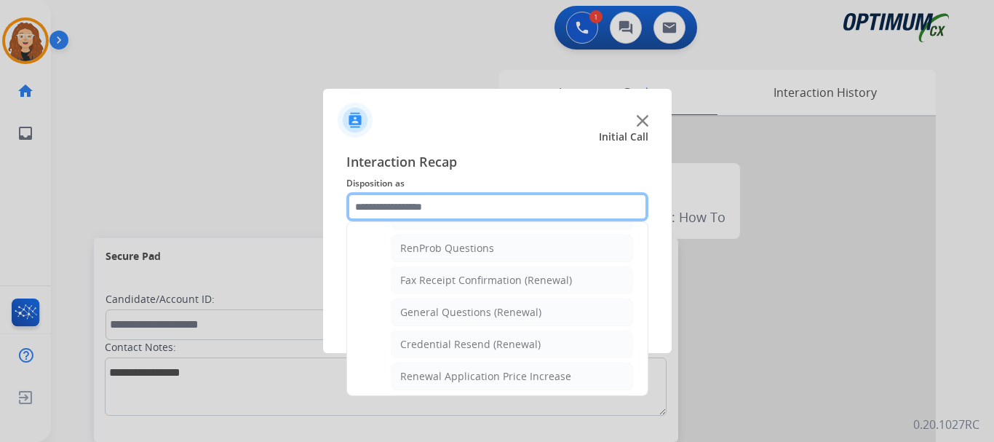
scroll to position [377, 0]
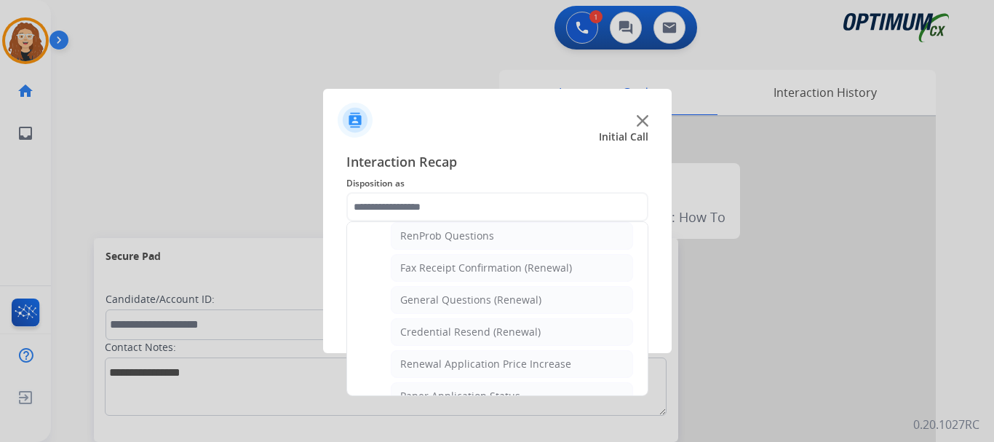
drag, startPoint x: 504, startPoint y: 301, endPoint x: 476, endPoint y: 413, distance: 116.3
click at [504, 306] on div "General Questions (Renewal)" at bounding box center [470, 300] width 141 height 15
type input "**********"
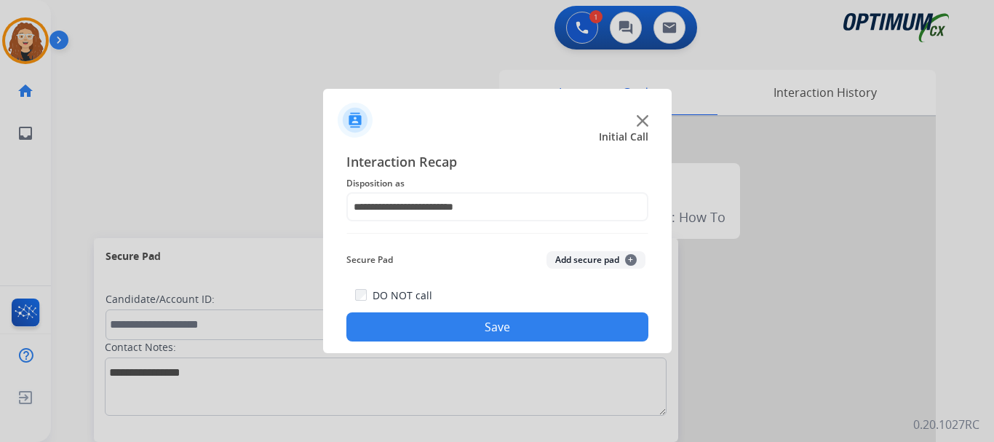
click at [96, 182] on div at bounding box center [497, 221] width 994 height 442
click at [483, 331] on button "Save" at bounding box center [498, 326] width 302 height 29
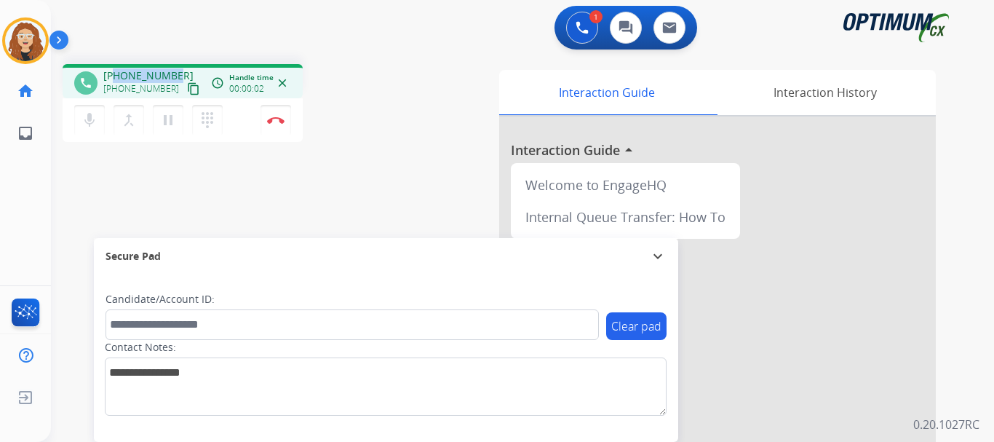
drag, startPoint x: 116, startPoint y: 74, endPoint x: 175, endPoint y: 68, distance: 59.3
click at [175, 68] on div "+13172823593 +13172823593 content_copy" at bounding box center [152, 82] width 99 height 29
click at [278, 122] on img at bounding box center [275, 119] width 17 height 7
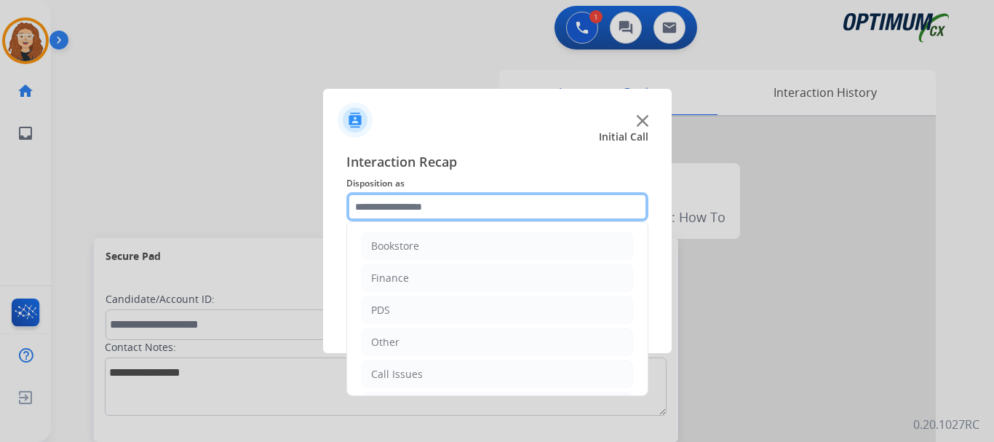
click at [392, 202] on input "text" at bounding box center [498, 206] width 302 height 29
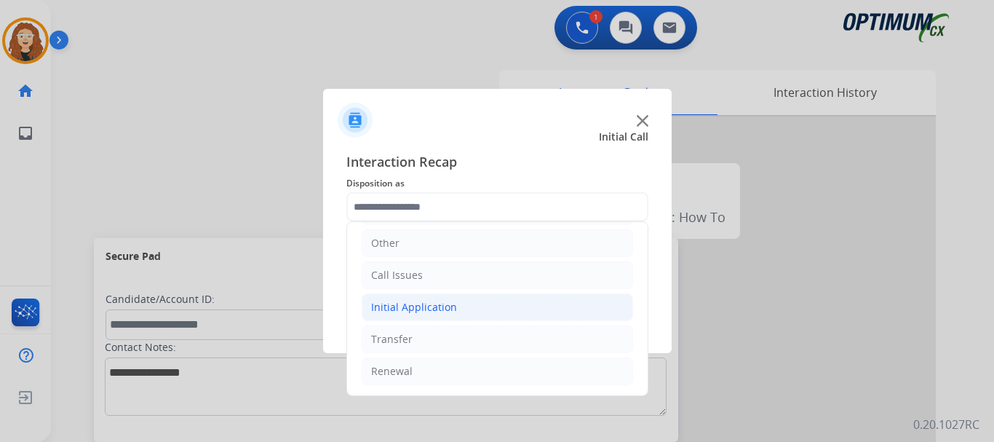
click at [412, 303] on div "Initial Application" at bounding box center [414, 307] width 86 height 15
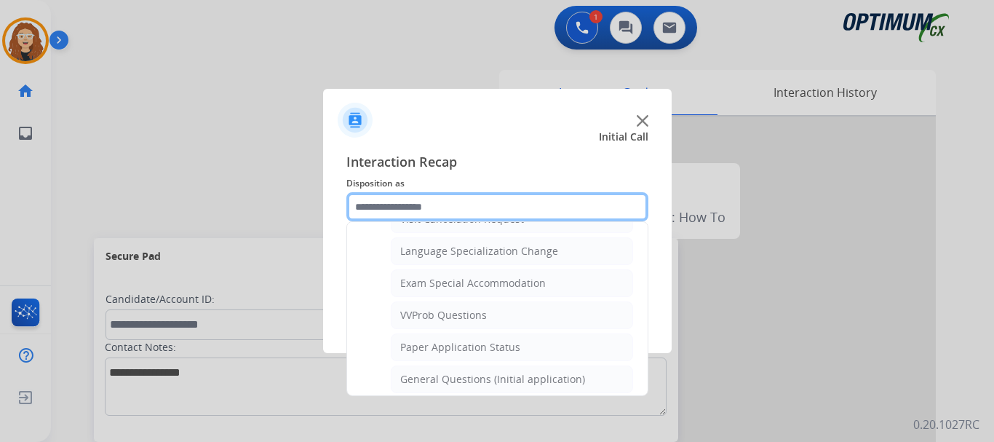
scroll to position [780, 0]
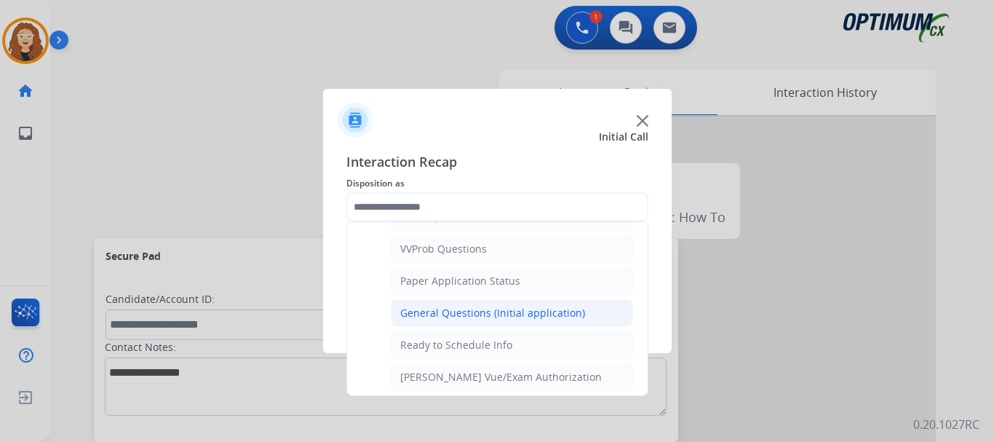
click at [510, 309] on div "General Questions (Initial application)" at bounding box center [492, 313] width 185 height 15
type input "**********"
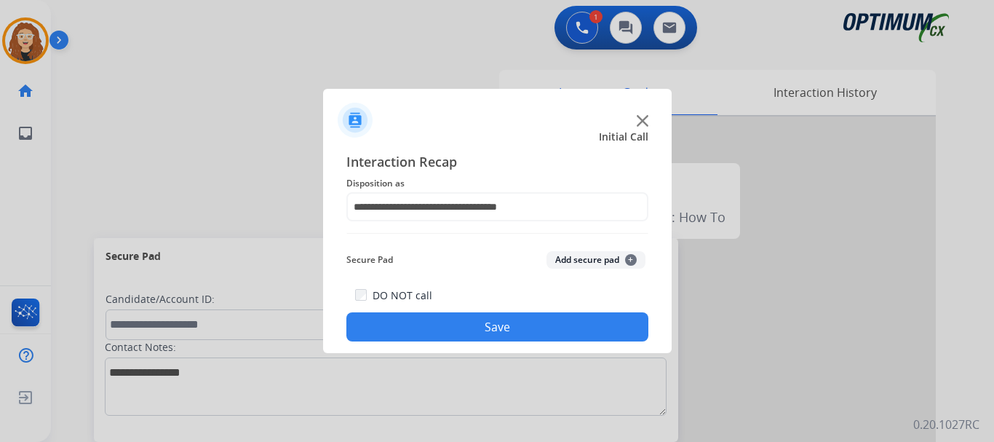
click at [483, 329] on button "Save" at bounding box center [498, 326] width 302 height 29
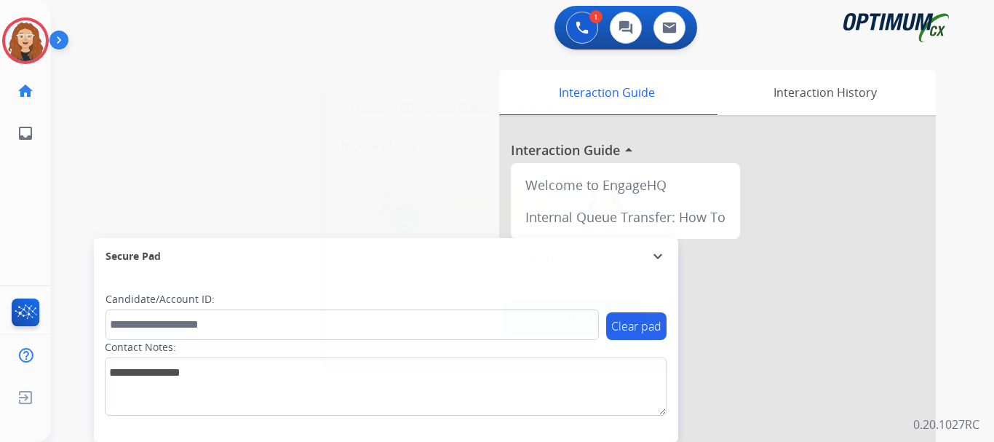
click at [95, 146] on div at bounding box center [497, 221] width 994 height 442
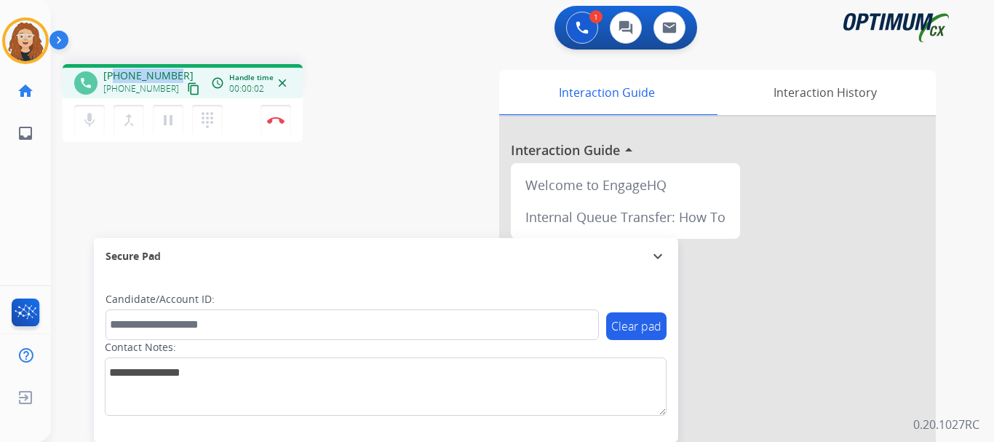
drag, startPoint x: 116, startPoint y: 75, endPoint x: 177, endPoint y: 61, distance: 62.0
click at [177, 61] on div "phone +12252874958 +12252874958 content_copy access_time Call metrics Queue 00:…" at bounding box center [505, 355] width 908 height 607
click at [278, 122] on img at bounding box center [275, 119] width 17 height 7
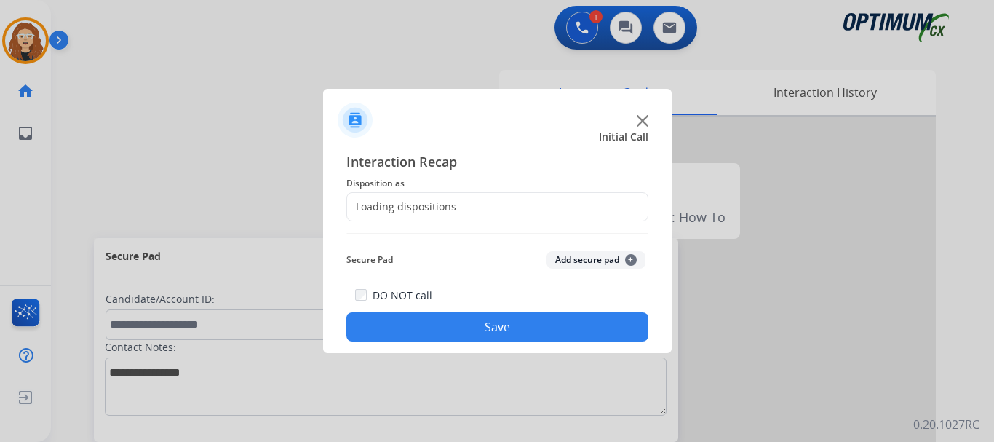
click at [427, 204] on div "Loading dispositions..." at bounding box center [406, 206] width 118 height 15
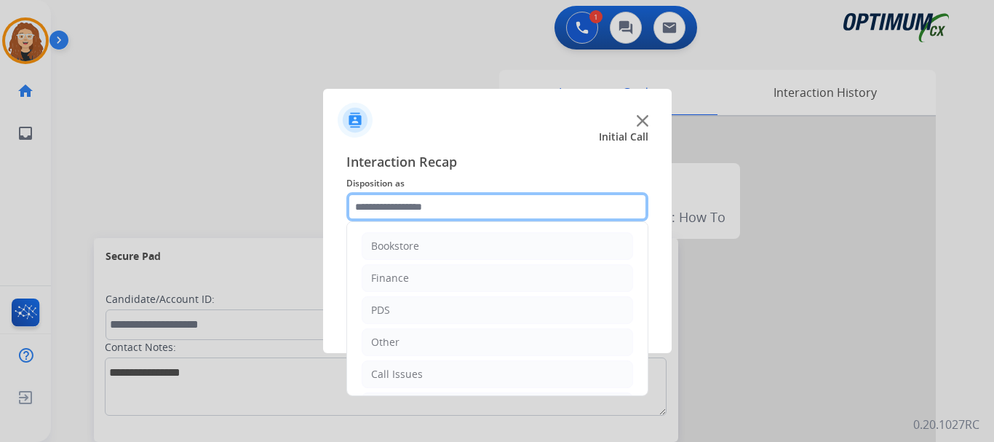
click at [436, 204] on input "text" at bounding box center [498, 206] width 302 height 29
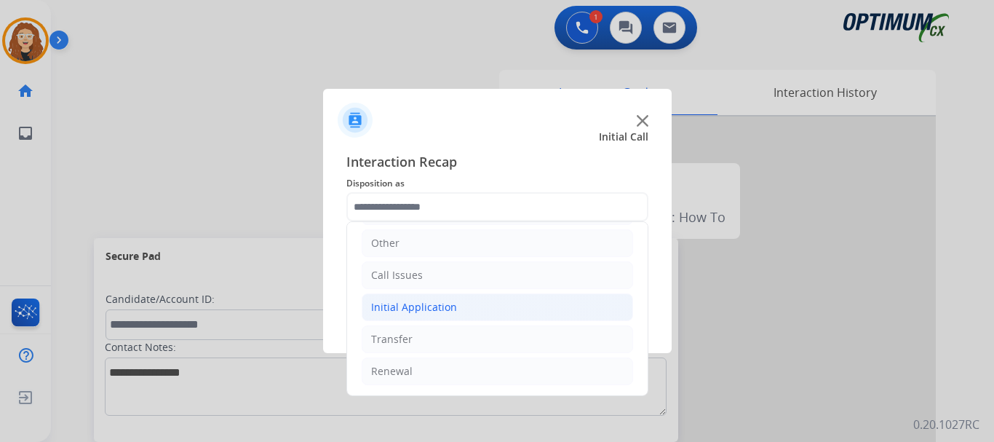
drag, startPoint x: 446, startPoint y: 307, endPoint x: 459, endPoint y: 315, distance: 15.4
click at [446, 306] on div "Initial Application" at bounding box center [414, 307] width 86 height 15
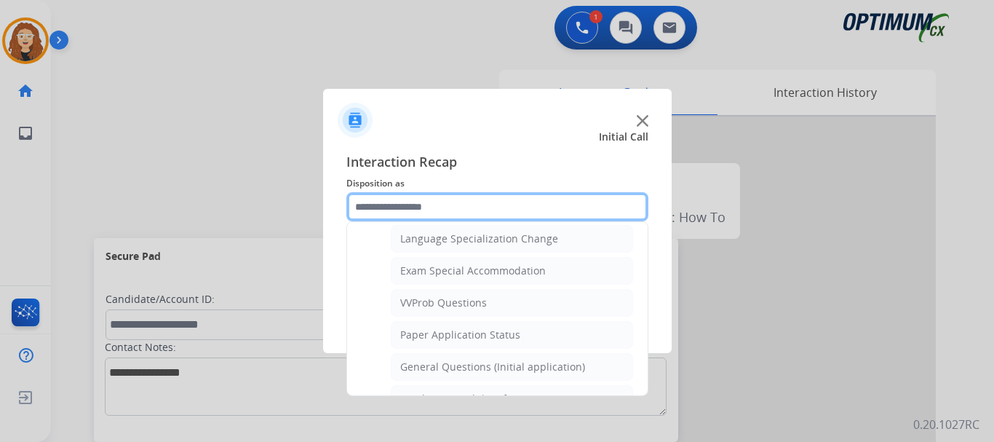
scroll to position [740, 0]
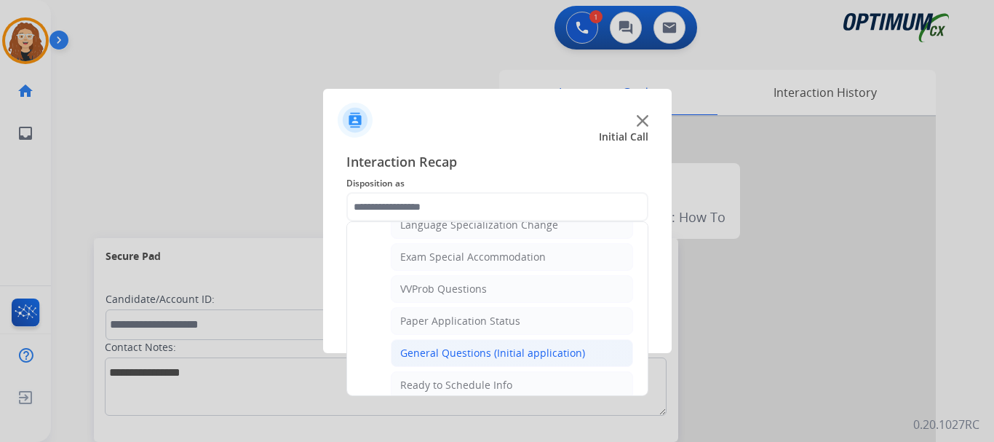
click at [573, 352] on div "General Questions (Initial application)" at bounding box center [492, 353] width 185 height 15
type input "**********"
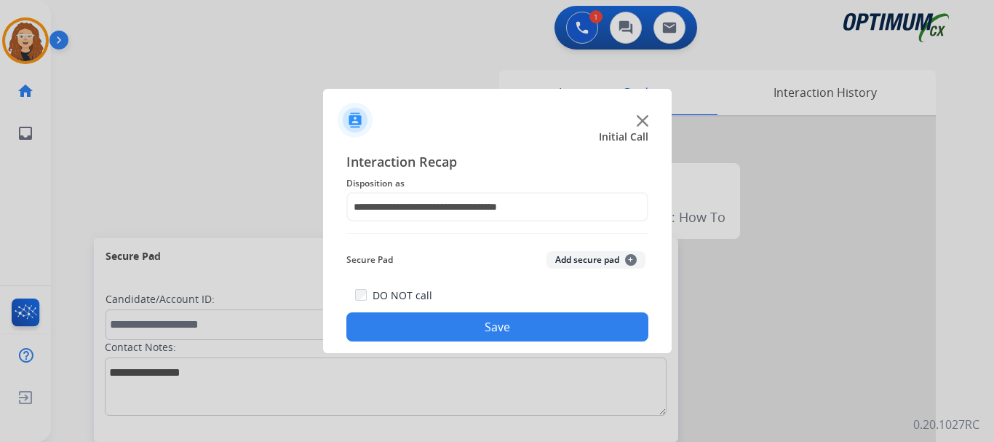
click at [536, 333] on button "Save" at bounding box center [498, 326] width 302 height 29
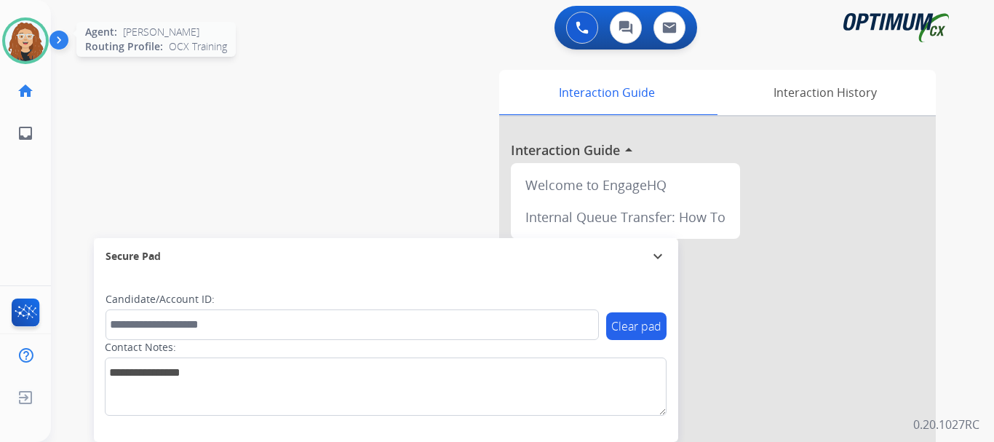
click at [25, 41] on img at bounding box center [25, 40] width 41 height 41
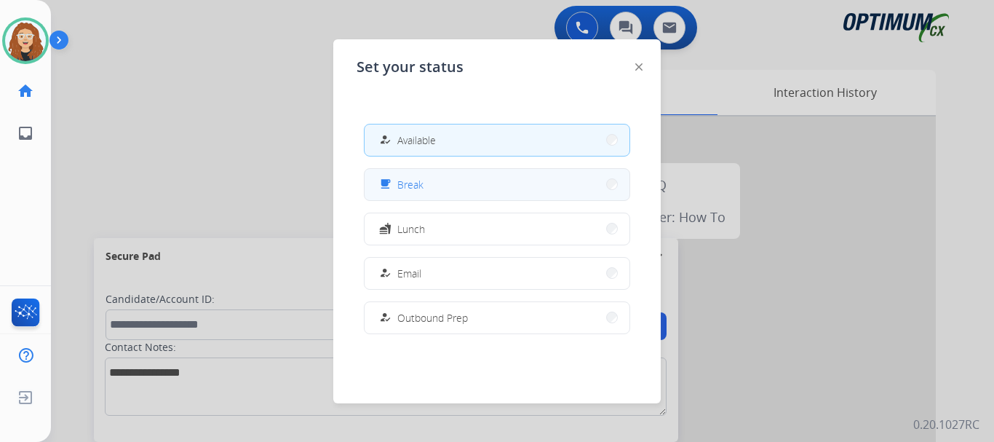
click at [403, 192] on div "free_breakfast Break" at bounding box center [399, 183] width 47 height 17
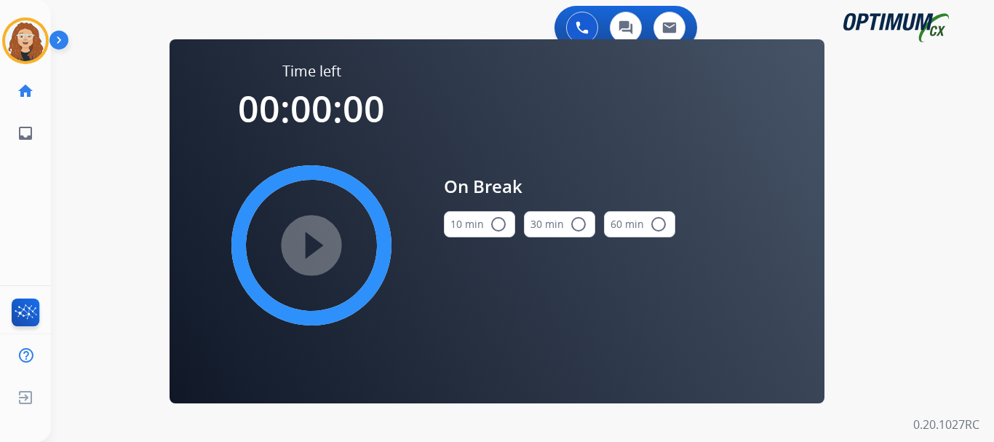
click at [499, 220] on mat-icon "radio_button_unchecked" at bounding box center [498, 223] width 17 height 17
click at [315, 245] on mat-icon "play_circle_filled" at bounding box center [311, 245] width 17 height 17
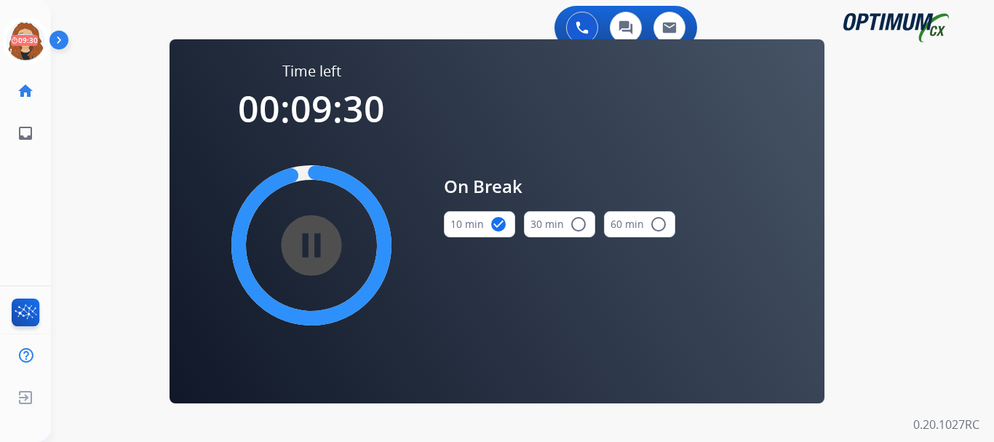
click at [80, 179] on div "0 Voice Interactions 0 Chat Interactions 0 Email Interactions swap_horiz Break …" at bounding box center [522, 221] width 943 height 442
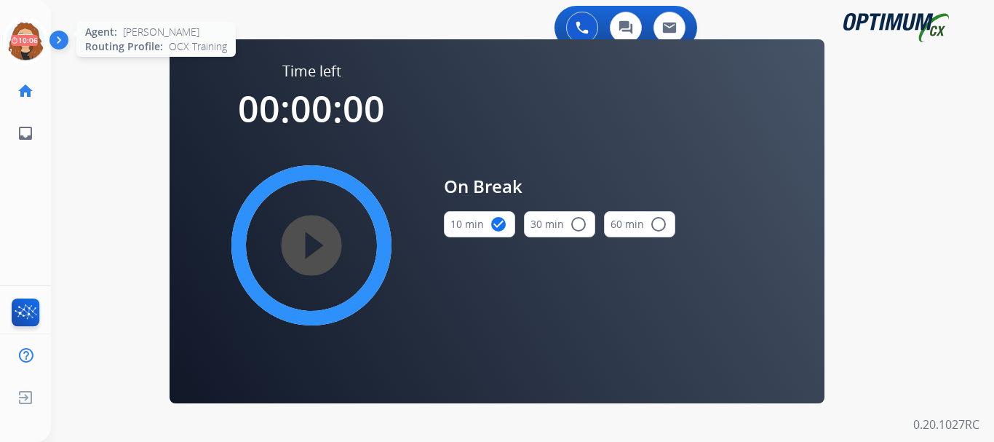
click at [20, 36] on icon at bounding box center [25, 40] width 47 height 47
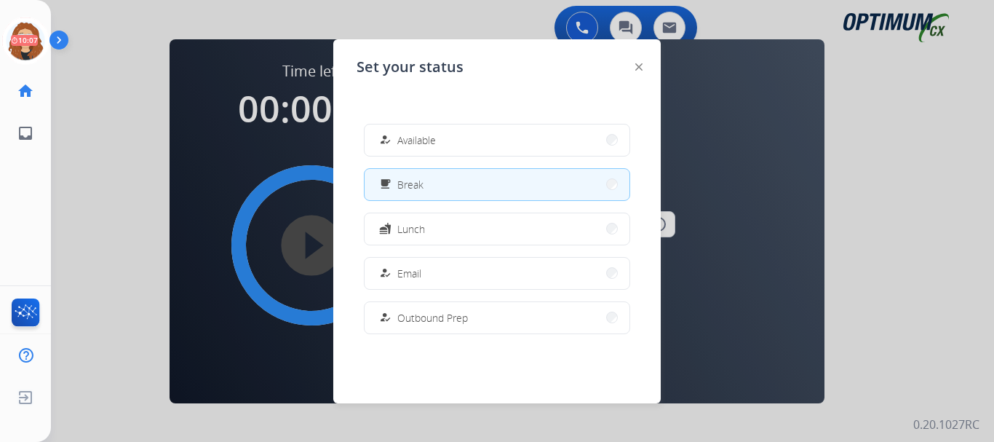
click at [445, 146] on button "how_to_reg Available" at bounding box center [497, 139] width 265 height 31
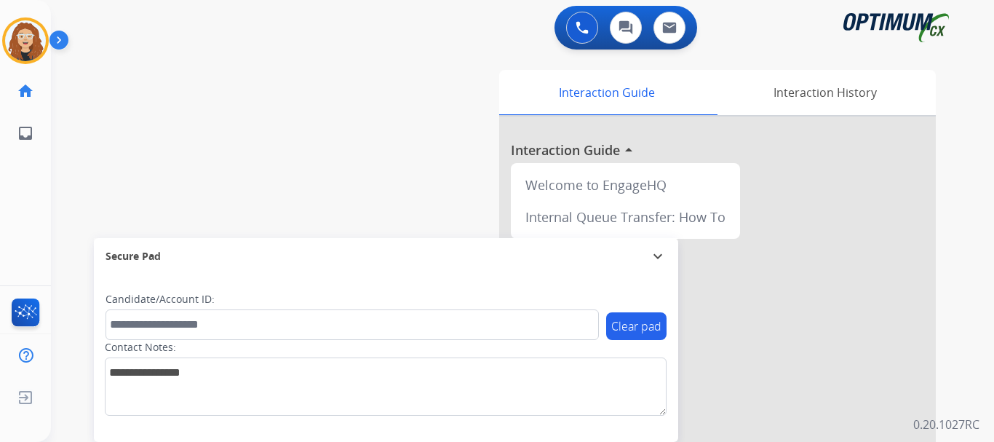
click at [88, 195] on div "swap_horiz Break voice bridge close_fullscreen Connect 3-Way Call merge_type Se…" at bounding box center [505, 355] width 908 height 607
click at [92, 130] on div "swap_horiz Break voice bridge close_fullscreen Connect 3-Way Call merge_type Se…" at bounding box center [505, 355] width 908 height 607
click at [113, 113] on div "swap_horiz Break voice bridge close_fullscreen Connect 3-Way Call merge_type Se…" at bounding box center [505, 355] width 908 height 607
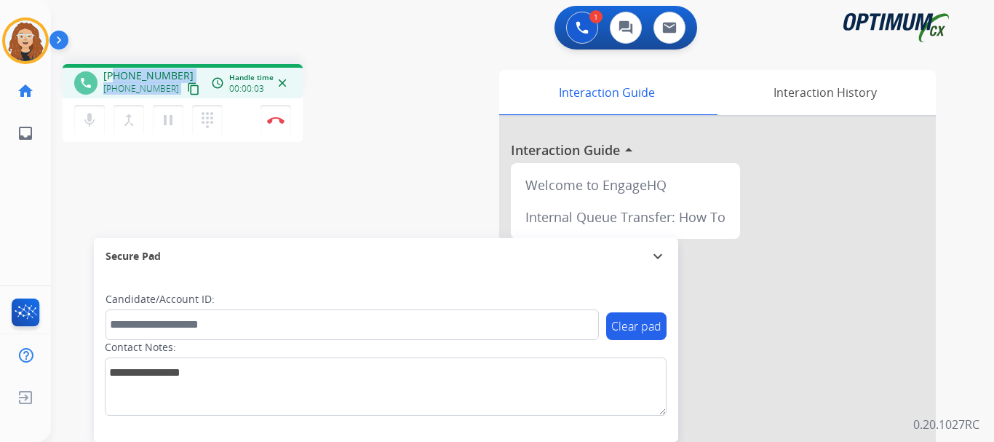
drag, startPoint x: 116, startPoint y: 74, endPoint x: 183, endPoint y: 72, distance: 67.0
click at [183, 72] on div "+14095403068 +14095403068 content_copy" at bounding box center [152, 82] width 99 height 29
click at [182, 72] on div "+14095403068 +14095403068 content_copy" at bounding box center [152, 82] width 99 height 29
click at [167, 37] on div "1 Voice Interactions 0 Chat Interactions 0 Email Interactions" at bounding box center [513, 29] width 891 height 47
drag, startPoint x: 115, startPoint y: 78, endPoint x: 173, endPoint y: 71, distance: 58.6
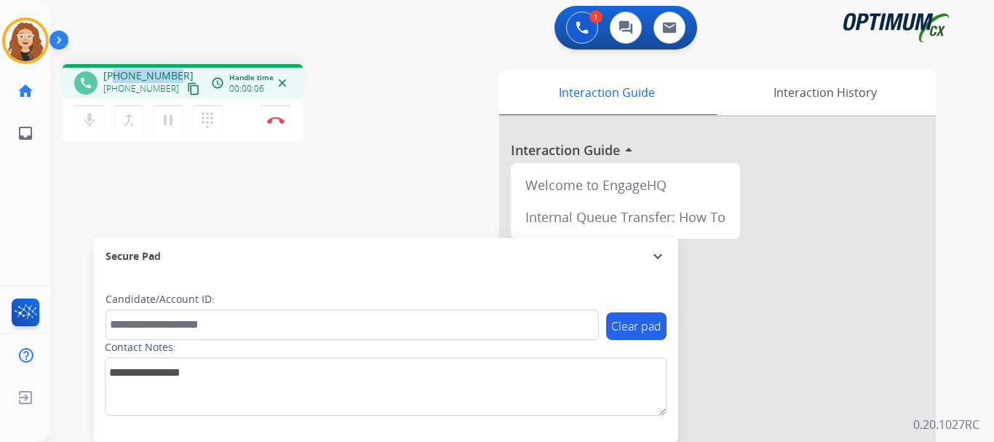
click at [173, 71] on span "+14095403068" at bounding box center [148, 75] width 90 height 15
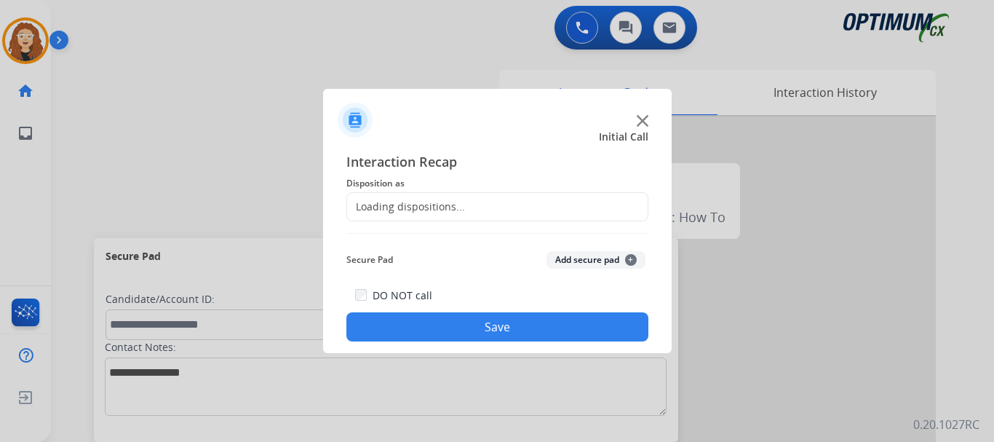
click at [277, 123] on div at bounding box center [497, 221] width 994 height 442
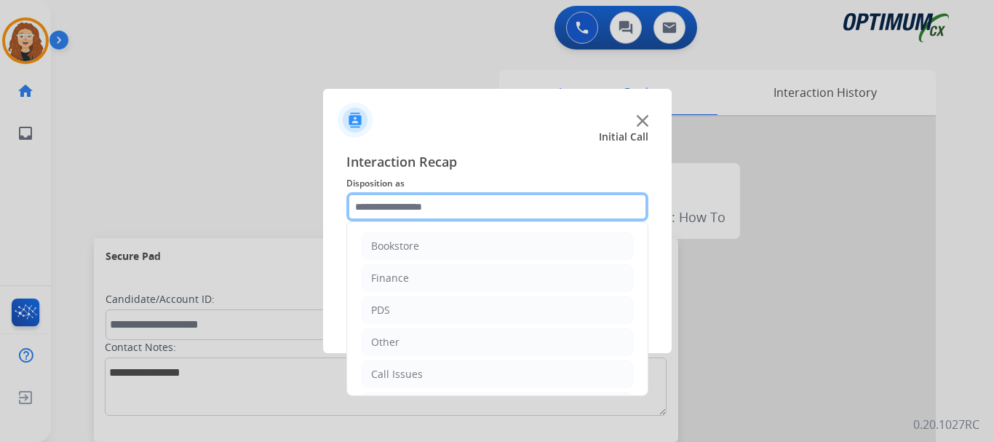
click at [451, 202] on input "text" at bounding box center [498, 206] width 302 height 29
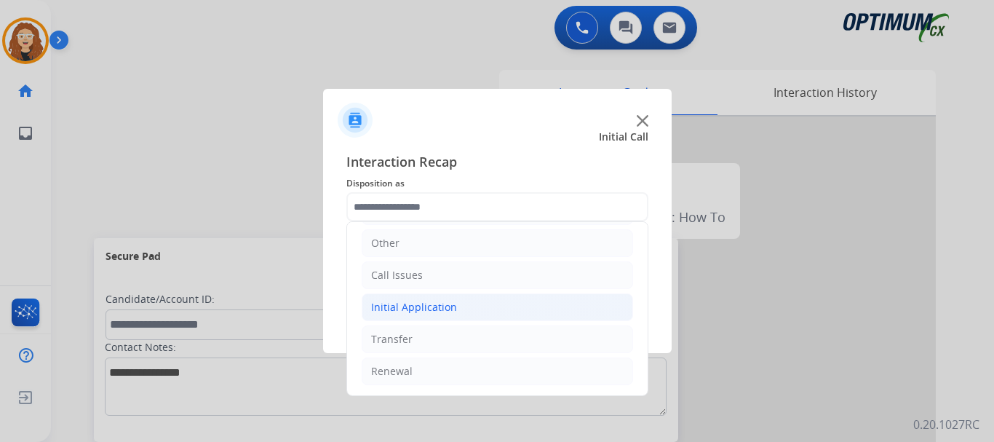
click at [397, 306] on div "Initial Application" at bounding box center [414, 307] width 86 height 15
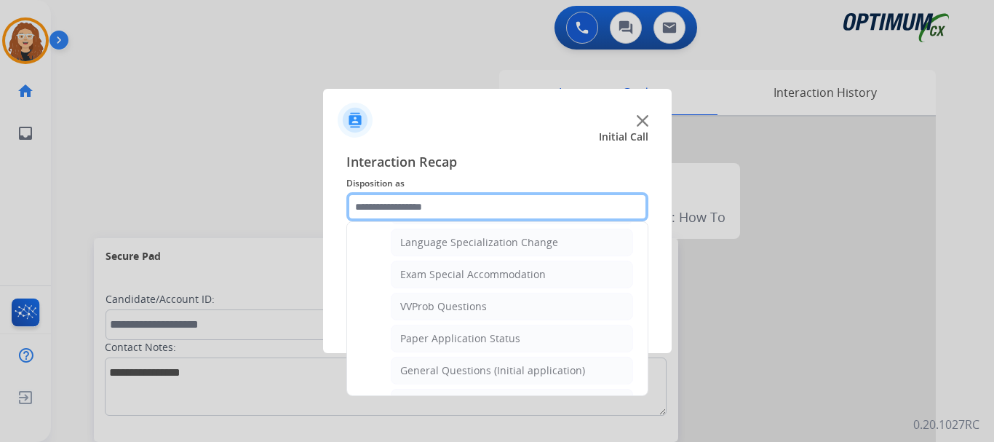
scroll to position [772, 0]
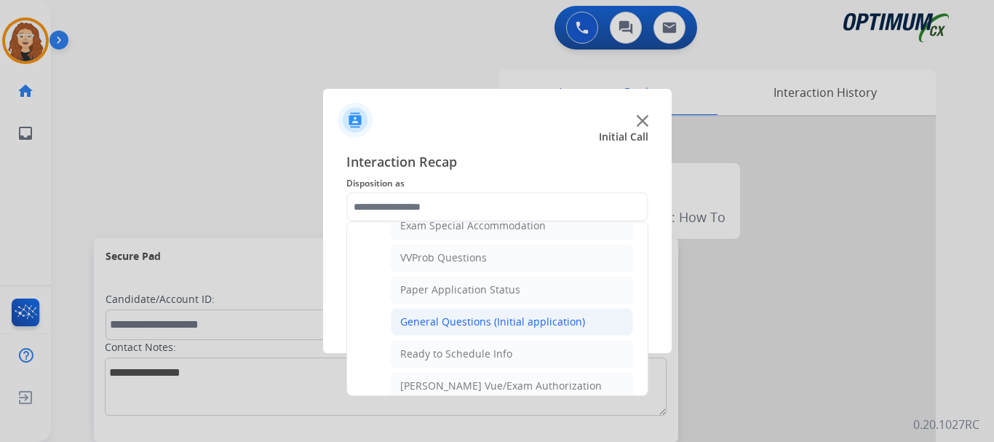
click at [538, 326] on div "General Questions (Initial application)" at bounding box center [492, 321] width 185 height 15
type input "**********"
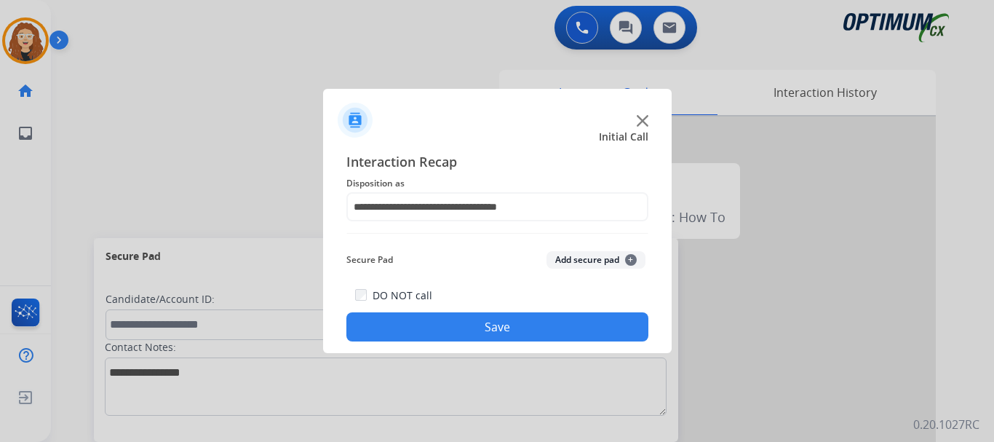
click at [534, 325] on button "Save" at bounding box center [498, 326] width 302 height 29
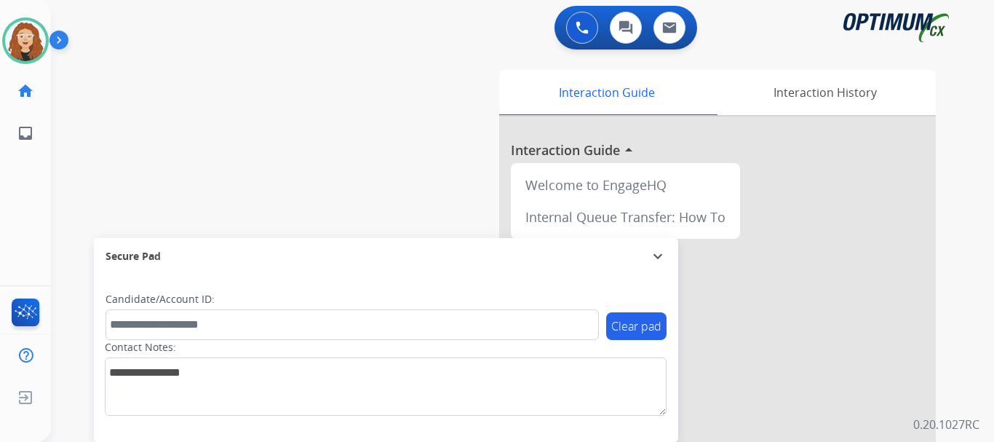
click at [88, 144] on div "swap_horiz Break voice bridge close_fullscreen Connect 3-Way Call merge_type Se…" at bounding box center [505, 355] width 908 height 607
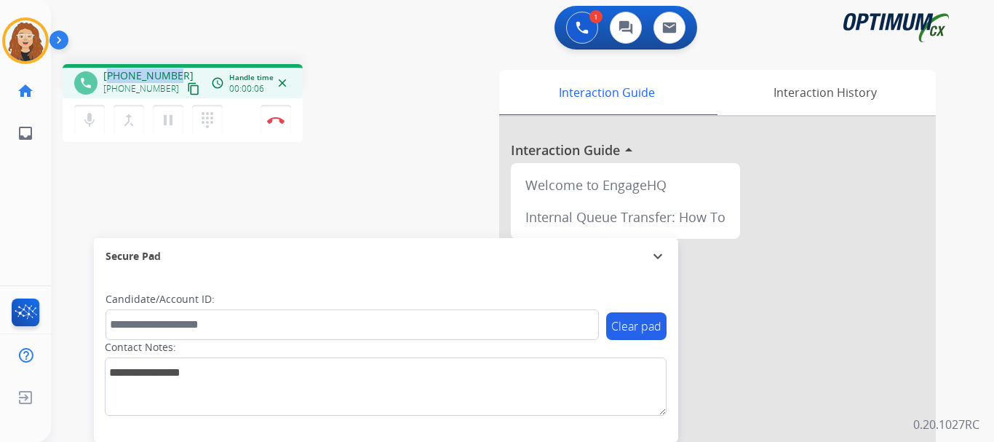
drag, startPoint x: 112, startPoint y: 71, endPoint x: 169, endPoint y: 74, distance: 56.9
click at [178, 71] on div "+12243882297 +12243882297 content_copy" at bounding box center [152, 82] width 99 height 29
click at [280, 124] on button "Disconnect" at bounding box center [276, 120] width 31 height 31
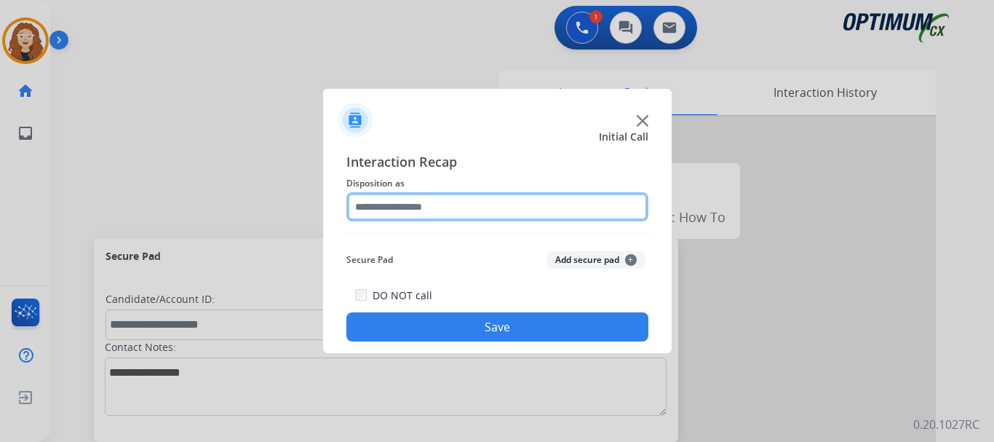
click at [402, 202] on input "text" at bounding box center [498, 206] width 302 height 29
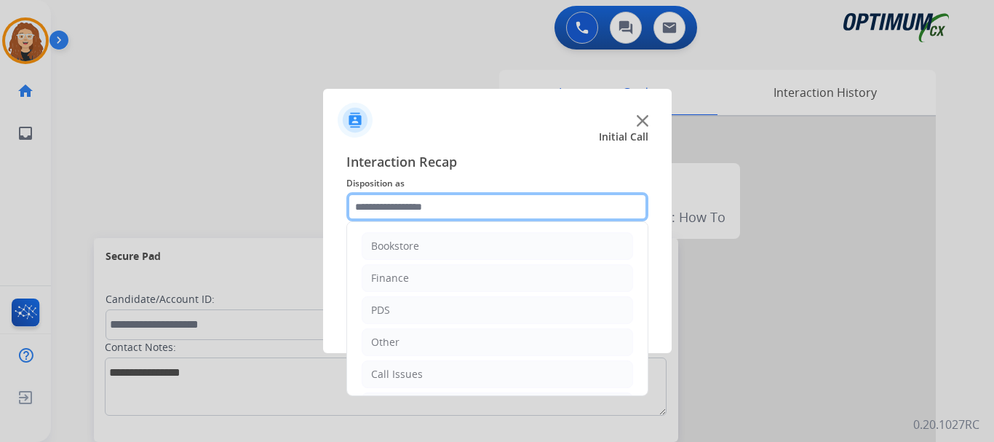
scroll to position [99, 0]
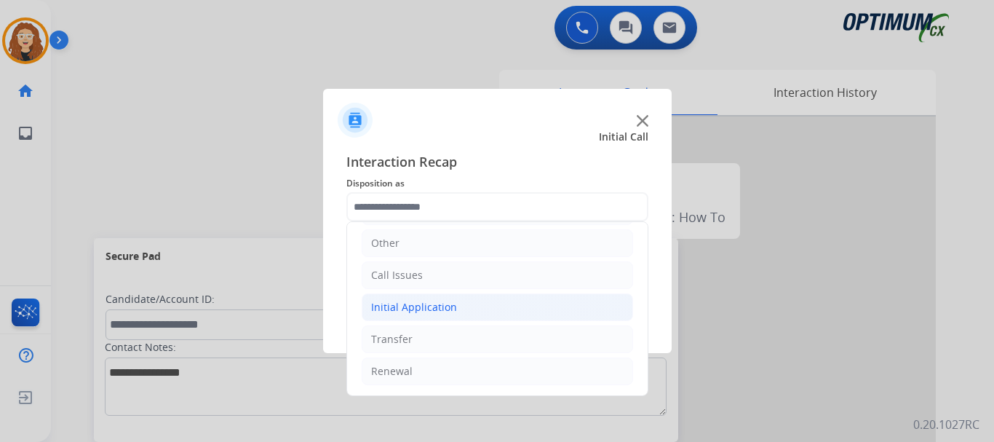
click at [436, 309] on div "Initial Application" at bounding box center [414, 307] width 86 height 15
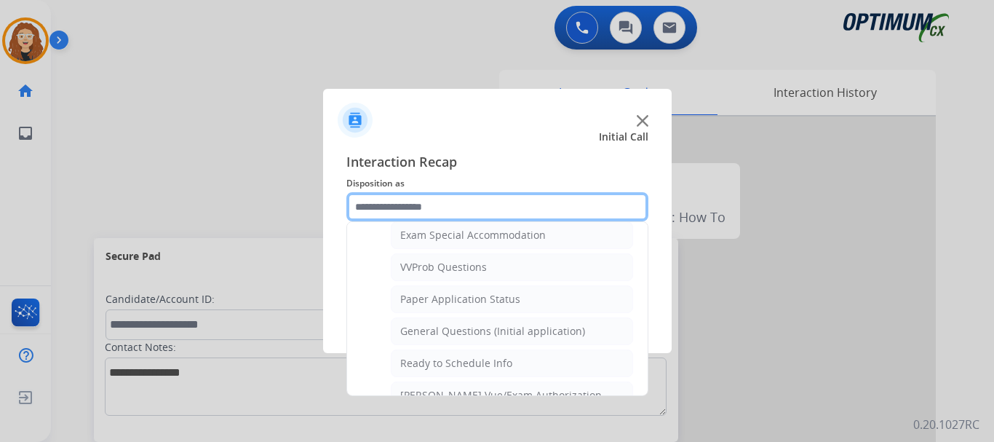
scroll to position [785, 0]
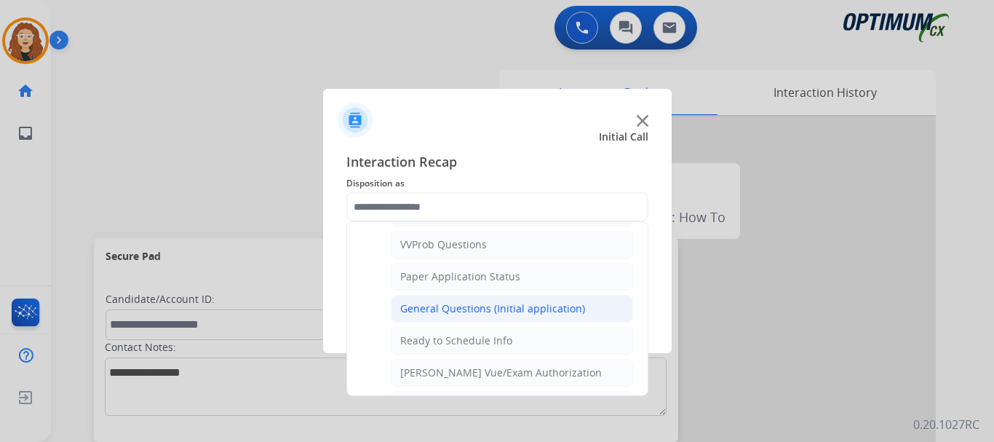
click at [507, 314] on div "General Questions (Initial application)" at bounding box center [492, 308] width 185 height 15
type input "**********"
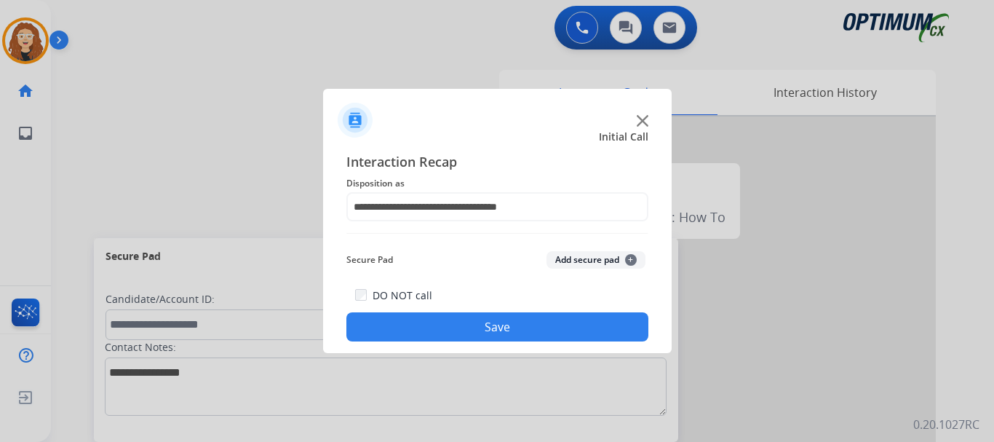
click at [484, 322] on button "Save" at bounding box center [498, 326] width 302 height 29
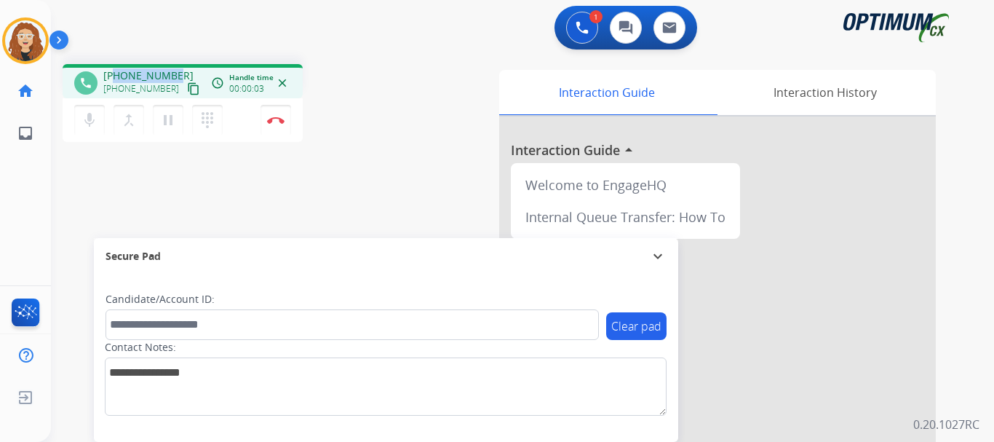
drag, startPoint x: 115, startPoint y: 75, endPoint x: 173, endPoint y: 74, distance: 58.2
click at [174, 74] on div "+19392160764 +19392160764 content_copy" at bounding box center [152, 82] width 99 height 29
click at [280, 119] on img at bounding box center [275, 119] width 17 height 7
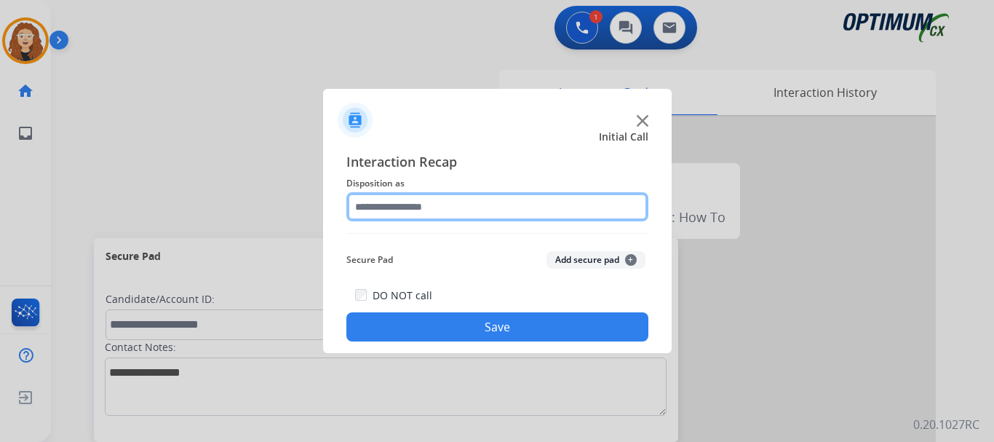
click at [400, 204] on input "text" at bounding box center [498, 206] width 302 height 29
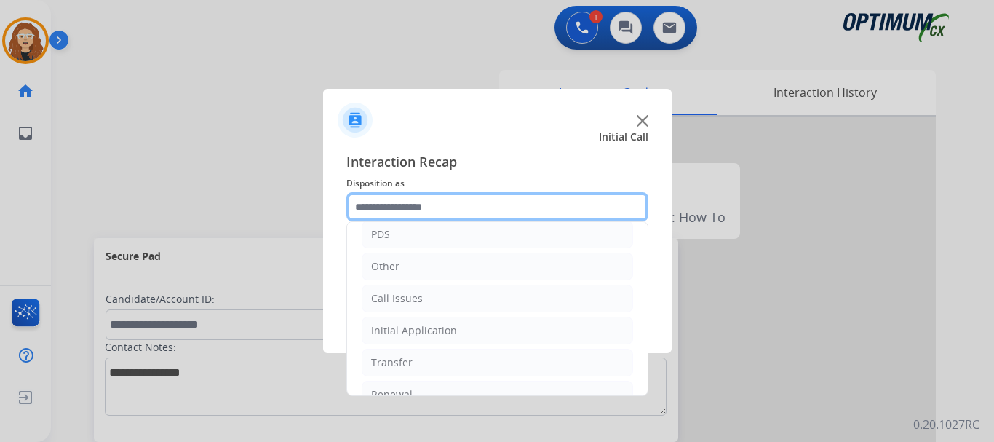
scroll to position [99, 0]
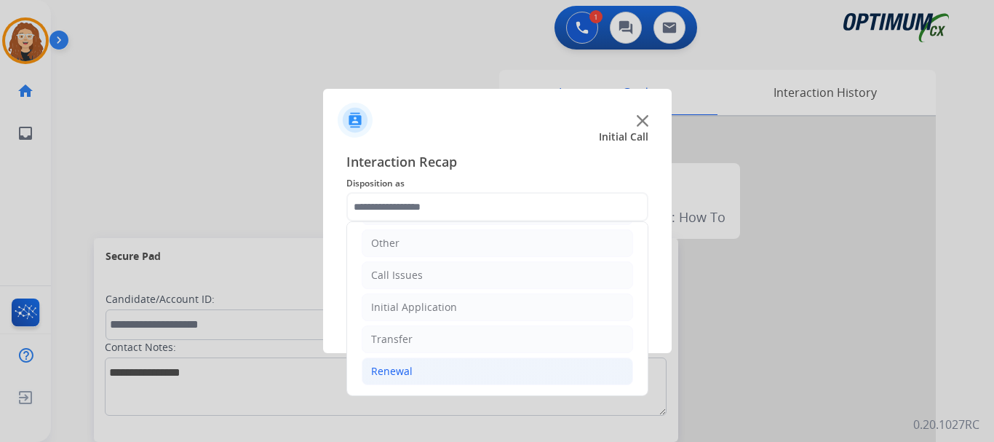
click at [425, 376] on li "Renewal" at bounding box center [498, 371] width 272 height 28
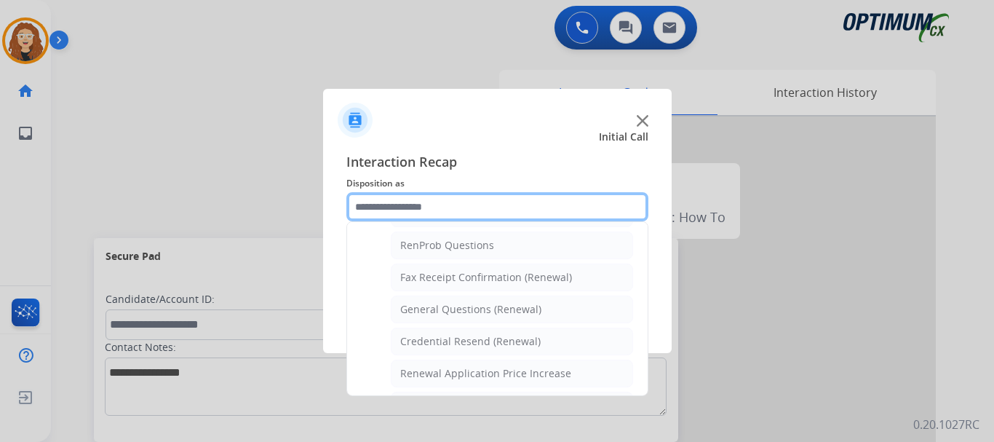
scroll to position [383, 0]
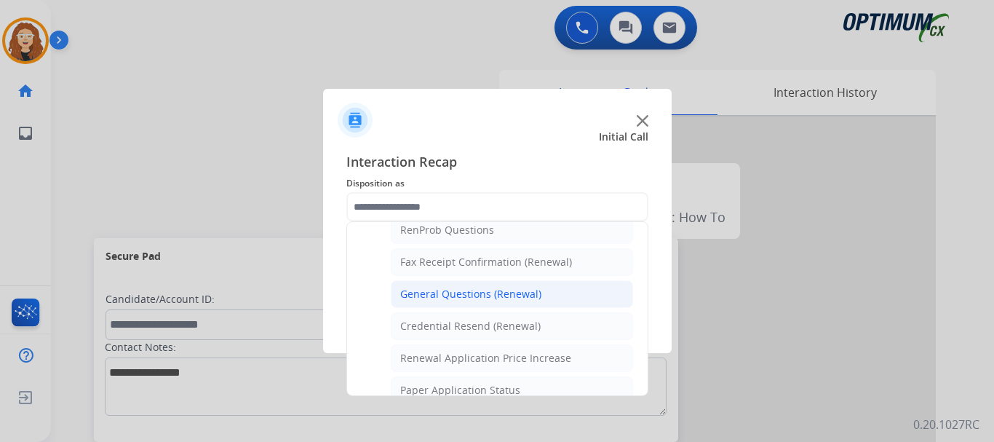
click at [514, 299] on div "General Questions (Renewal)" at bounding box center [470, 294] width 141 height 15
type input "**********"
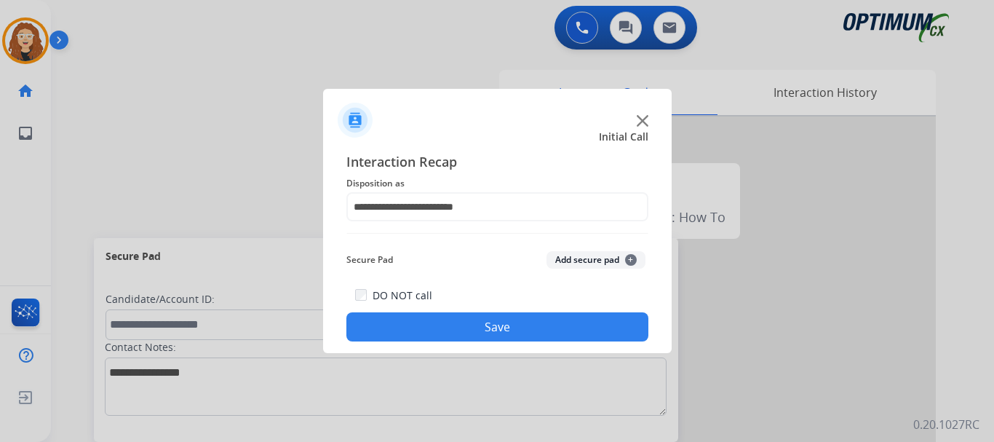
click at [504, 335] on button "Save" at bounding box center [498, 326] width 302 height 29
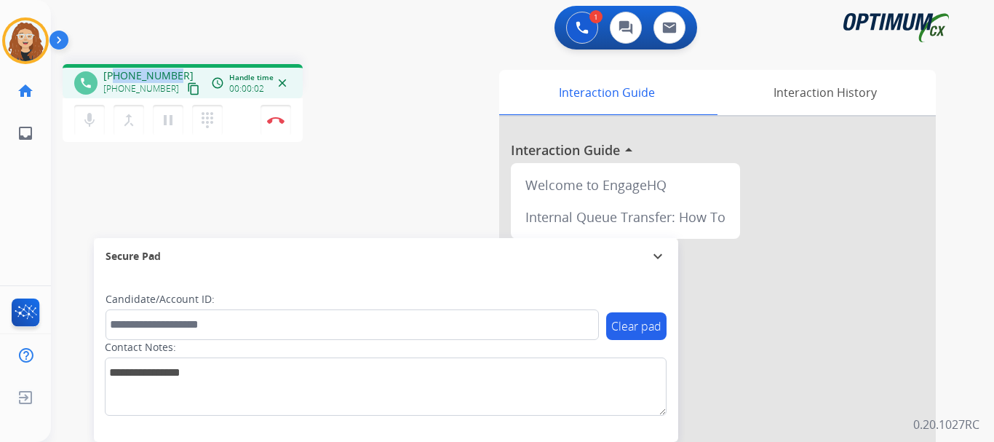
drag, startPoint x: 120, startPoint y: 75, endPoint x: 174, endPoint y: 70, distance: 54.1
click at [174, 70] on div "+16308231540 +16308231540 content_copy" at bounding box center [152, 82] width 99 height 29
click at [279, 123] on img at bounding box center [275, 119] width 17 height 7
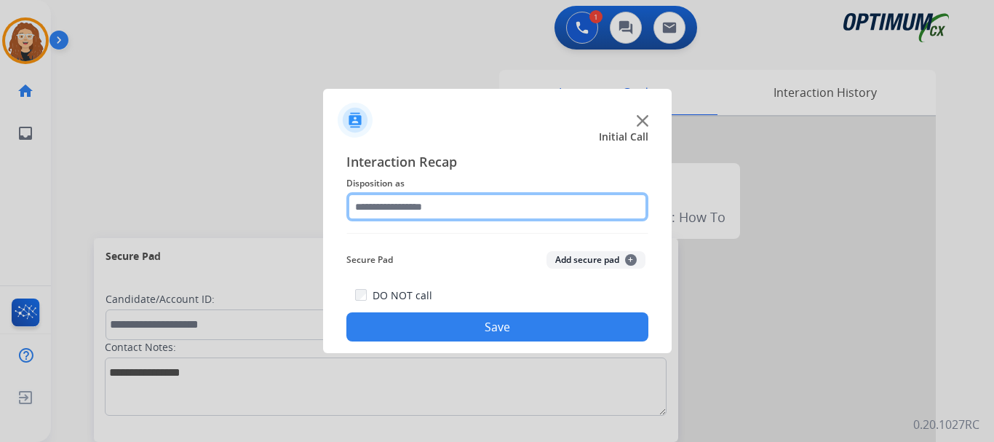
click at [441, 205] on input "text" at bounding box center [498, 206] width 302 height 29
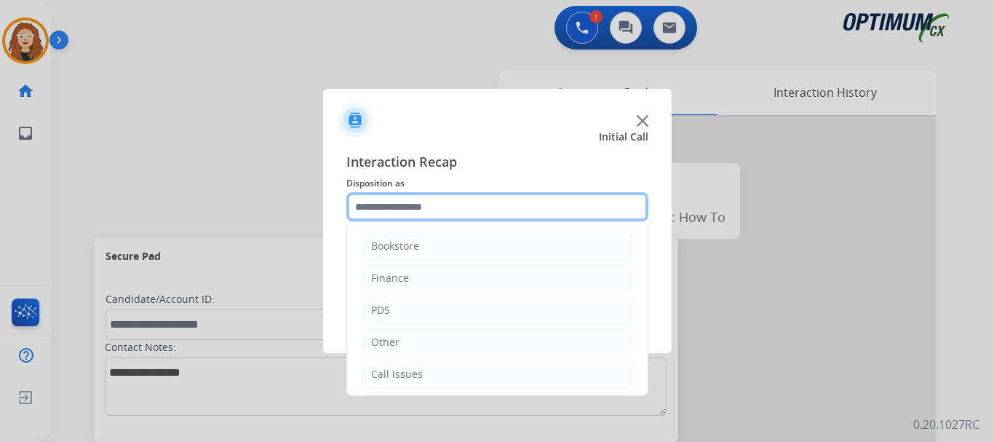
scroll to position [99, 0]
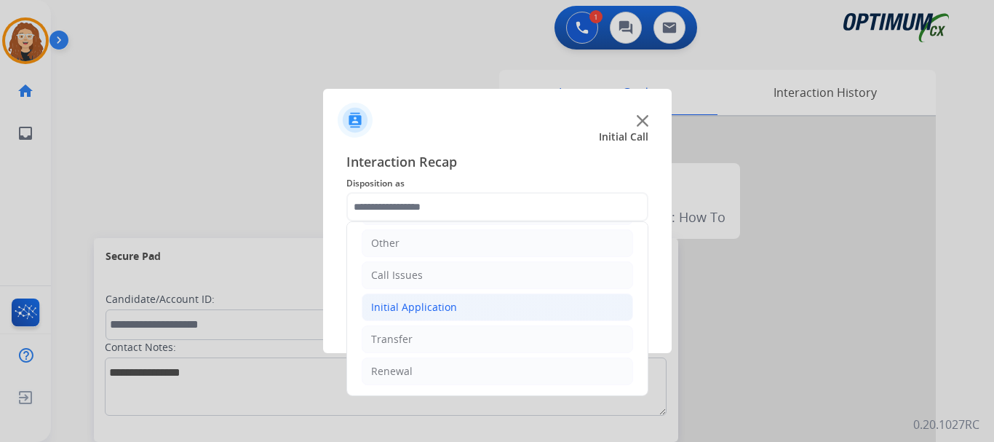
drag, startPoint x: 452, startPoint y: 381, endPoint x: 621, endPoint y: 301, distance: 187.2
click at [455, 381] on li "Renewal" at bounding box center [498, 371] width 272 height 28
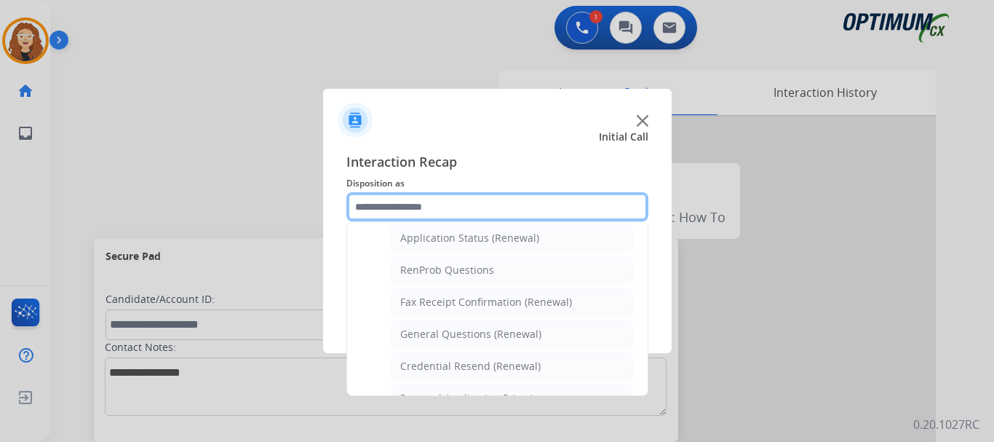
scroll to position [362, 0]
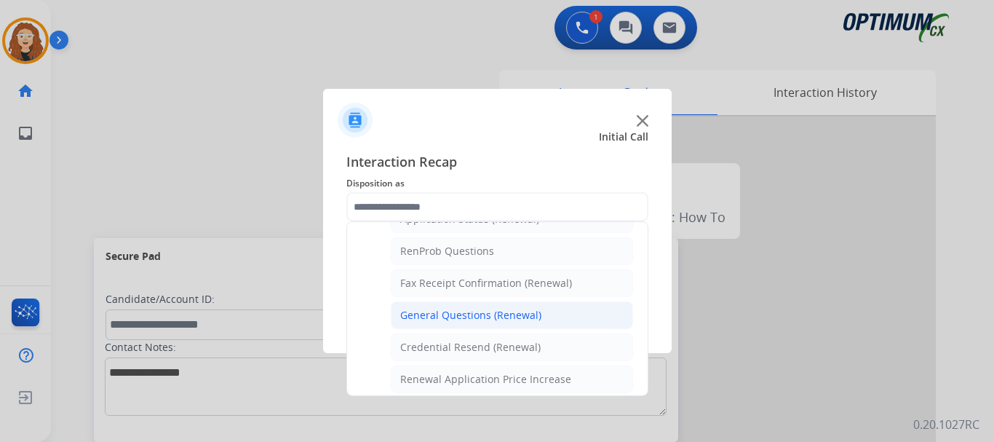
click at [520, 314] on div "General Questions (Renewal)" at bounding box center [470, 315] width 141 height 15
type input "**********"
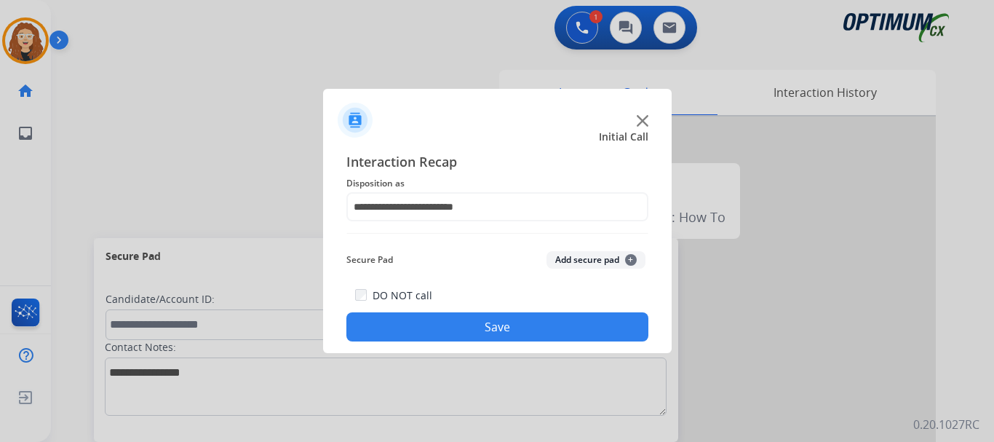
click at [456, 319] on button "Save" at bounding box center [498, 326] width 302 height 29
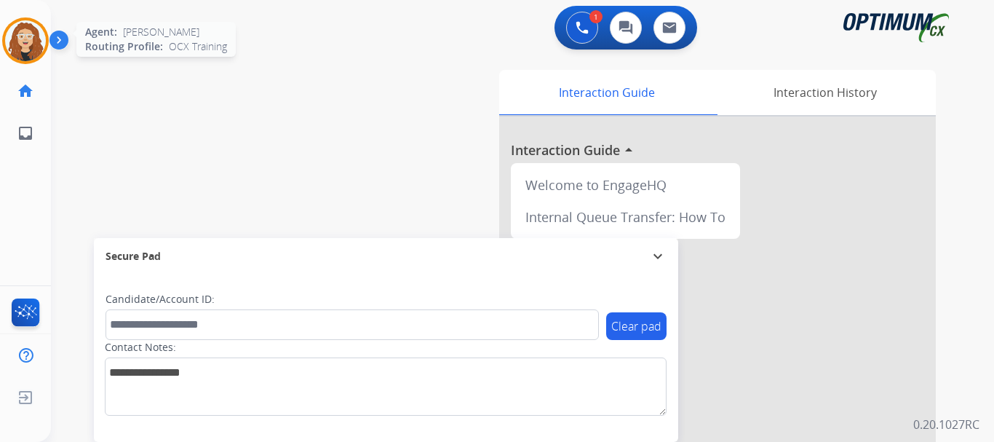
click at [23, 38] on img at bounding box center [25, 40] width 41 height 41
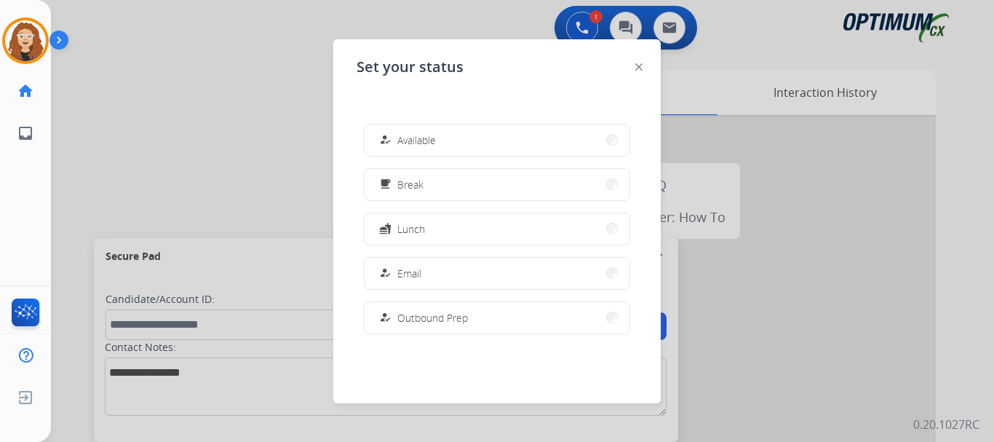
scroll to position [363, 0]
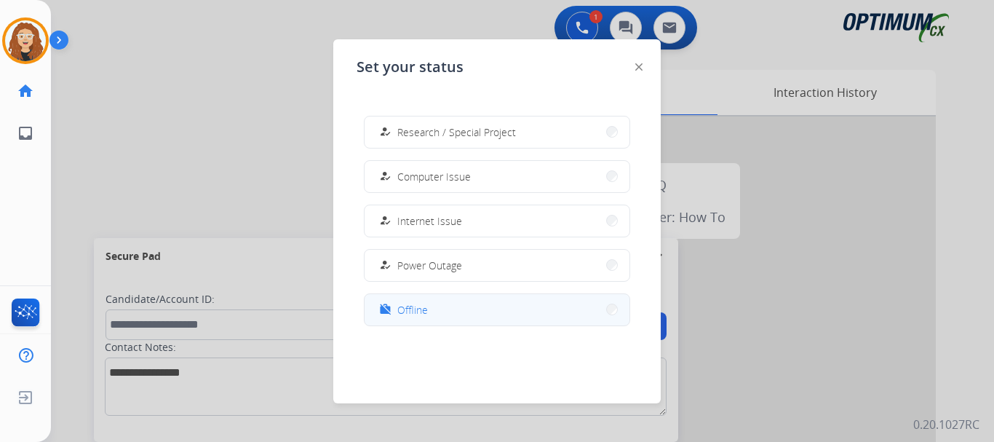
click at [464, 311] on button "work_off Offline" at bounding box center [497, 309] width 265 height 31
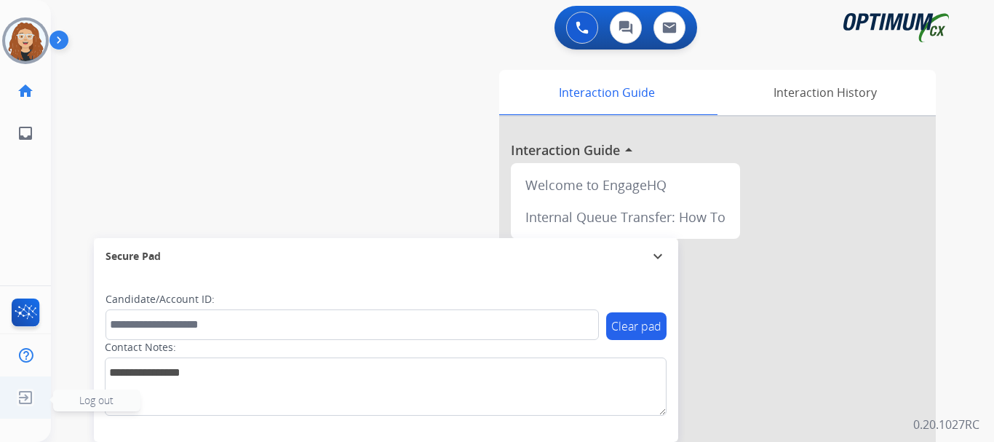
click at [23, 393] on img at bounding box center [25, 398] width 26 height 28
click at [74, 404] on span "Log out" at bounding box center [96, 400] width 87 height 22
